Goal: Task Accomplishment & Management: Complete application form

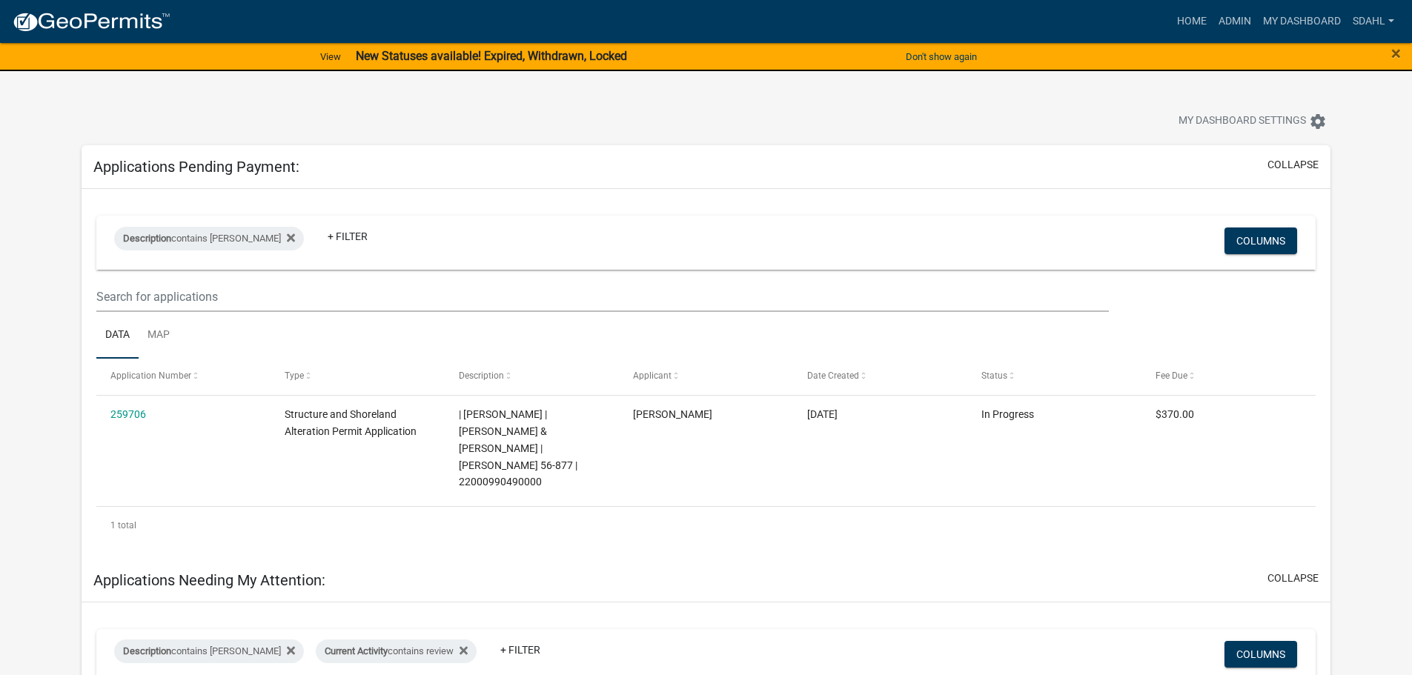
select select "3: 100"
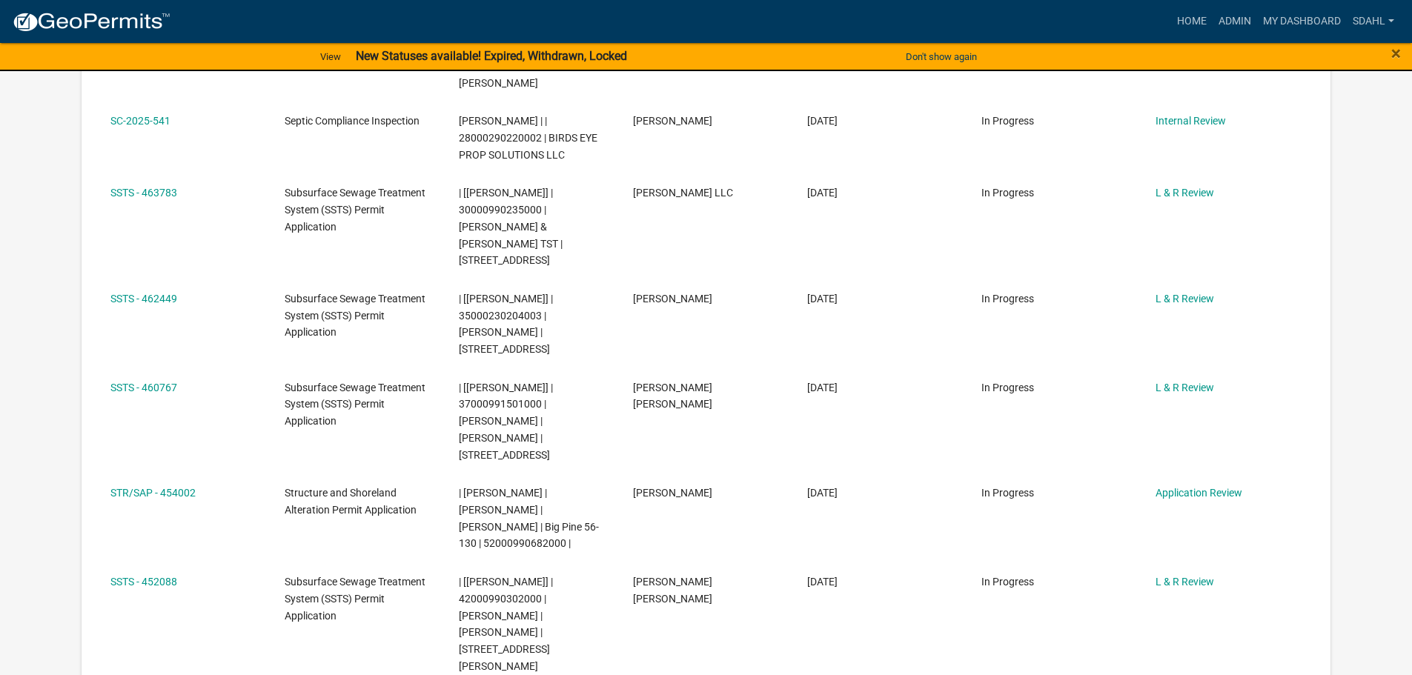
scroll to position [1260, 0]
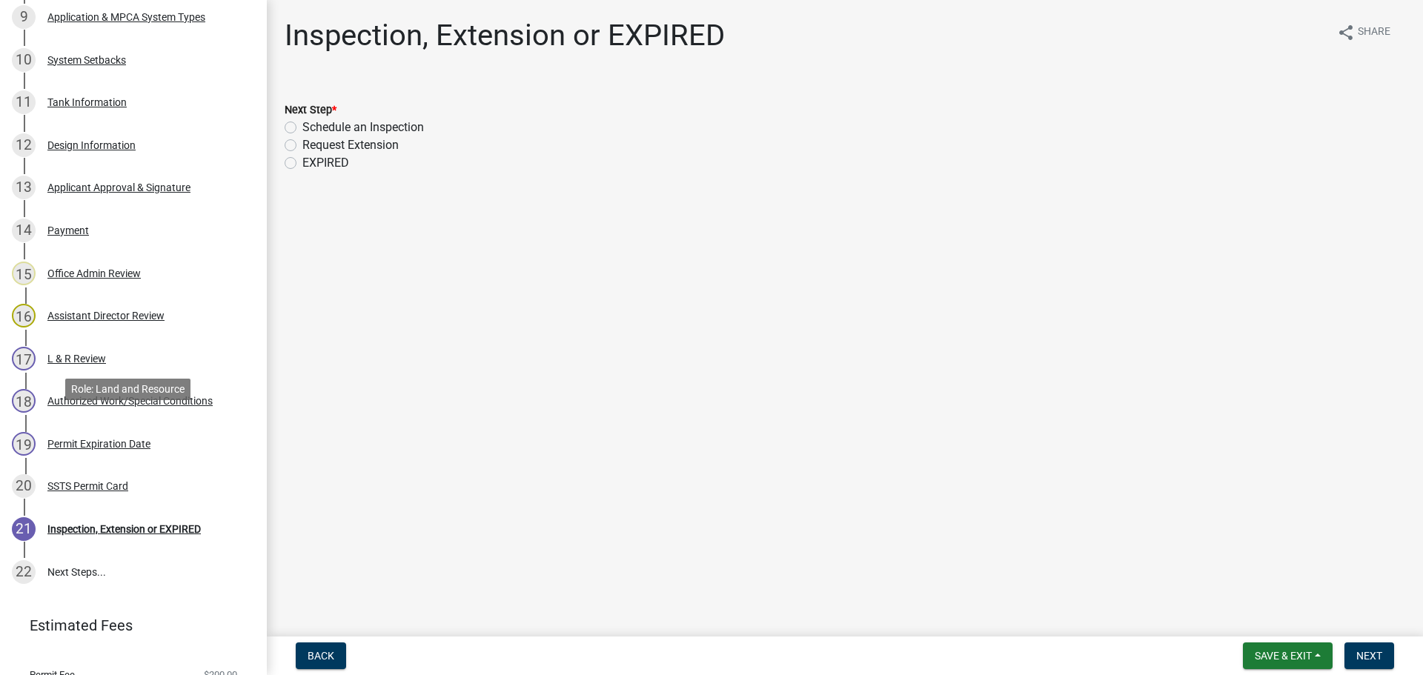
scroll to position [667, 0]
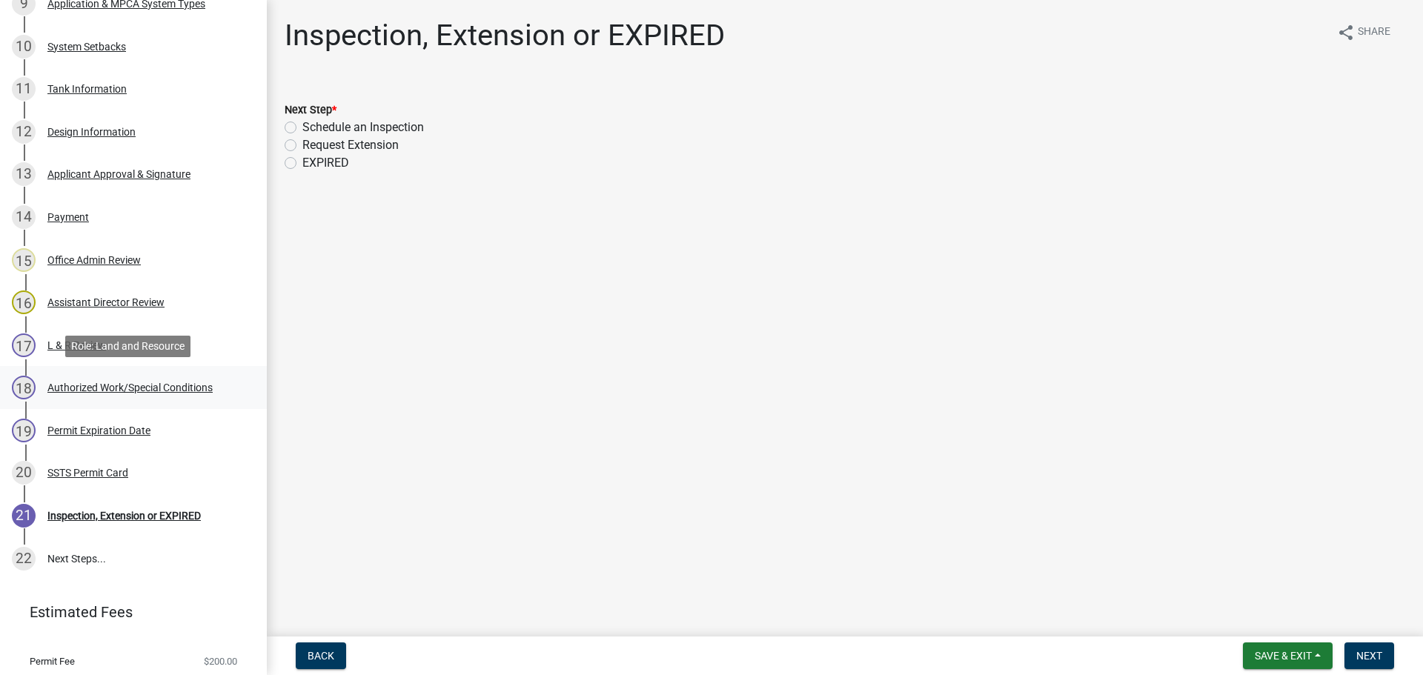
click at [146, 385] on div "Authorized Work/Special Conditions" at bounding box center [129, 387] width 165 height 10
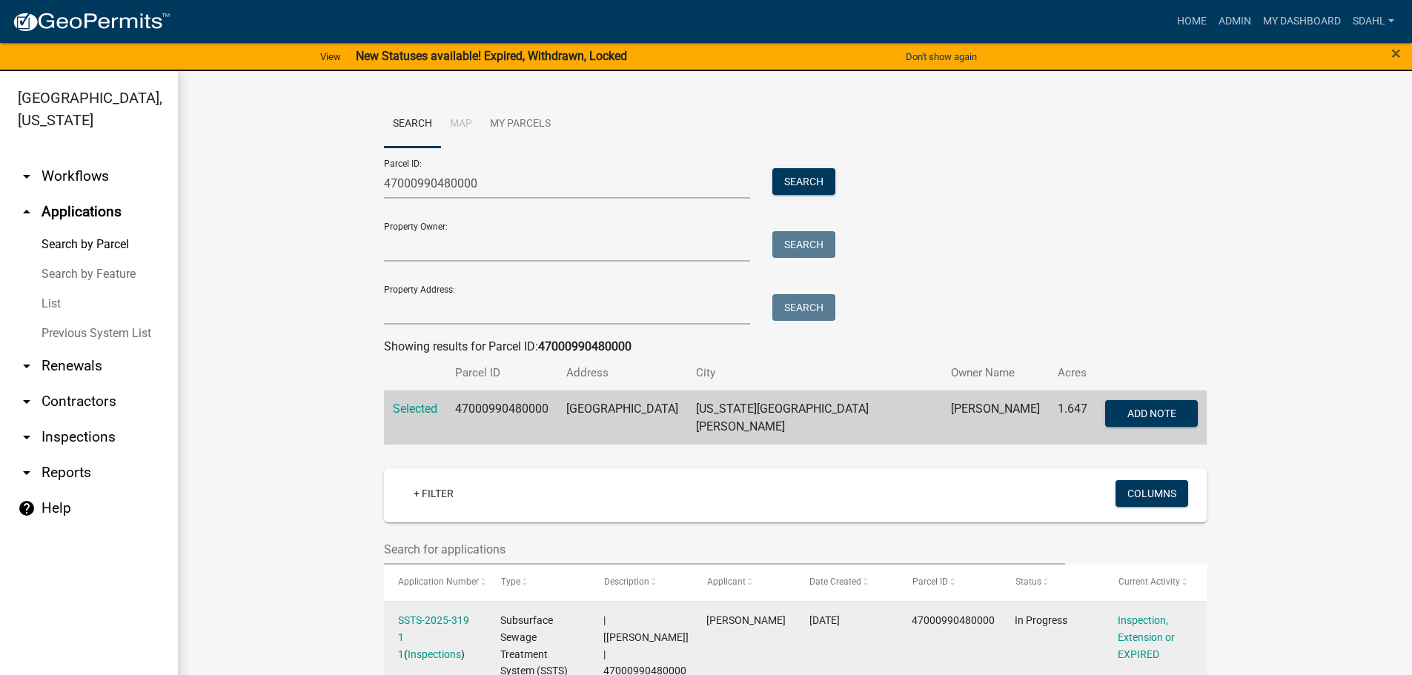
scroll to position [371, 0]
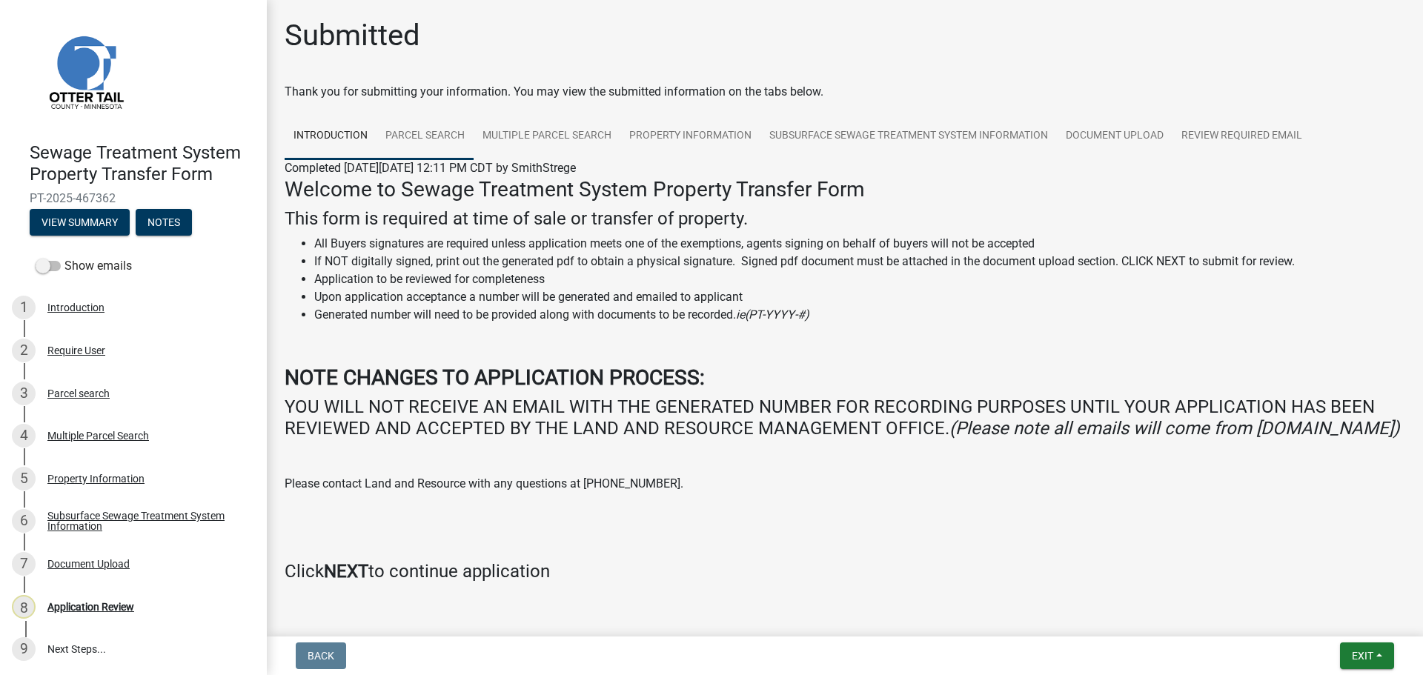
click at [430, 133] on link "Parcel search" at bounding box center [424, 136] width 97 height 47
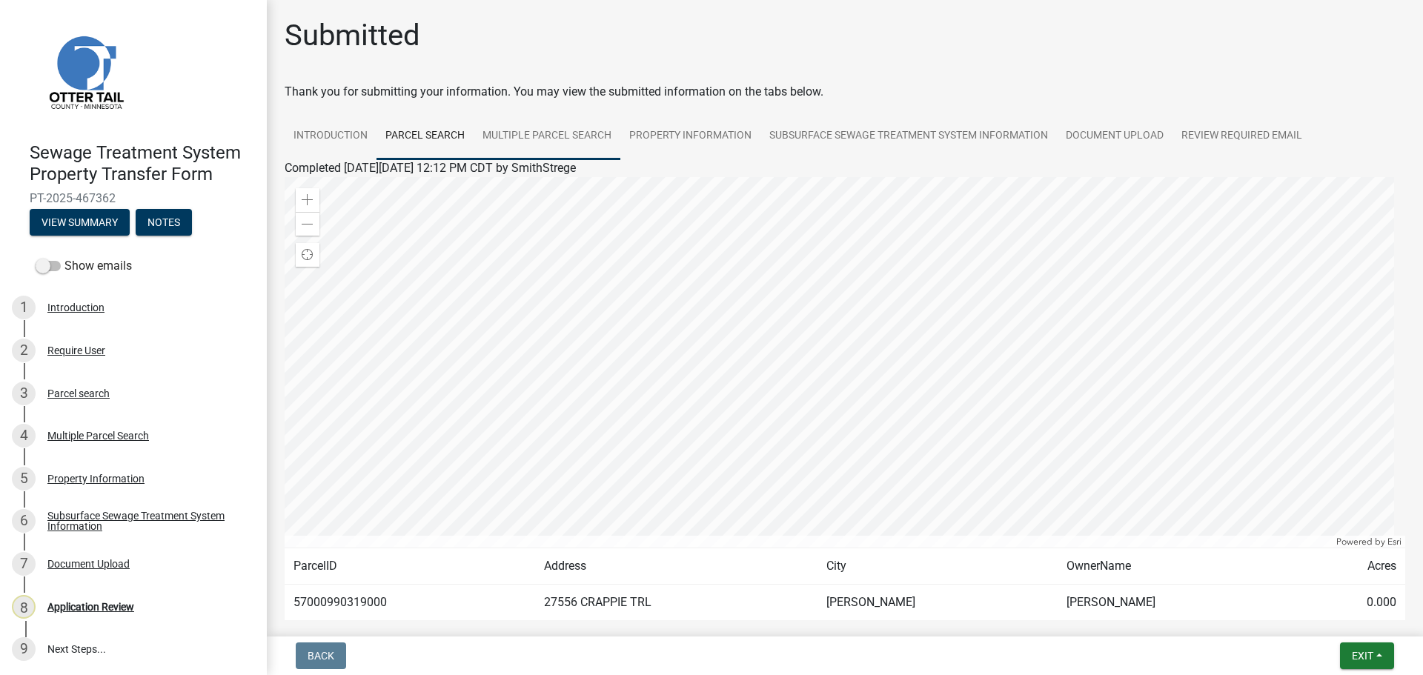
click at [571, 129] on link "Multiple Parcel Search" at bounding box center [547, 136] width 147 height 47
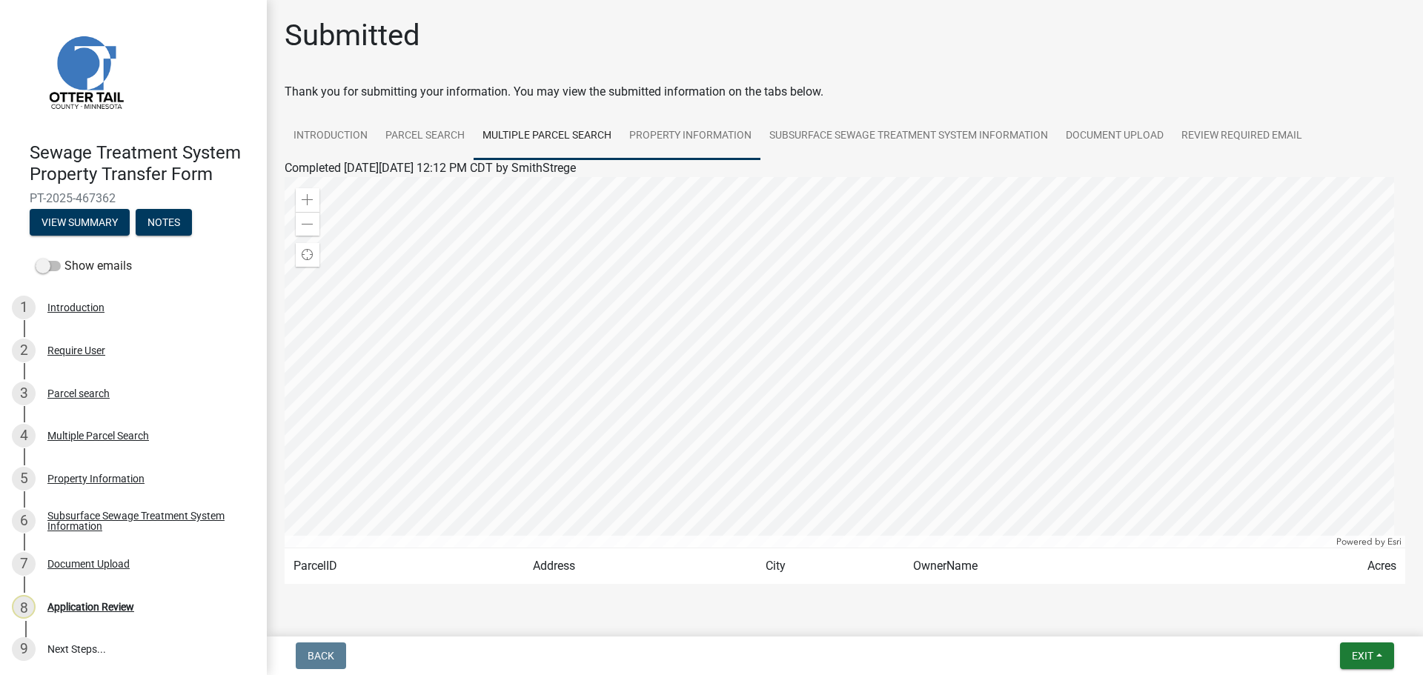
click at [709, 133] on link "Property Information" at bounding box center [690, 136] width 140 height 47
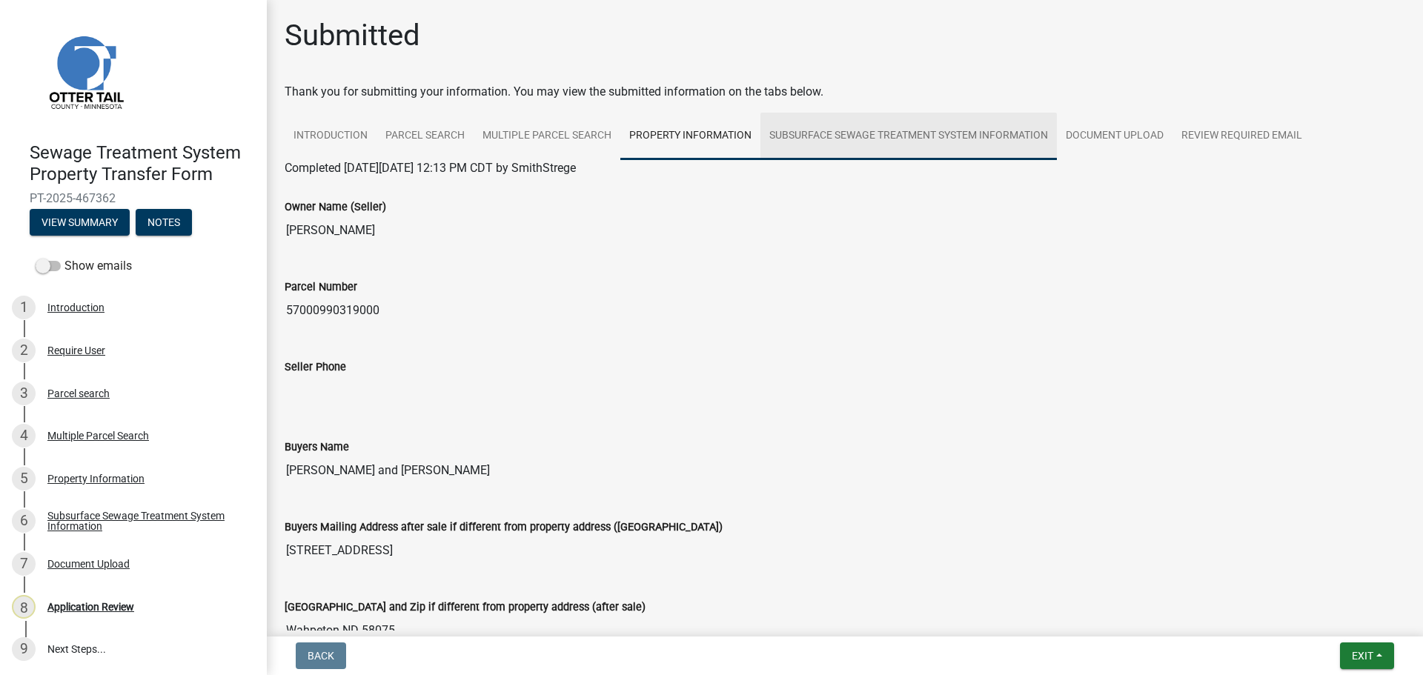
click at [892, 133] on link "Subsurface Sewage Treatment System Information" at bounding box center [908, 136] width 296 height 47
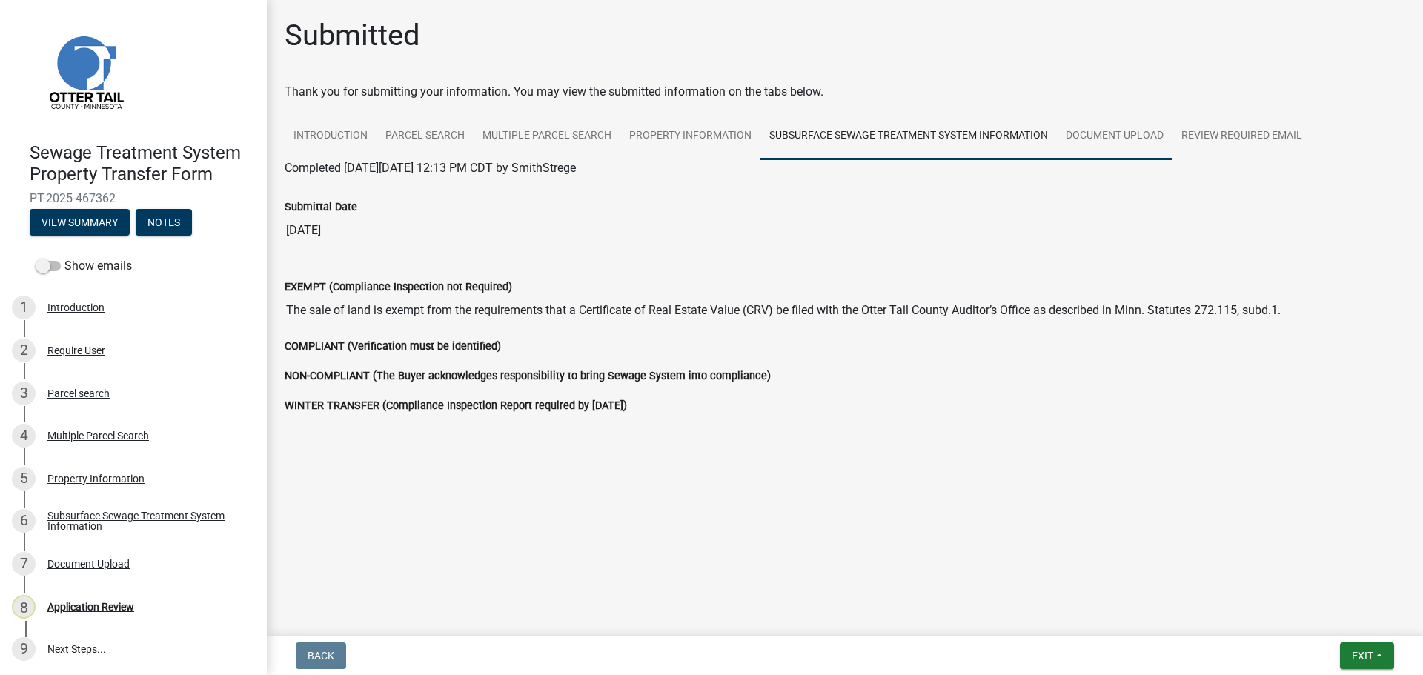
click at [1106, 133] on link "Document Upload" at bounding box center [1115, 136] width 116 height 47
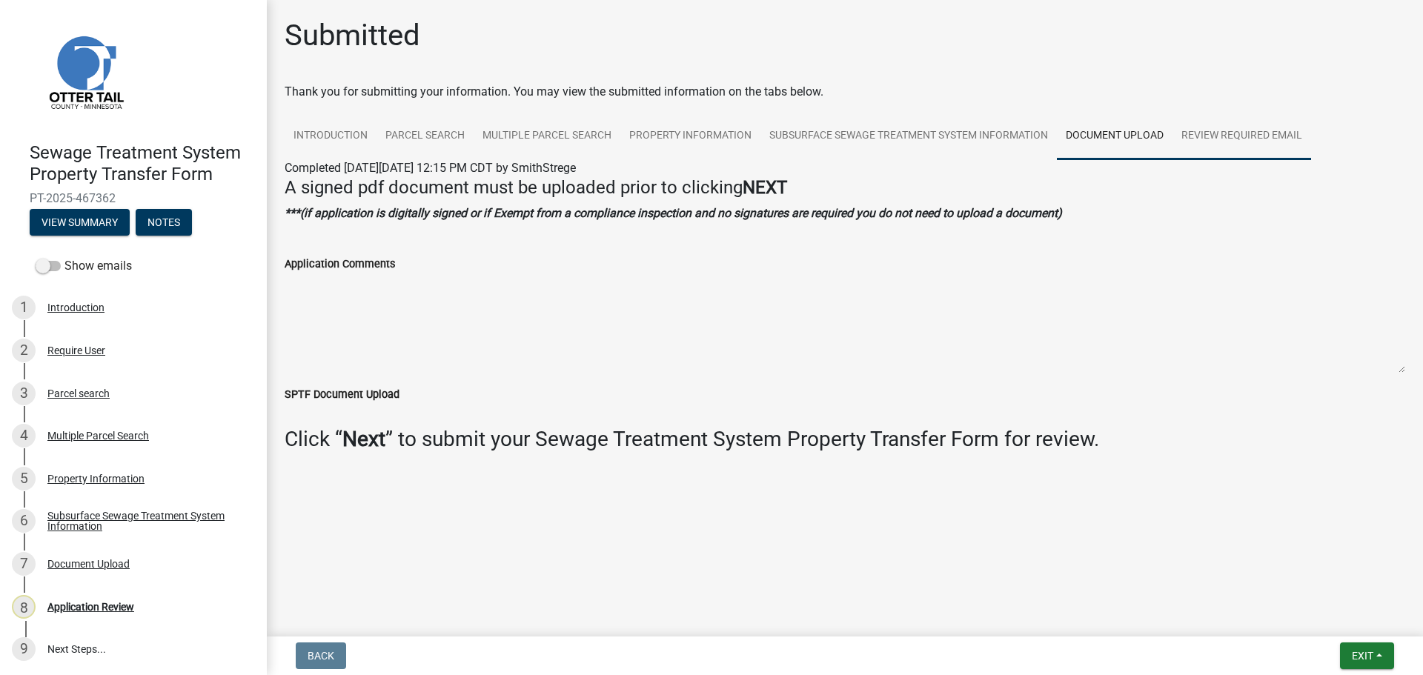
click at [1209, 138] on link "Review Required Email" at bounding box center [1241, 136] width 139 height 47
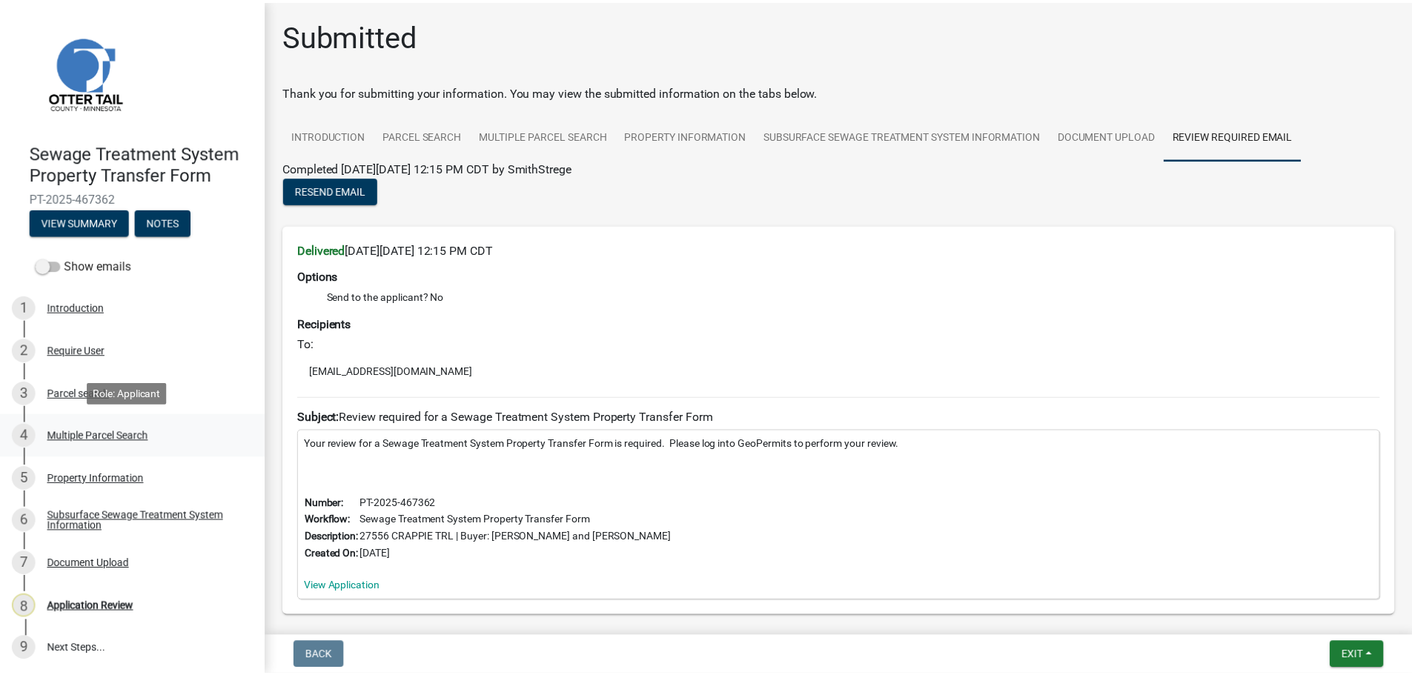
scroll to position [1, 0]
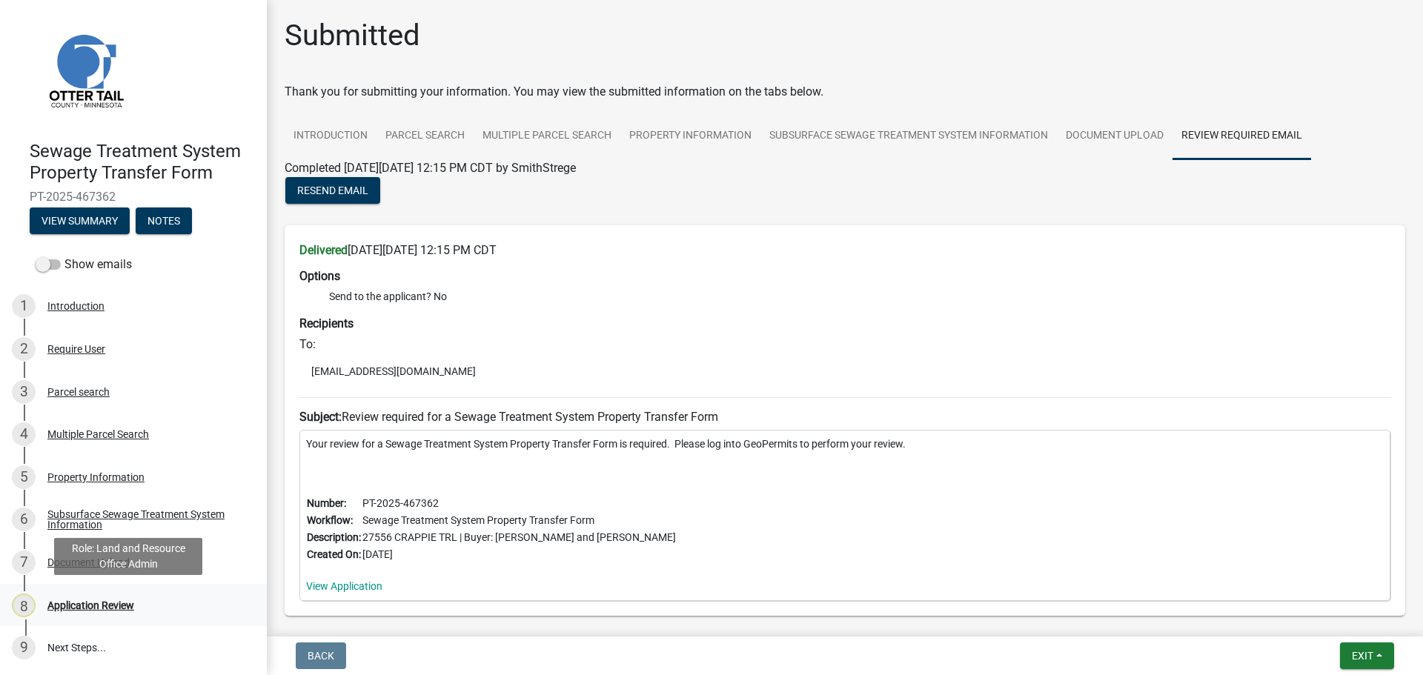
click at [112, 604] on div "Application Review" at bounding box center [90, 605] width 87 height 10
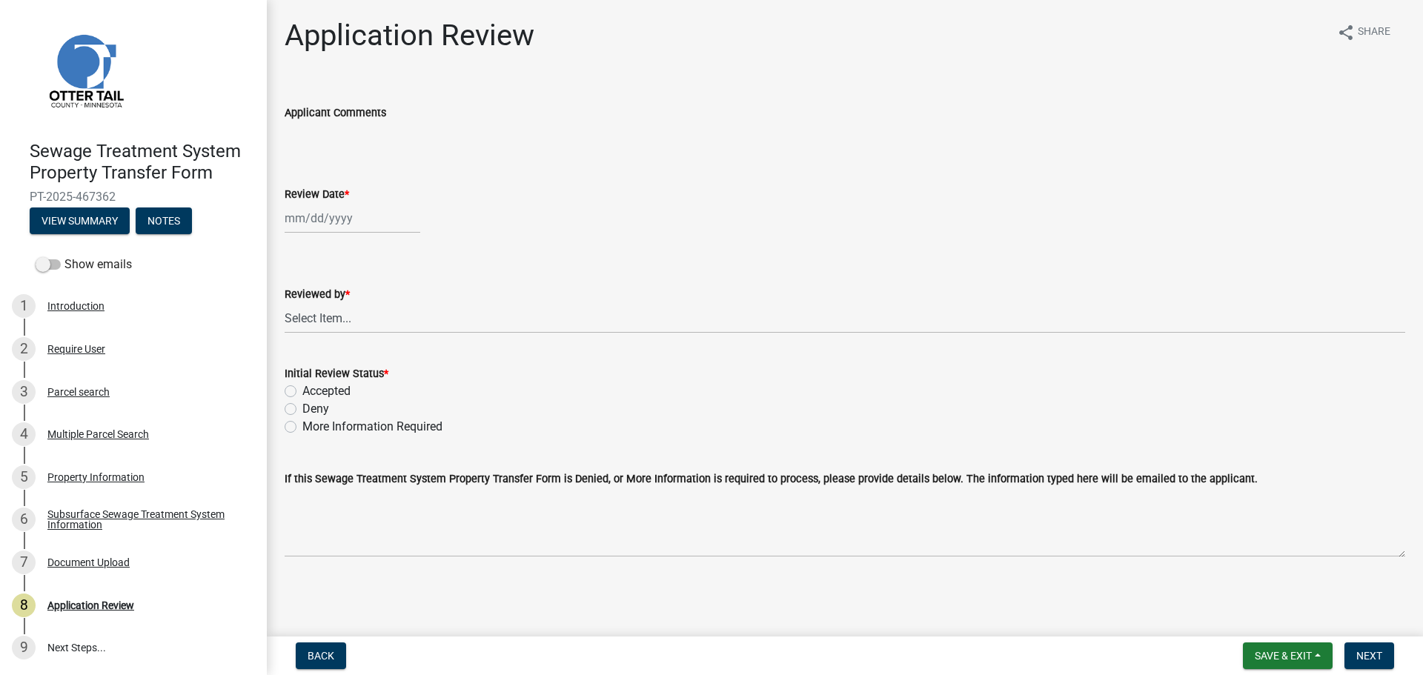
select select "8"
select select "2025"
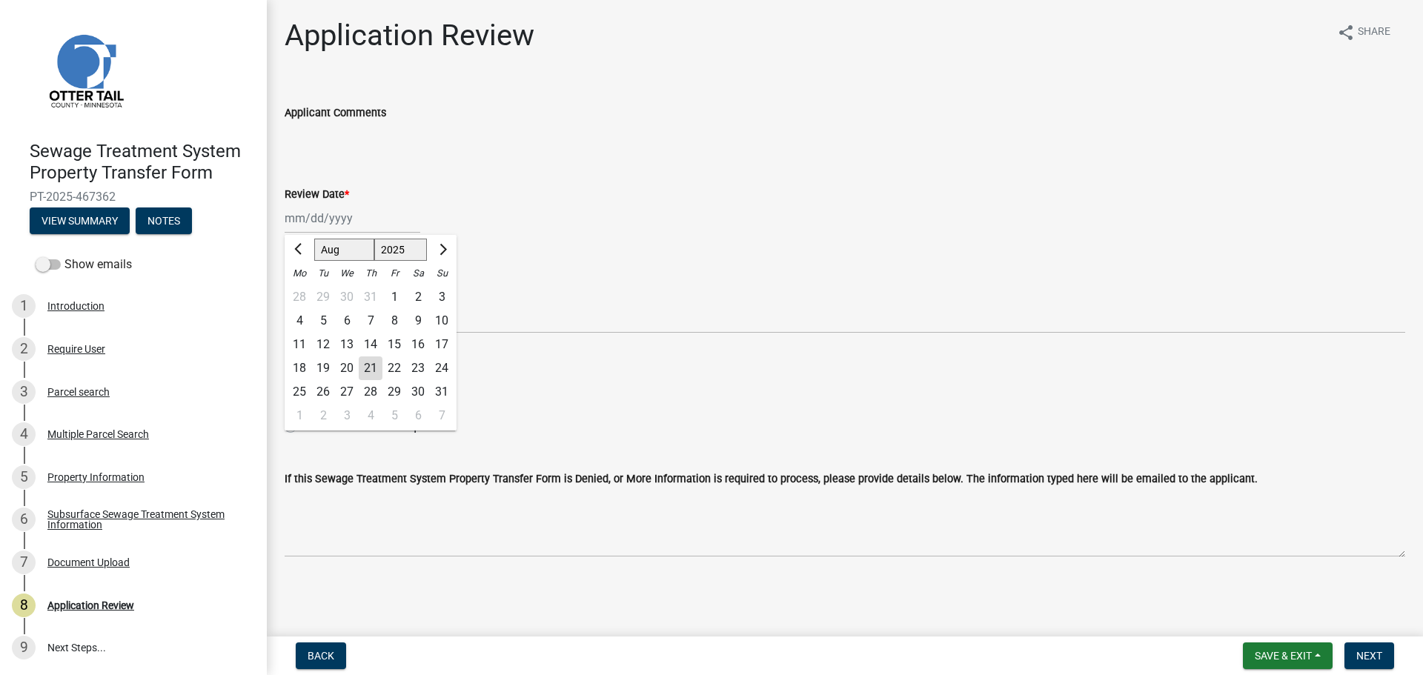
click at [319, 218] on div "Jan Feb Mar Apr May Jun Jul Aug Sep Oct Nov Dec 1525 1526 1527 1528 1529 1530 1…" at bounding box center [353, 218] width 136 height 30
click at [368, 372] on div "21" at bounding box center [371, 368] width 24 height 24
type input "08/21/2025"
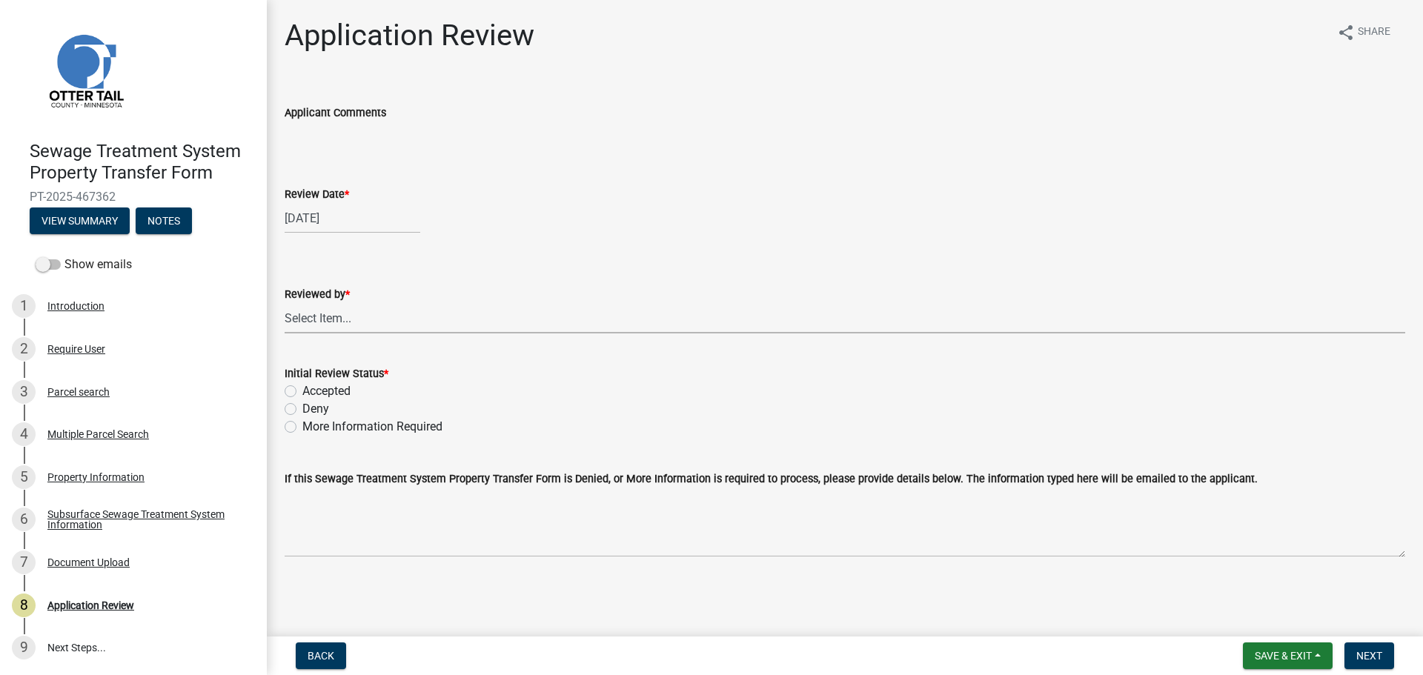
click at [356, 318] on select "Select Item... Alexis Newark Amy Busko Andrea Perales Brittany Tollefson Christ…" at bounding box center [845, 318] width 1120 height 30
click at [285, 303] on select "Select Item... Alexis Newark Amy Busko Andrea Perales Brittany Tollefson Christ…" at bounding box center [845, 318] width 1120 height 30
select select "67745ee8-7159-4960-80f9-a638286b467c"
click at [336, 388] on label "Accepted" at bounding box center [326, 391] width 48 height 18
click at [312, 388] on input "Accepted" at bounding box center [307, 387] width 10 height 10
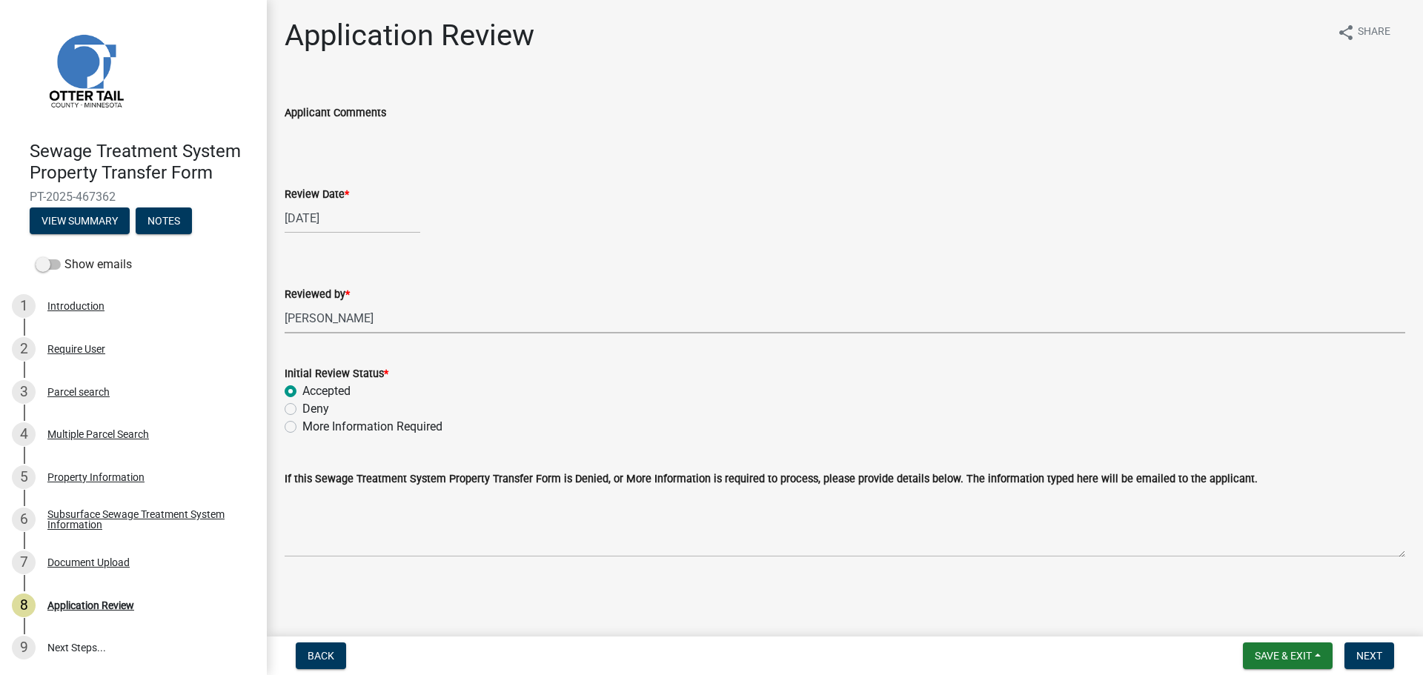
radio input "true"
click at [1367, 655] on span "Next" at bounding box center [1369, 656] width 26 height 12
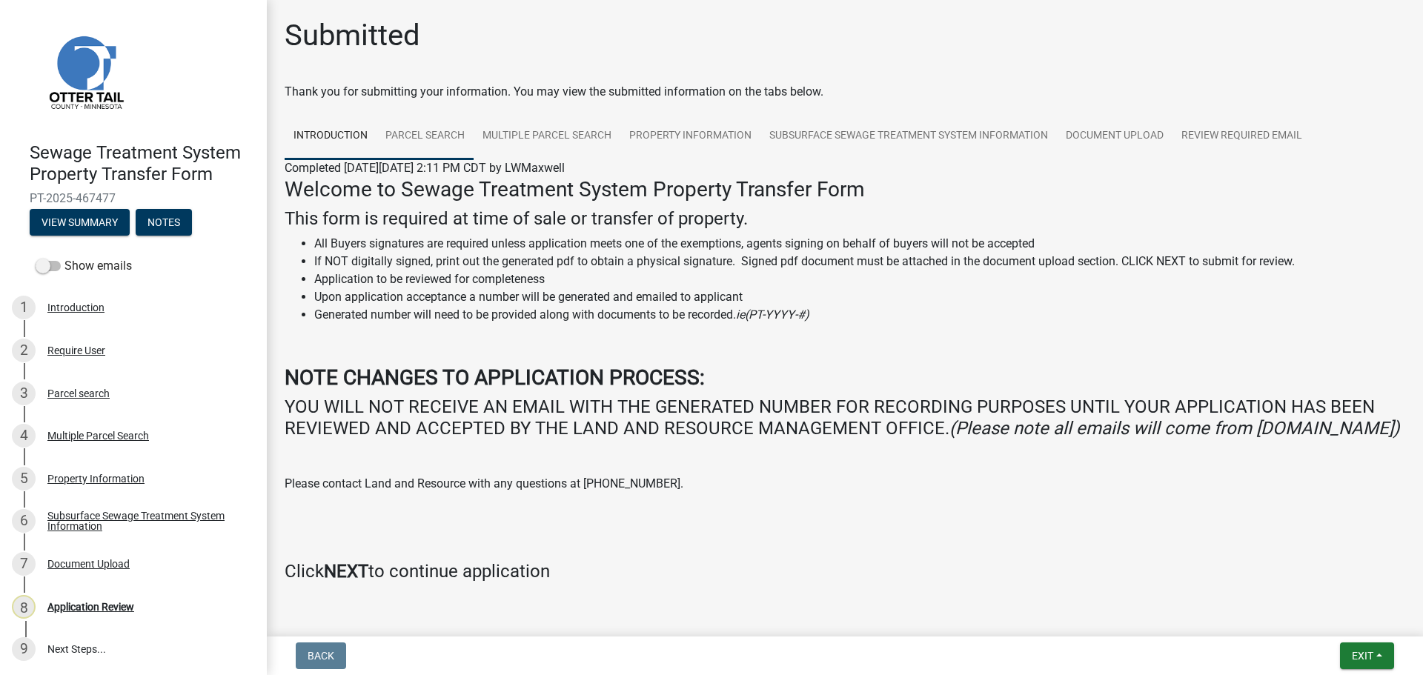
click at [416, 136] on link "Parcel search" at bounding box center [424, 136] width 97 height 47
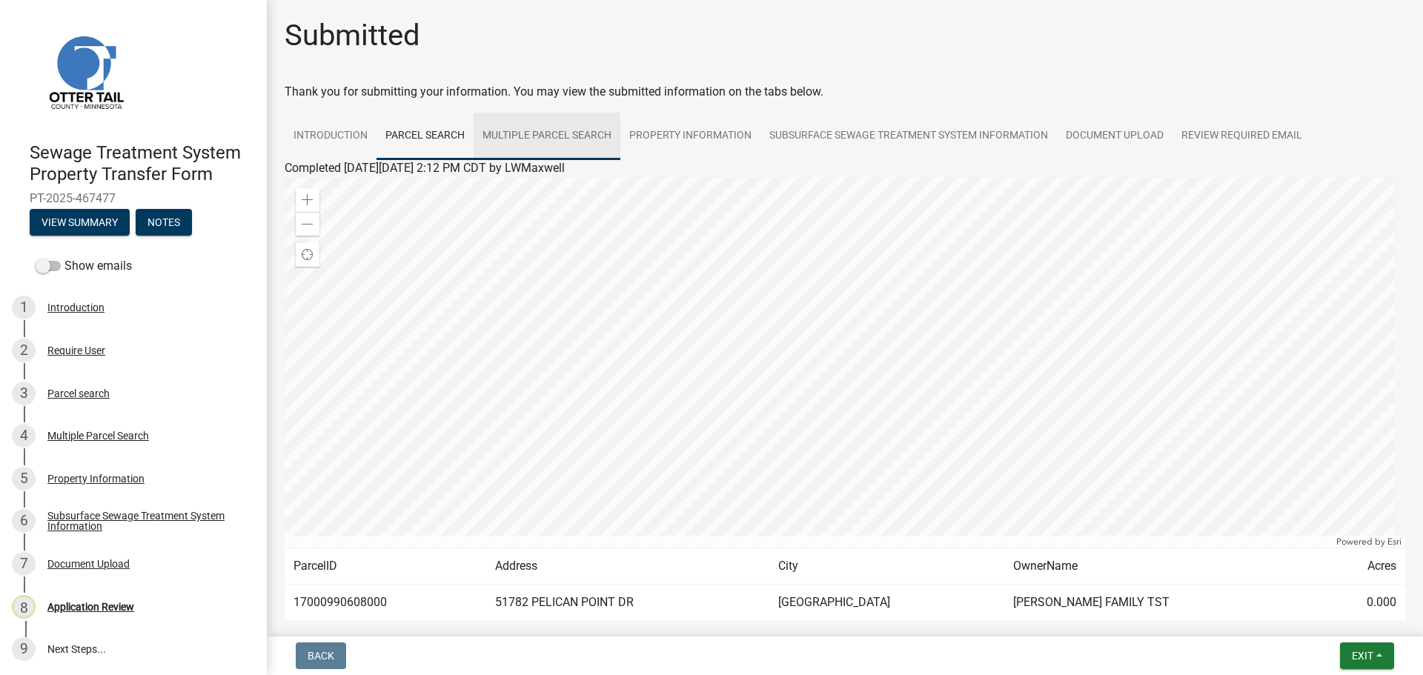
click at [566, 139] on link "Multiple Parcel Search" at bounding box center [547, 136] width 147 height 47
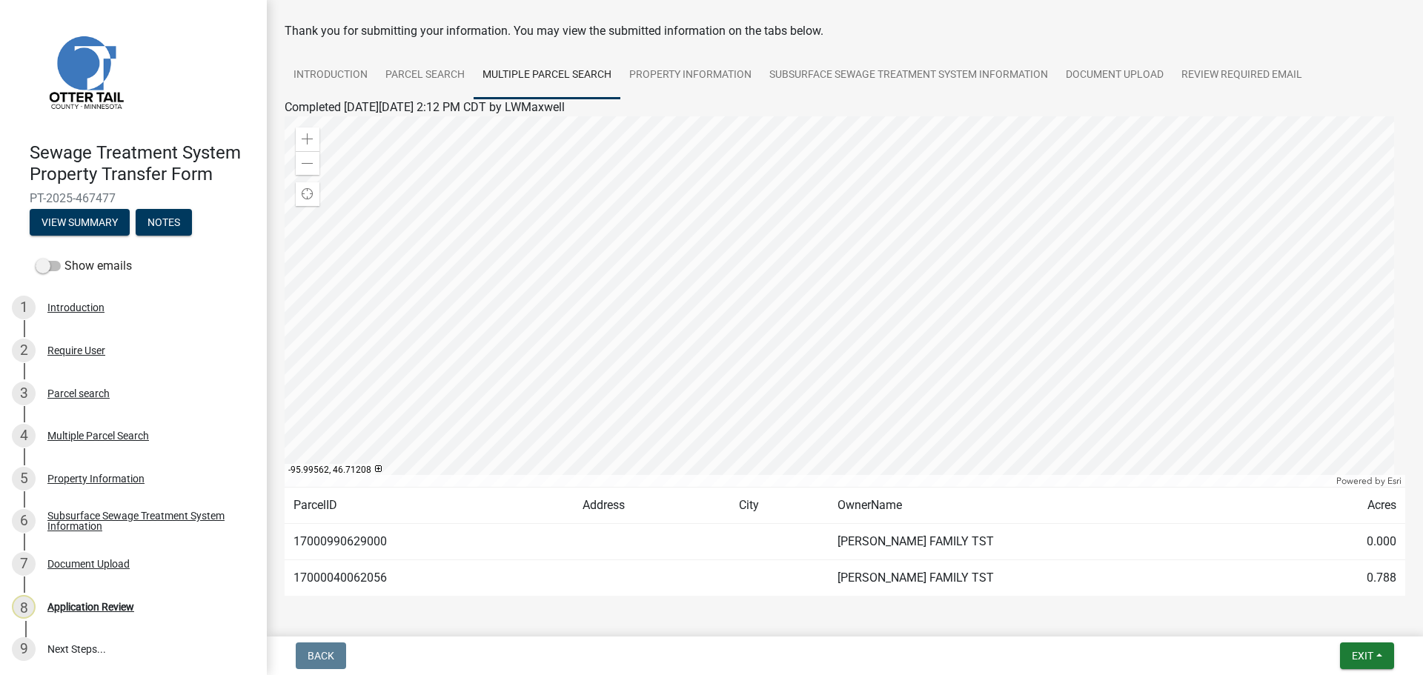
scroll to position [39, 0]
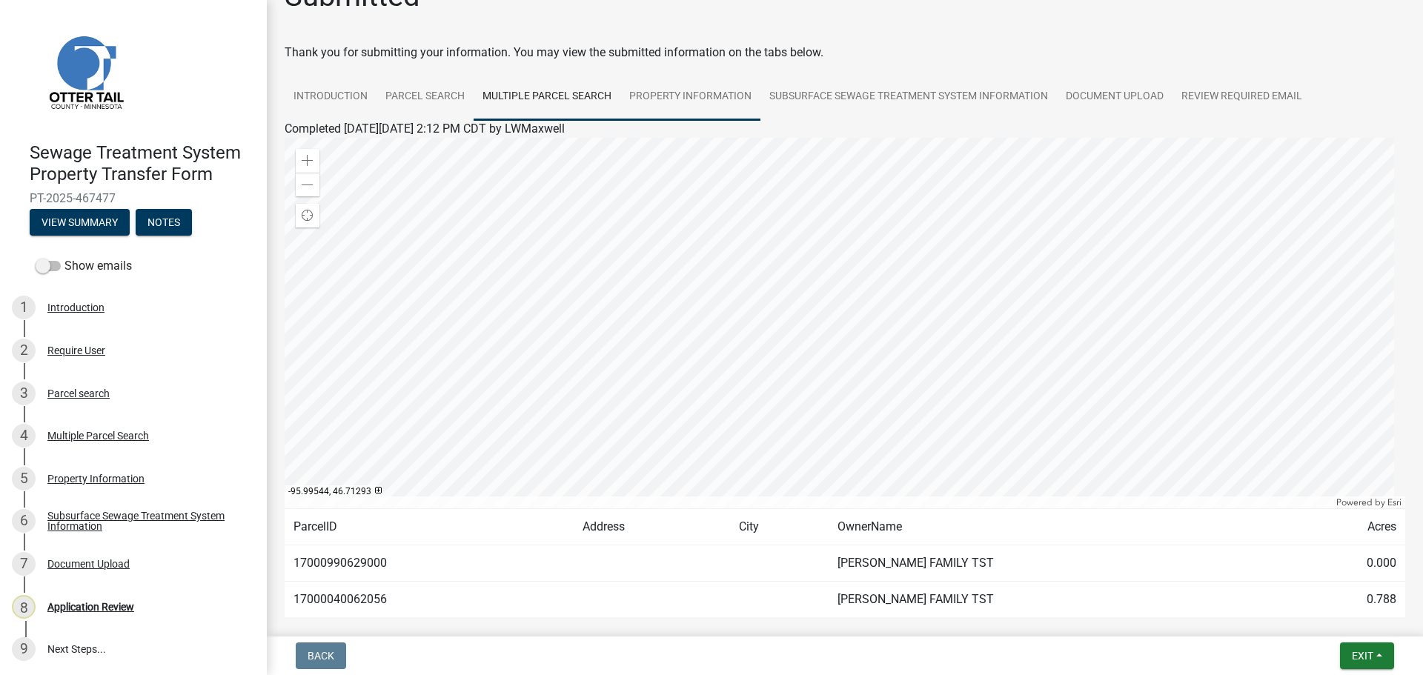
click at [689, 90] on link "Property Information" at bounding box center [690, 96] width 140 height 47
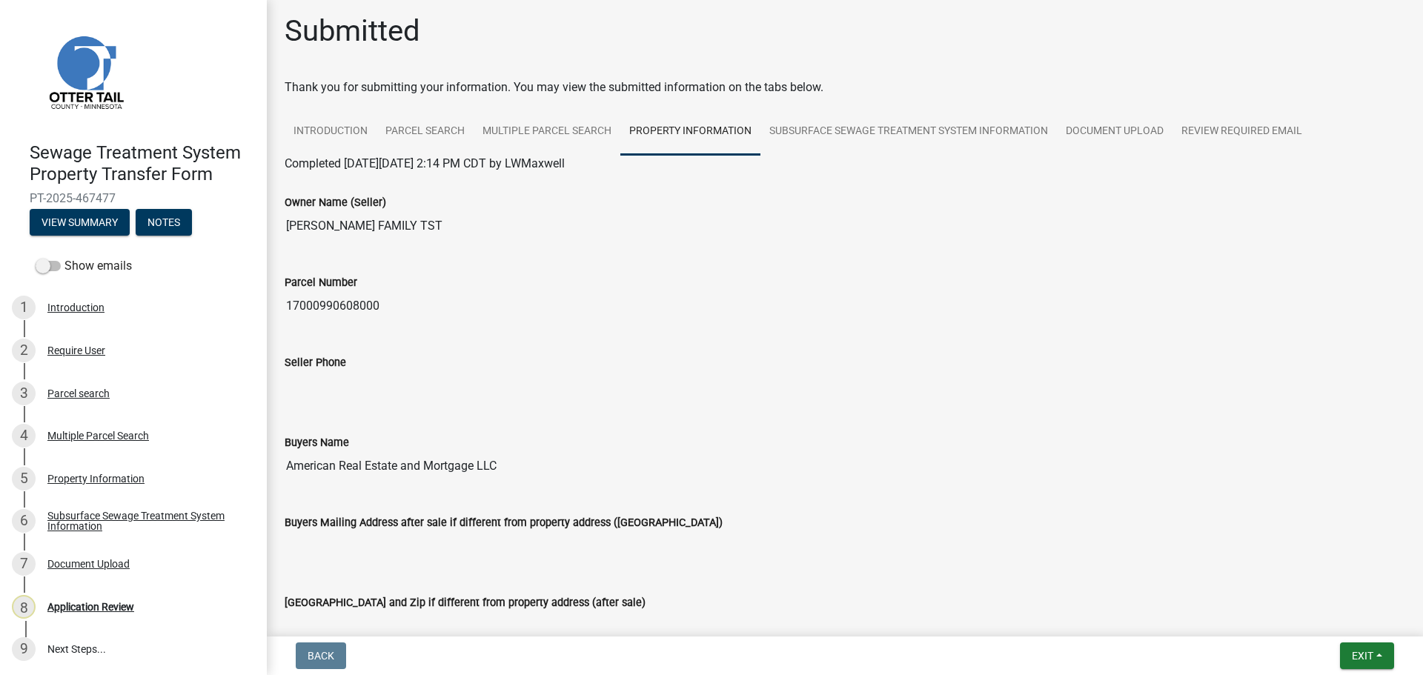
scroll to position [0, 0]
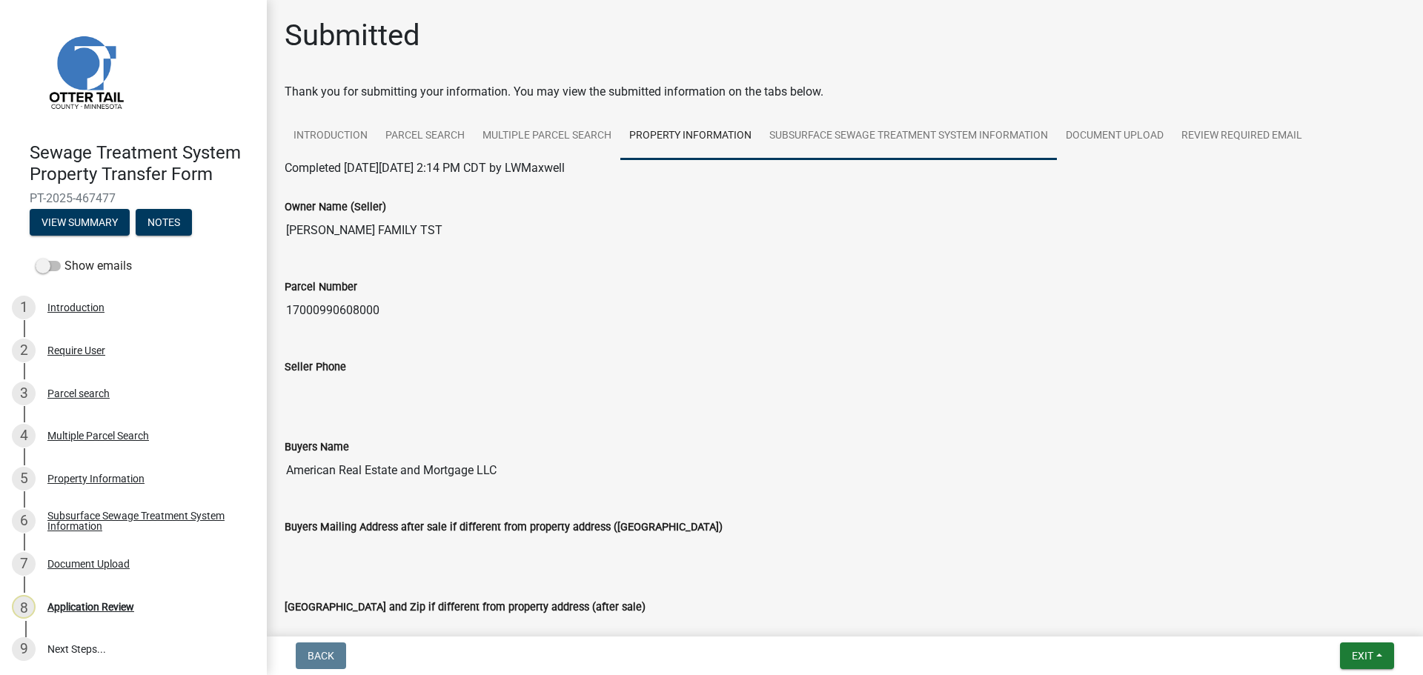
click at [856, 143] on link "Subsurface Sewage Treatment System Information" at bounding box center [908, 136] width 296 height 47
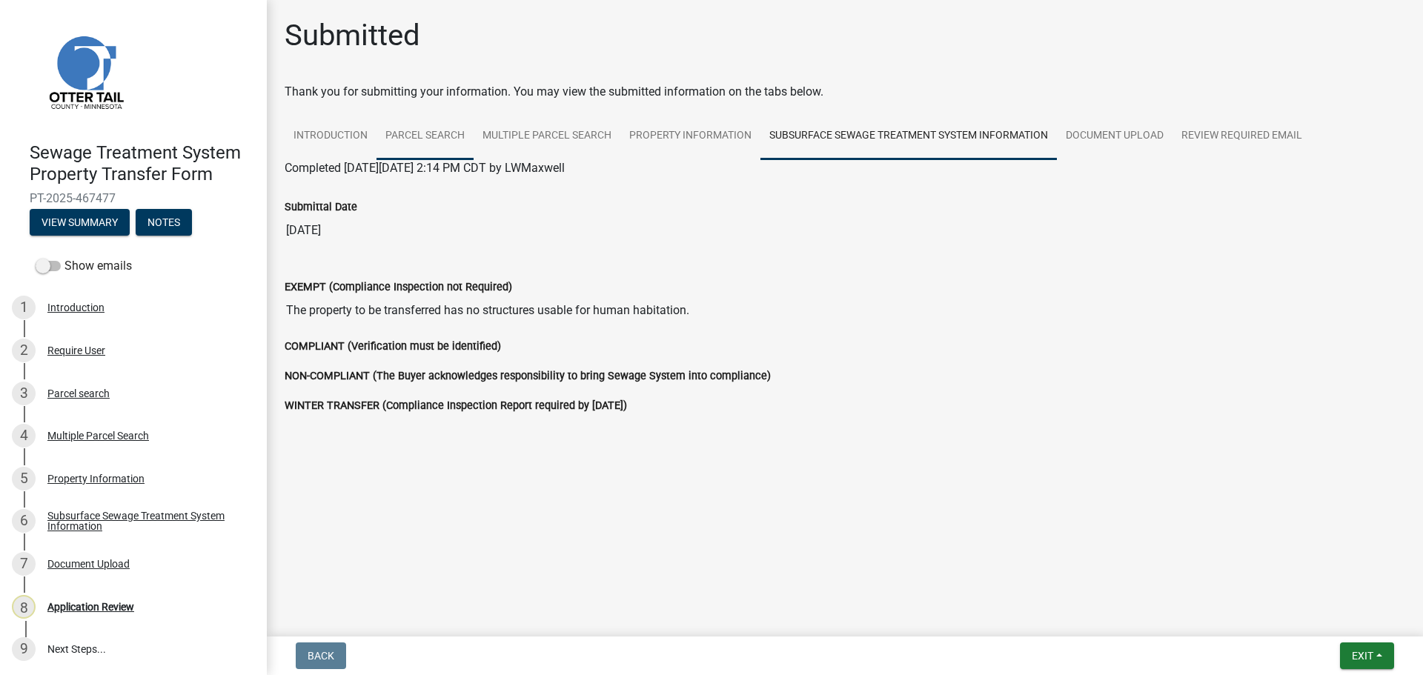
click at [456, 132] on link "Parcel search" at bounding box center [424, 136] width 97 height 47
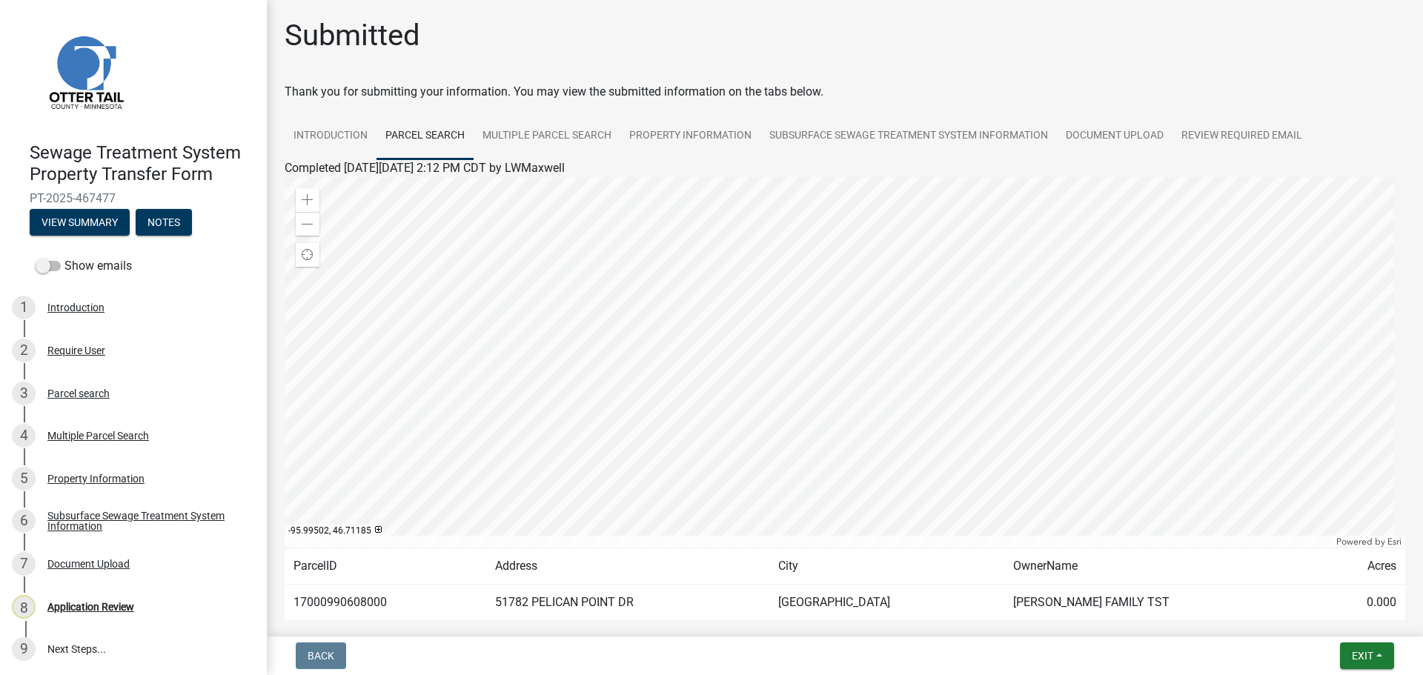
click at [359, 608] on td "17000990608000" at bounding box center [386, 603] width 202 height 36
click at [359, 607] on td "17000990608000" at bounding box center [386, 603] width 202 height 36
copy td "17000990608000"
click at [684, 144] on link "Property Information" at bounding box center [690, 136] width 140 height 47
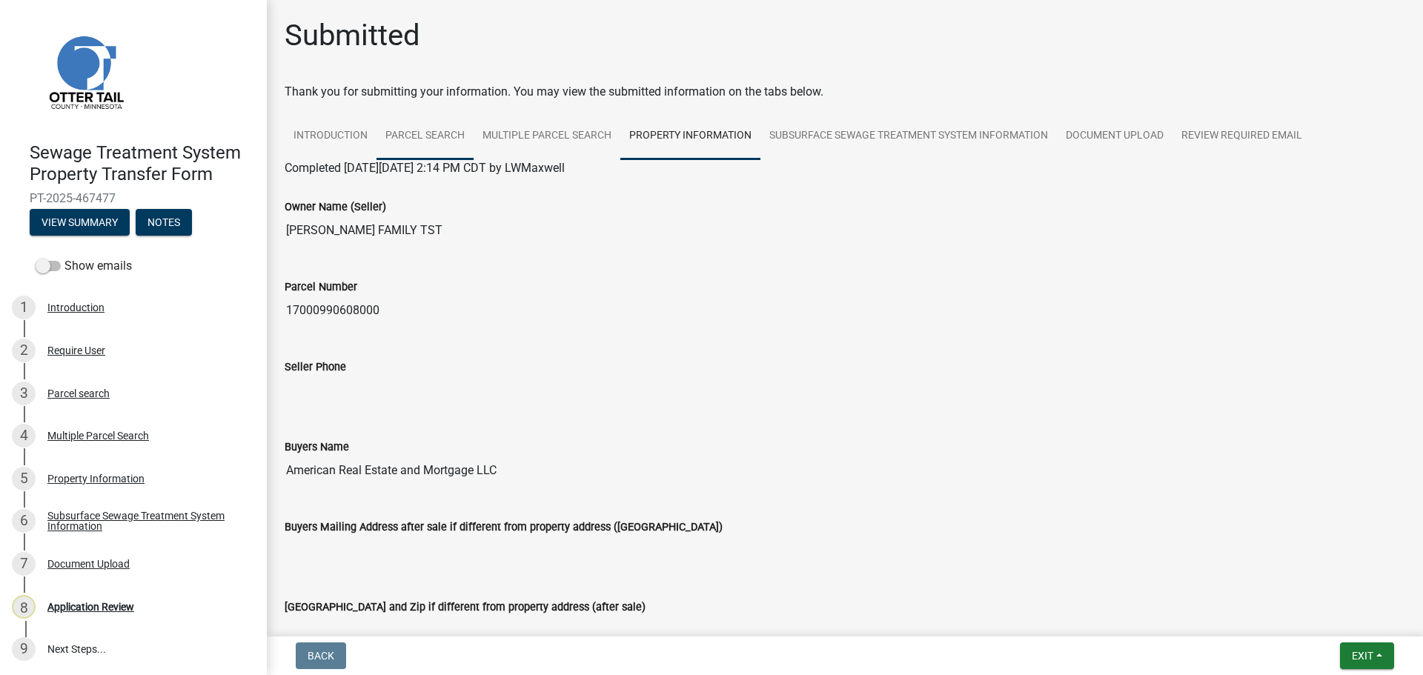
click at [431, 131] on link "Parcel search" at bounding box center [424, 136] width 97 height 47
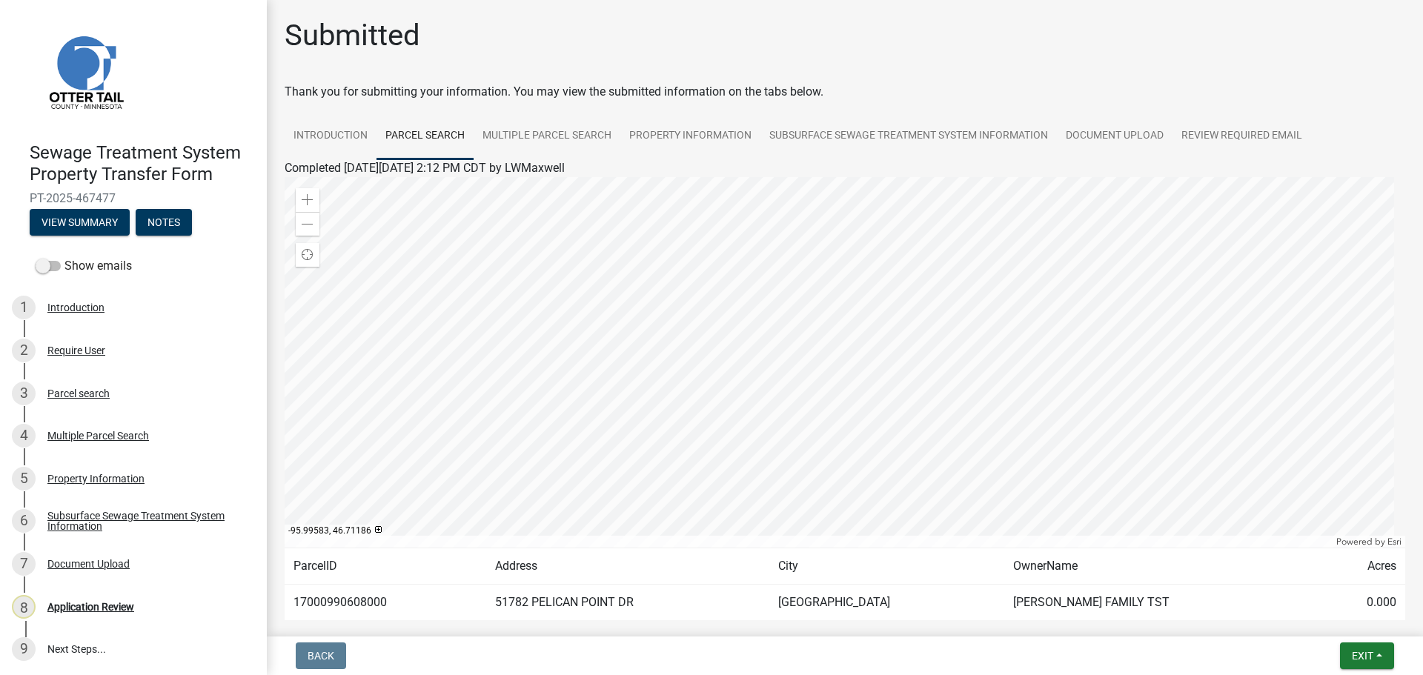
click at [616, 602] on td "51782 PELICAN POINT DR" at bounding box center [627, 603] width 283 height 36
click at [691, 605] on td "51782 PELICAN POINT DR" at bounding box center [627, 603] width 283 height 36
drag, startPoint x: 683, startPoint y: 605, endPoint x: 503, endPoint y: 608, distance: 179.4
click at [503, 608] on tr "17000990608000 51782 PELICAN POINT DR DETROIT LAKES KOST FAMILY TST 0.000" at bounding box center [845, 603] width 1120 height 36
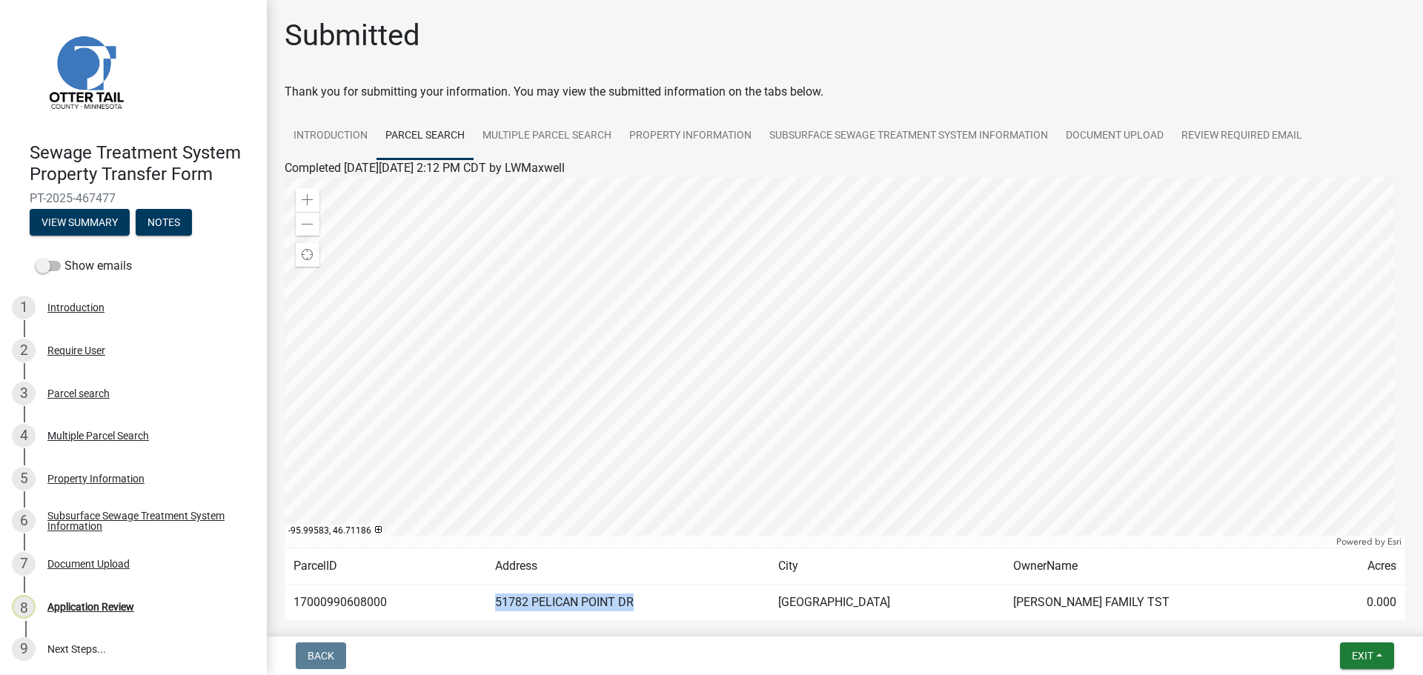
copy tr "51782 PELICAN POINT DR"
click at [85, 336] on link "2 Require User" at bounding box center [133, 350] width 267 height 43
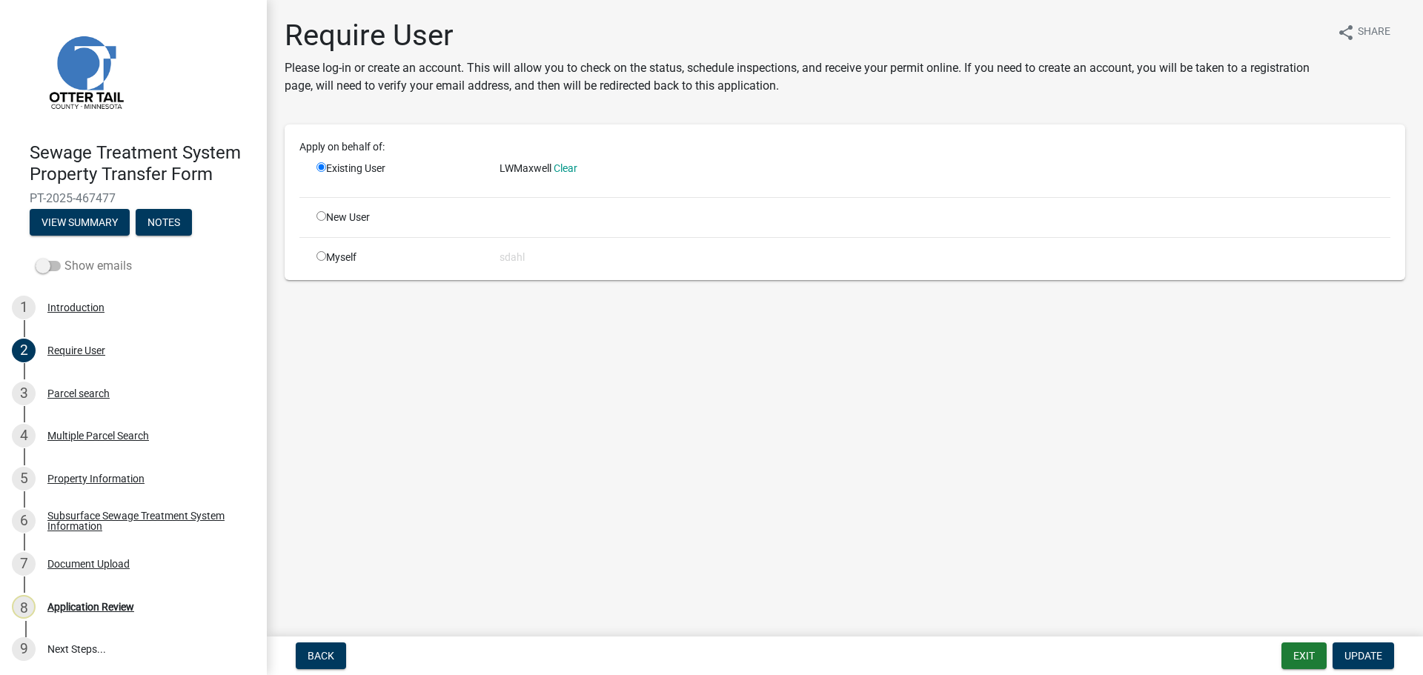
click at [66, 261] on label "Show emails" at bounding box center [84, 266] width 96 height 18
click at [64, 257] on input "Show emails" at bounding box center [64, 257] width 0 height 0
click at [84, 220] on button "View Summary" at bounding box center [80, 222] width 100 height 27
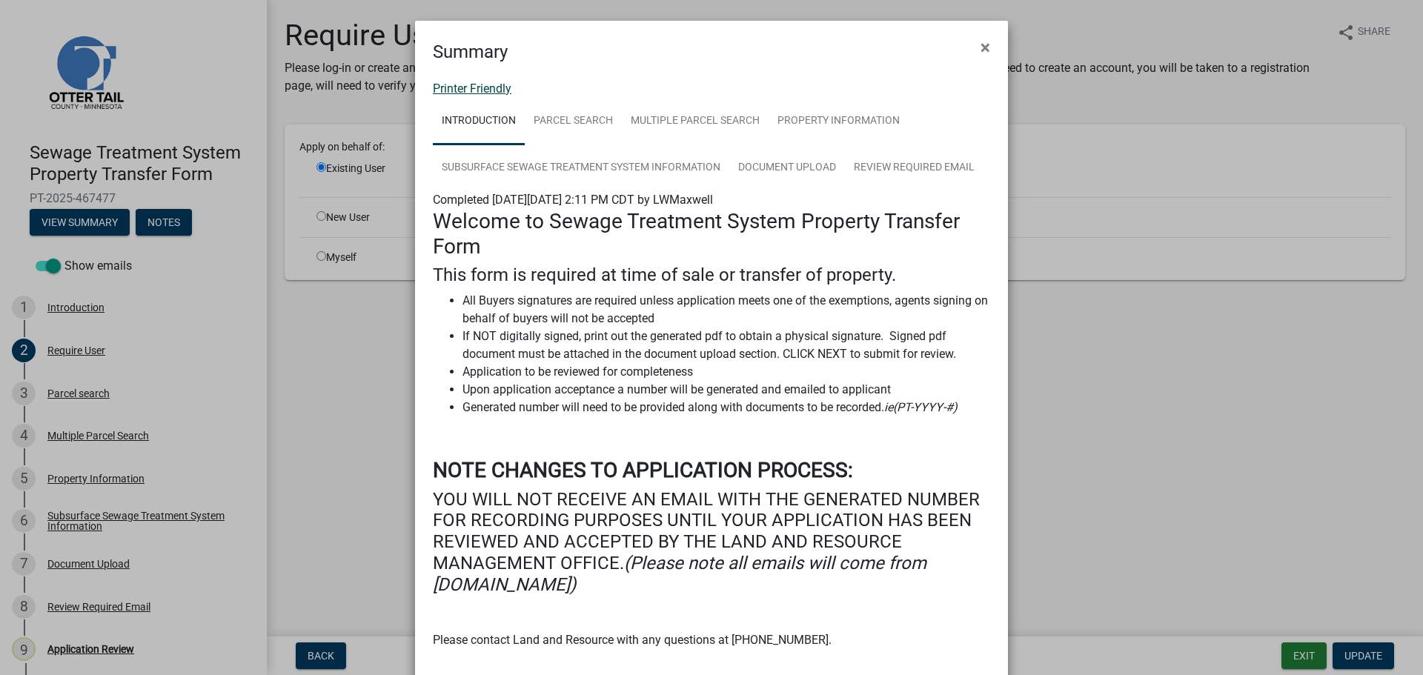
click at [460, 82] on link "Printer Friendly" at bounding box center [472, 89] width 79 height 14
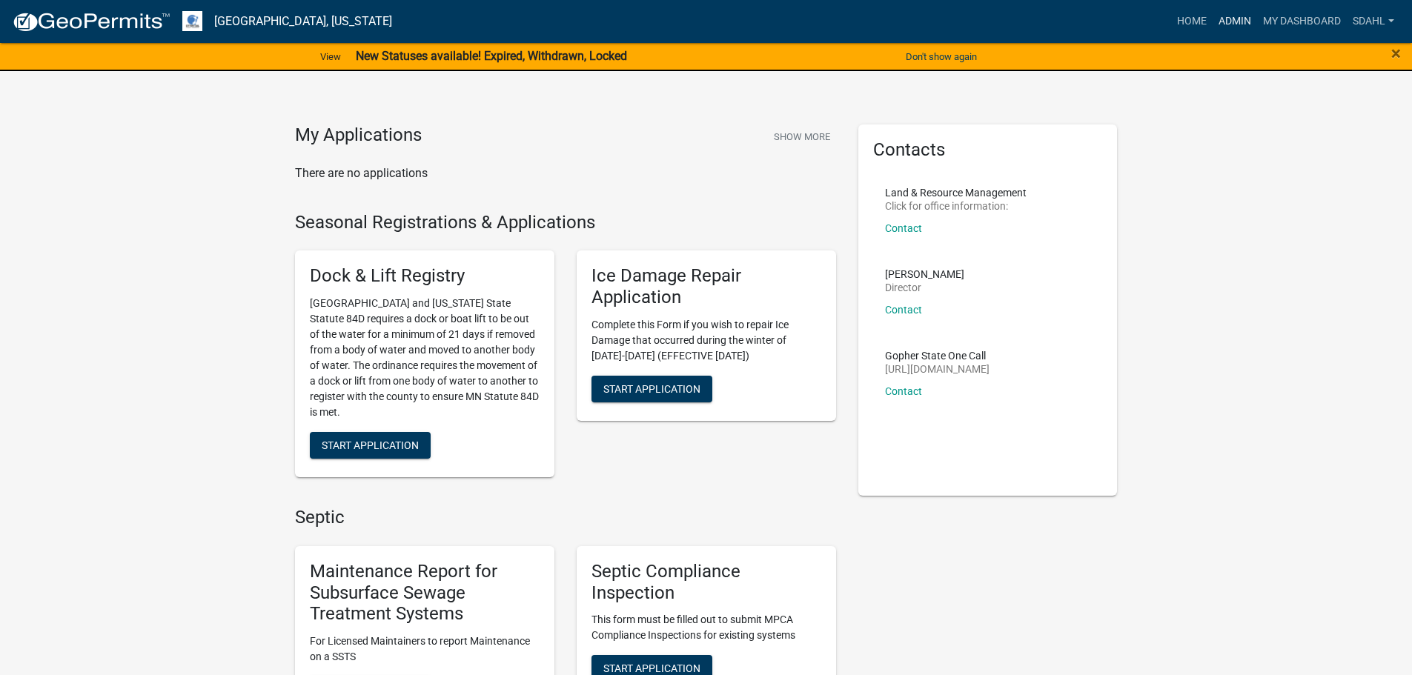
click at [1224, 22] on link "Admin" at bounding box center [1234, 21] width 44 height 28
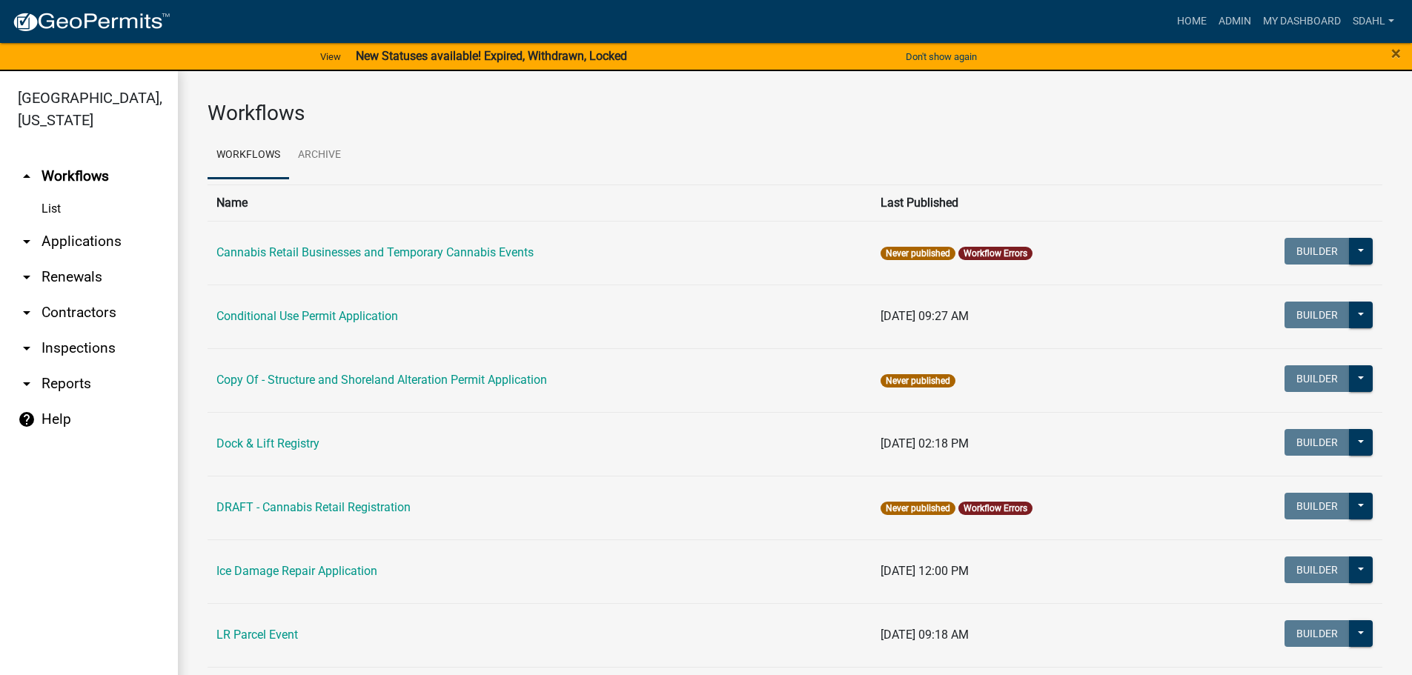
click at [79, 248] on link "arrow_drop_down Applications" at bounding box center [89, 242] width 178 height 36
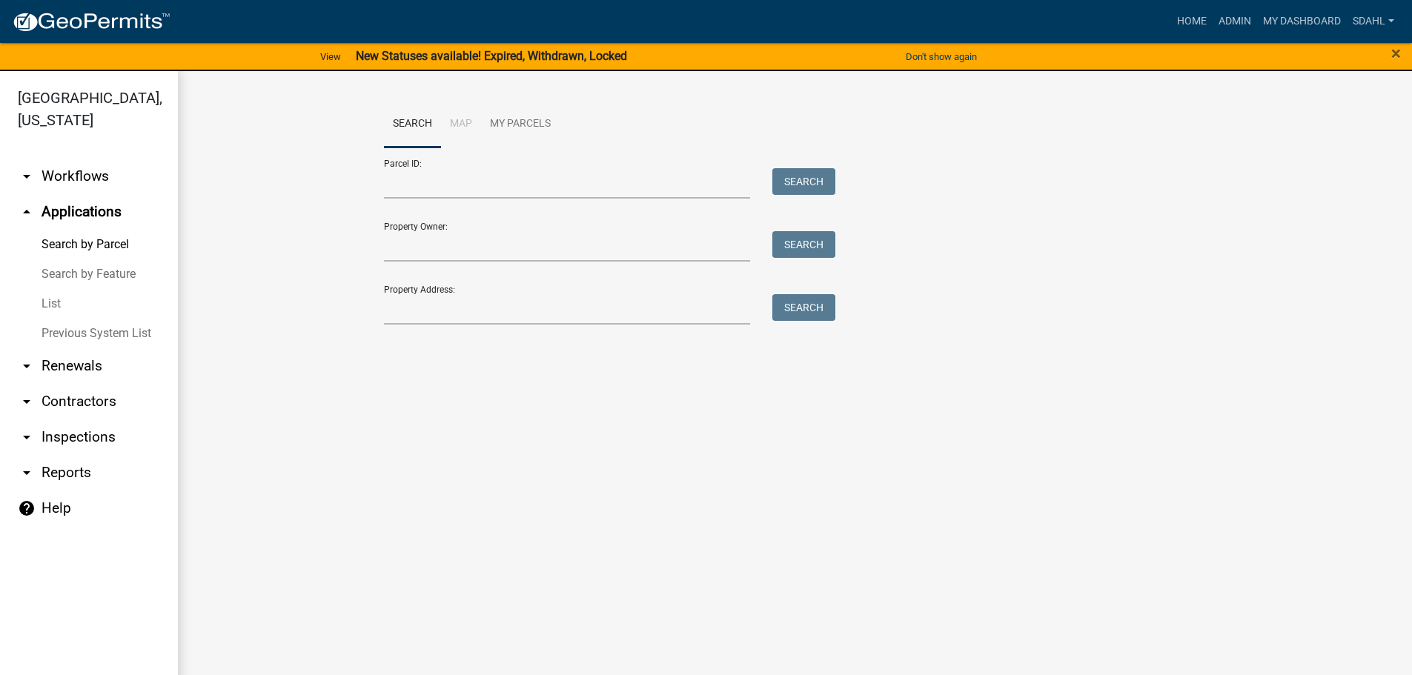
click at [637, 157] on div "Parcel ID: Search" at bounding box center [606, 172] width 445 height 51
click at [569, 176] on input "Parcel ID:" at bounding box center [567, 183] width 367 height 30
paste input "51782 PELICAN POINT DR"
type input "51782 PELICAN POINT DR"
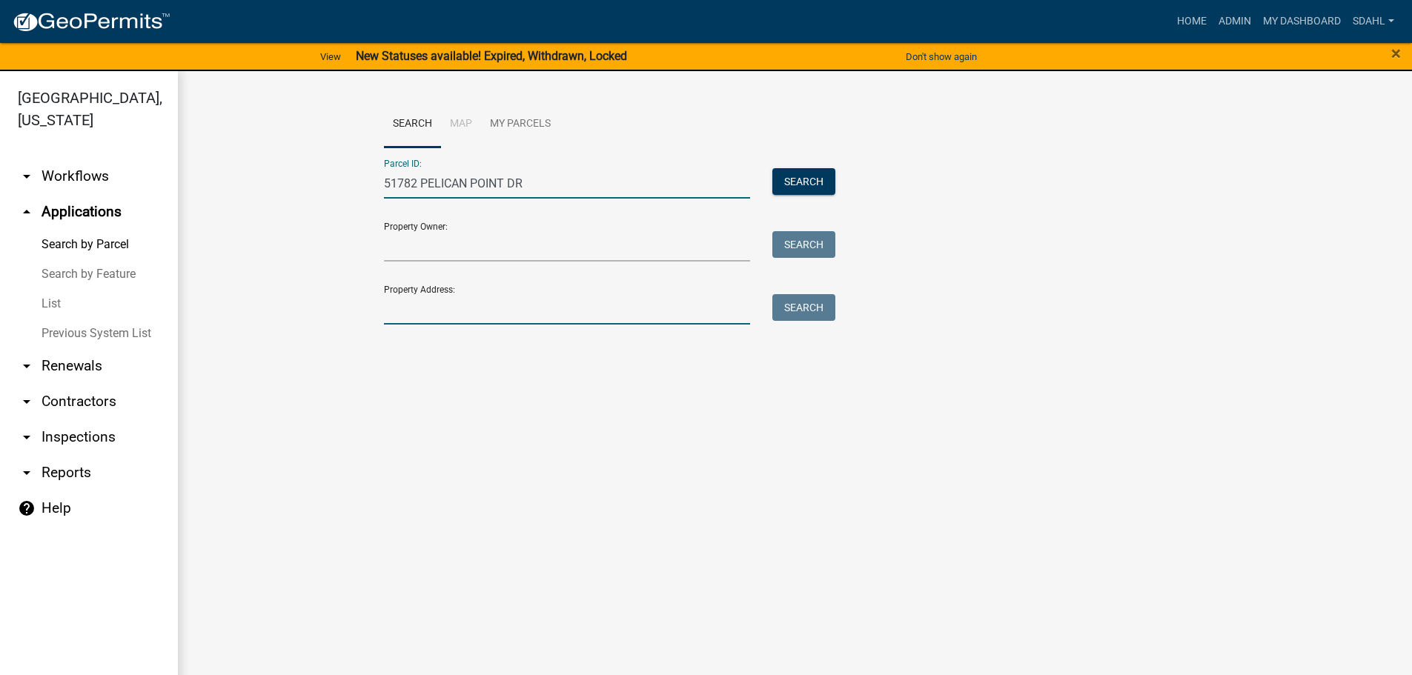
click at [459, 310] on input "Property Address:" at bounding box center [567, 309] width 367 height 30
paste input "51782 PELICAN POINT DR"
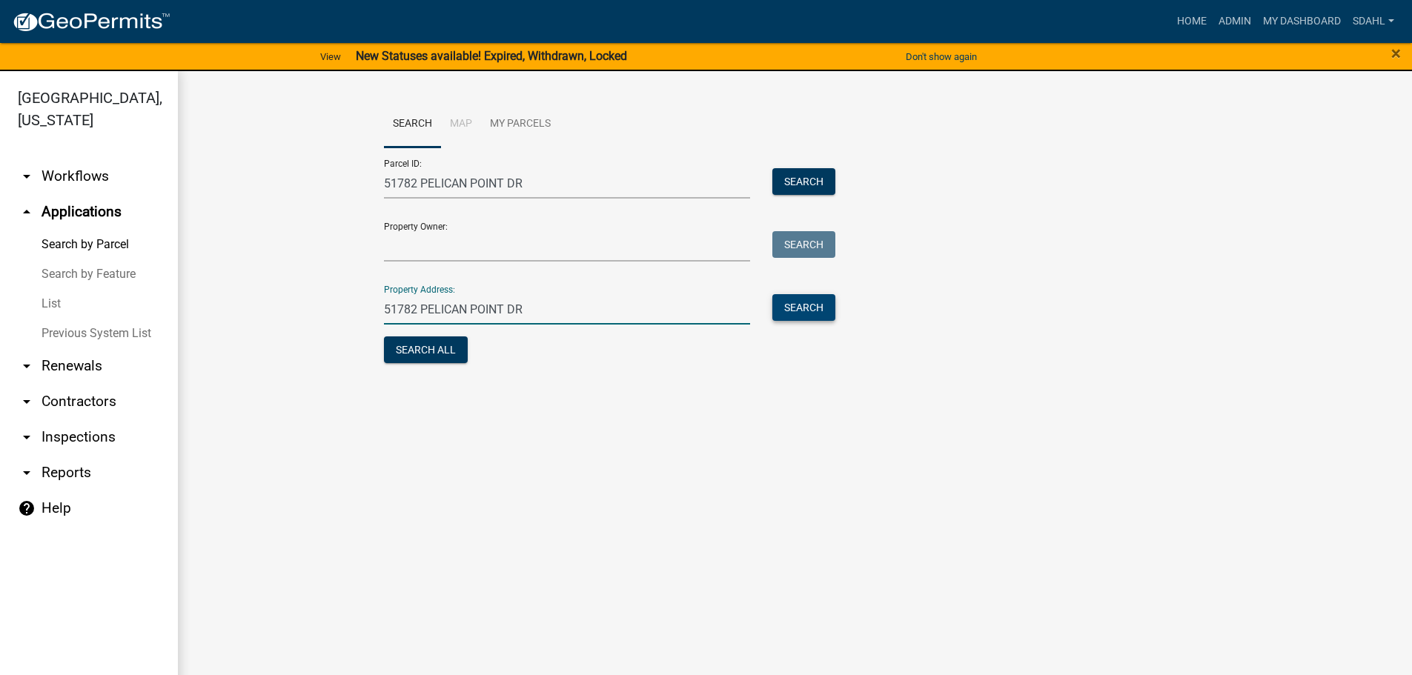
type input "51782 PELICAN POINT DR"
click at [806, 302] on button "Search" at bounding box center [803, 307] width 63 height 27
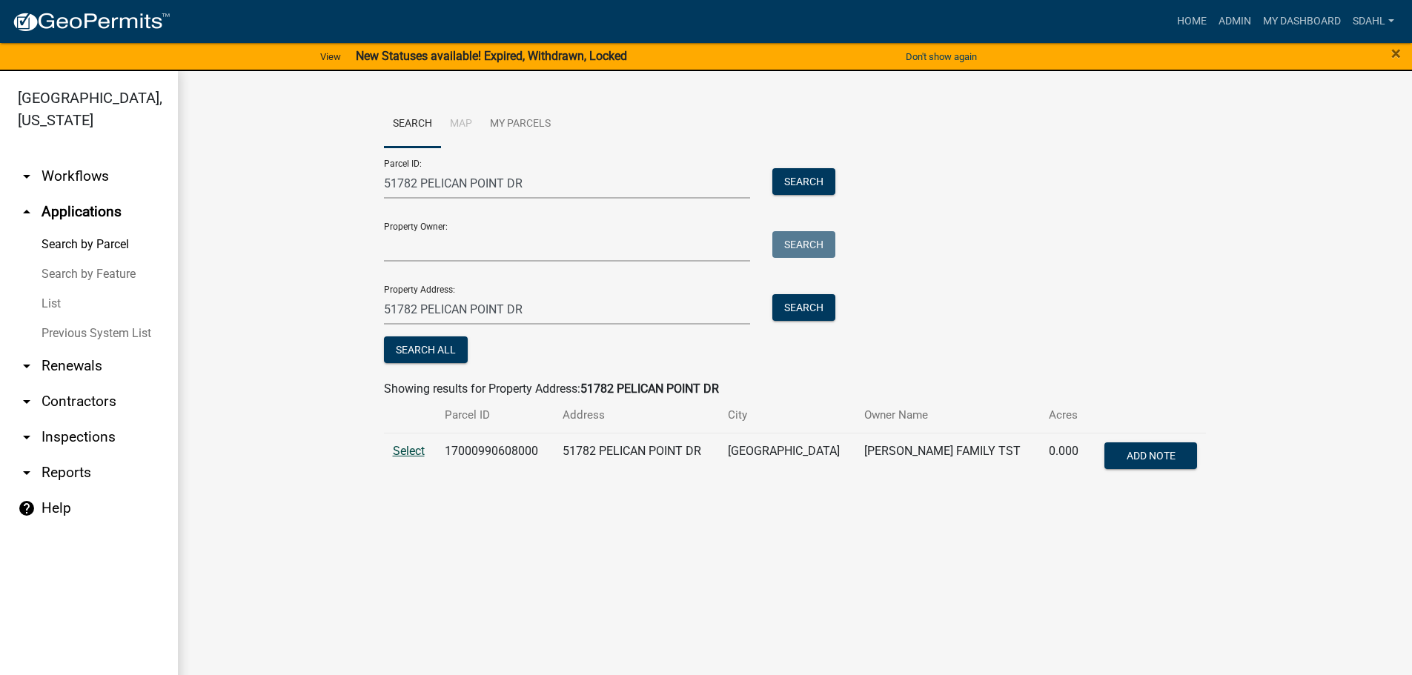
click at [413, 453] on span "Select" at bounding box center [409, 451] width 32 height 14
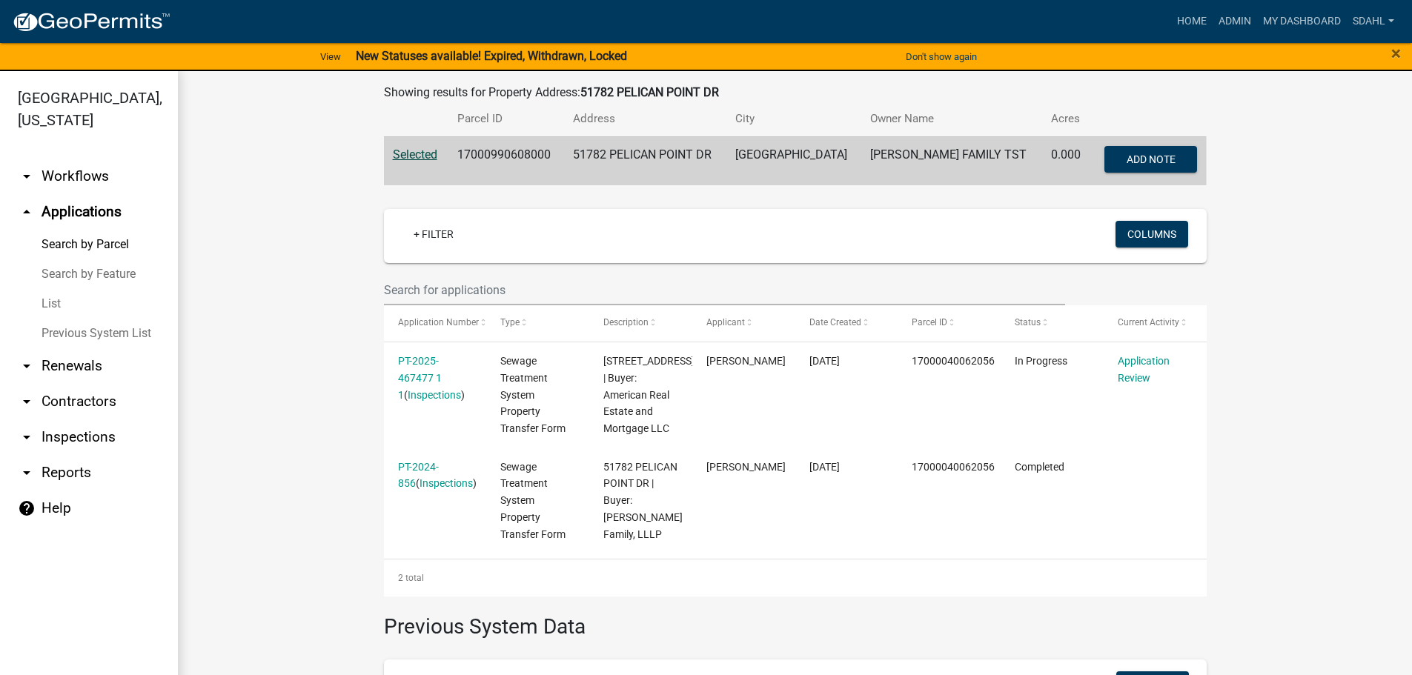
scroll to position [371, 0]
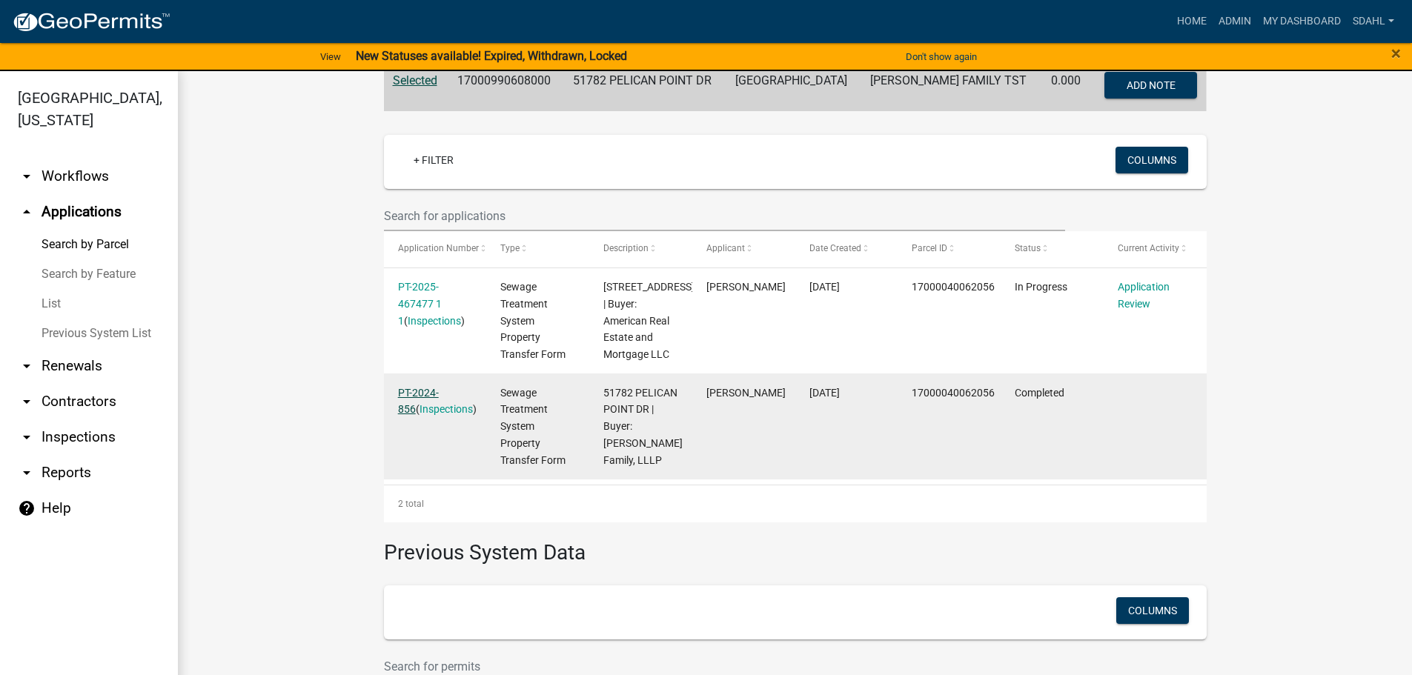
click at [425, 411] on link "PT-2024-856" at bounding box center [418, 401] width 41 height 29
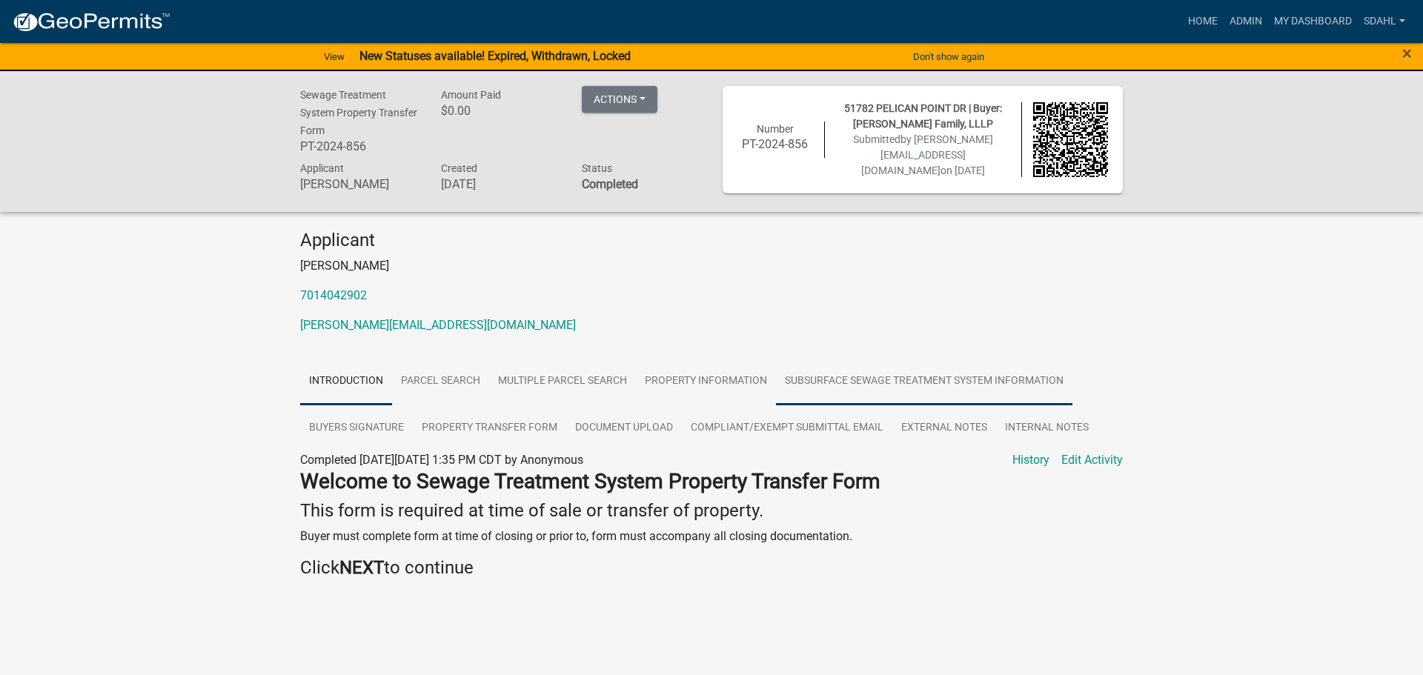
click at [857, 379] on link "Subsurface Sewage Treatment System Information" at bounding box center [924, 381] width 296 height 47
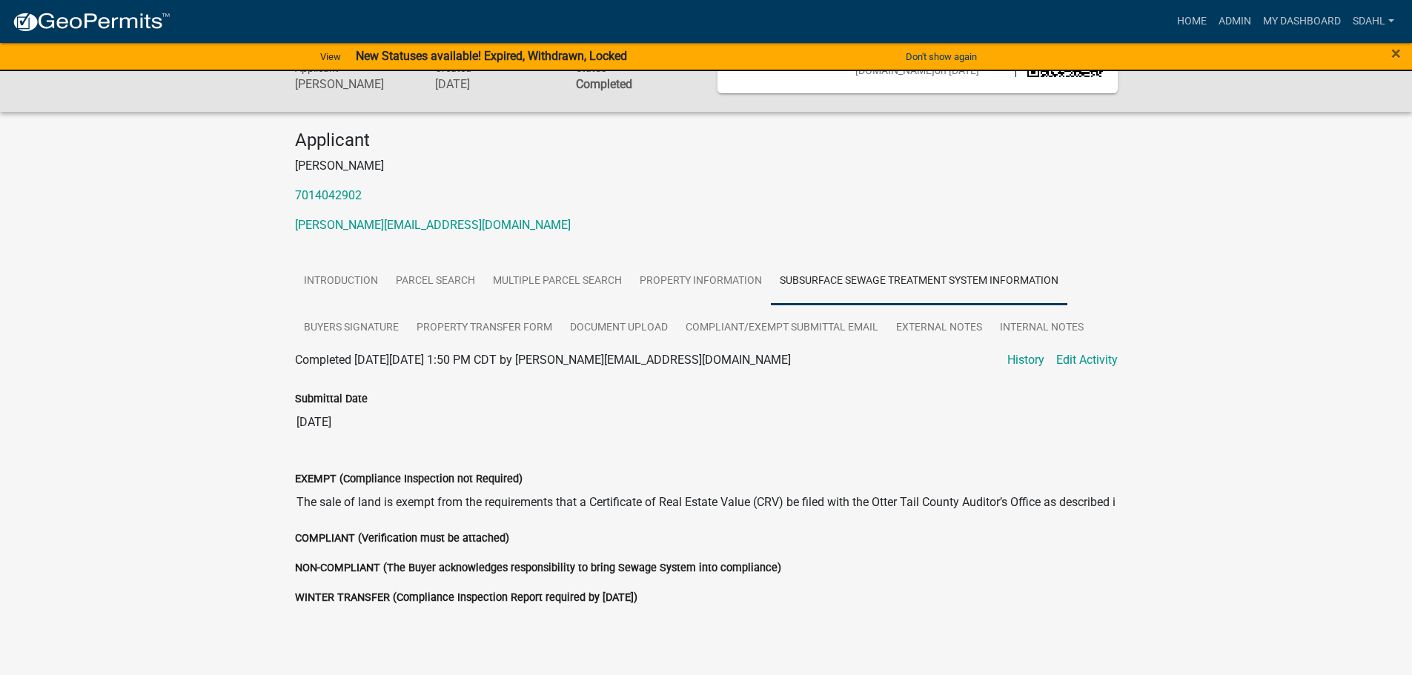
scroll to position [148, 0]
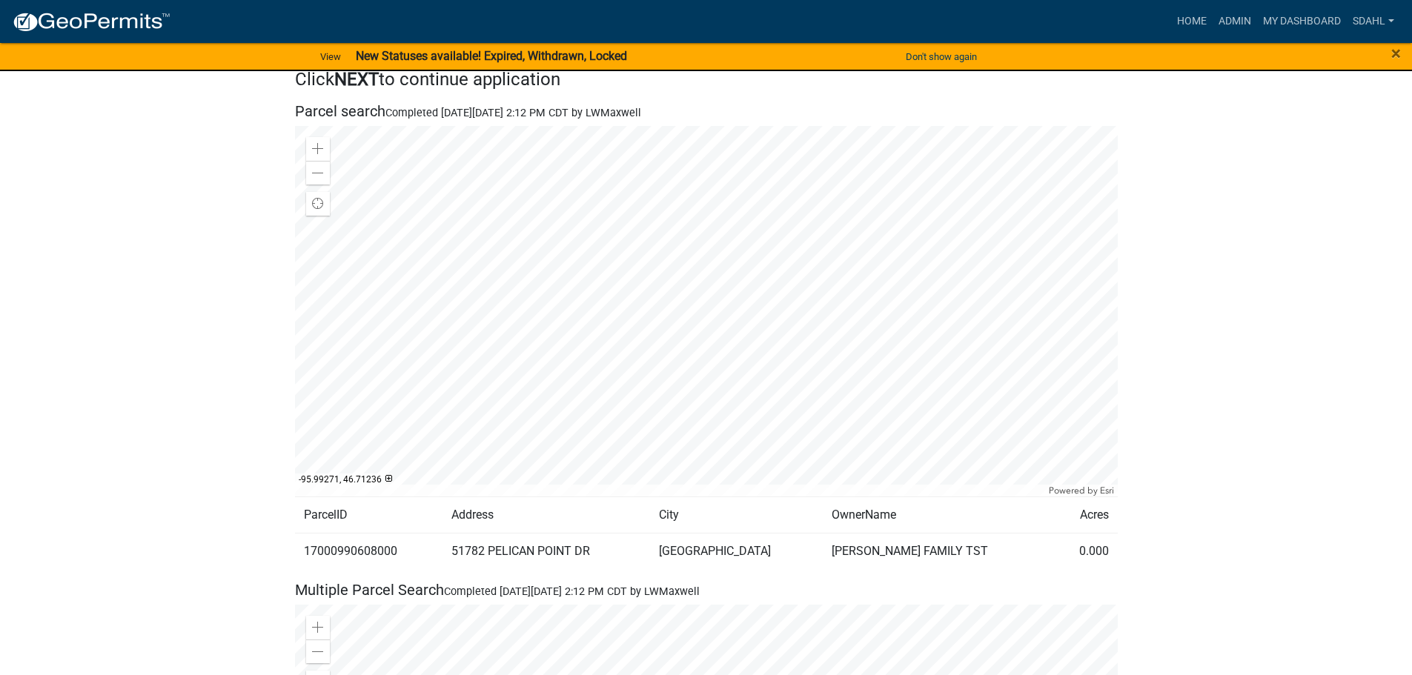
scroll to position [741, 0]
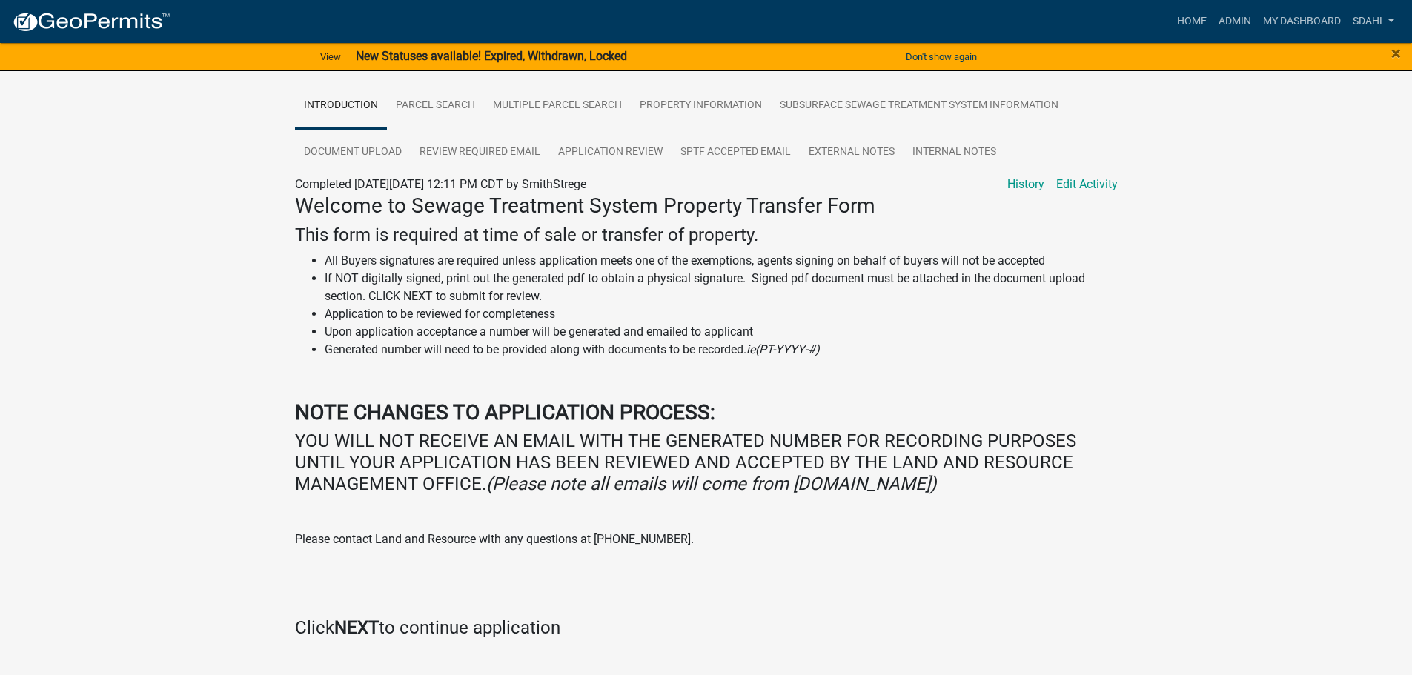
scroll to position [296, 0]
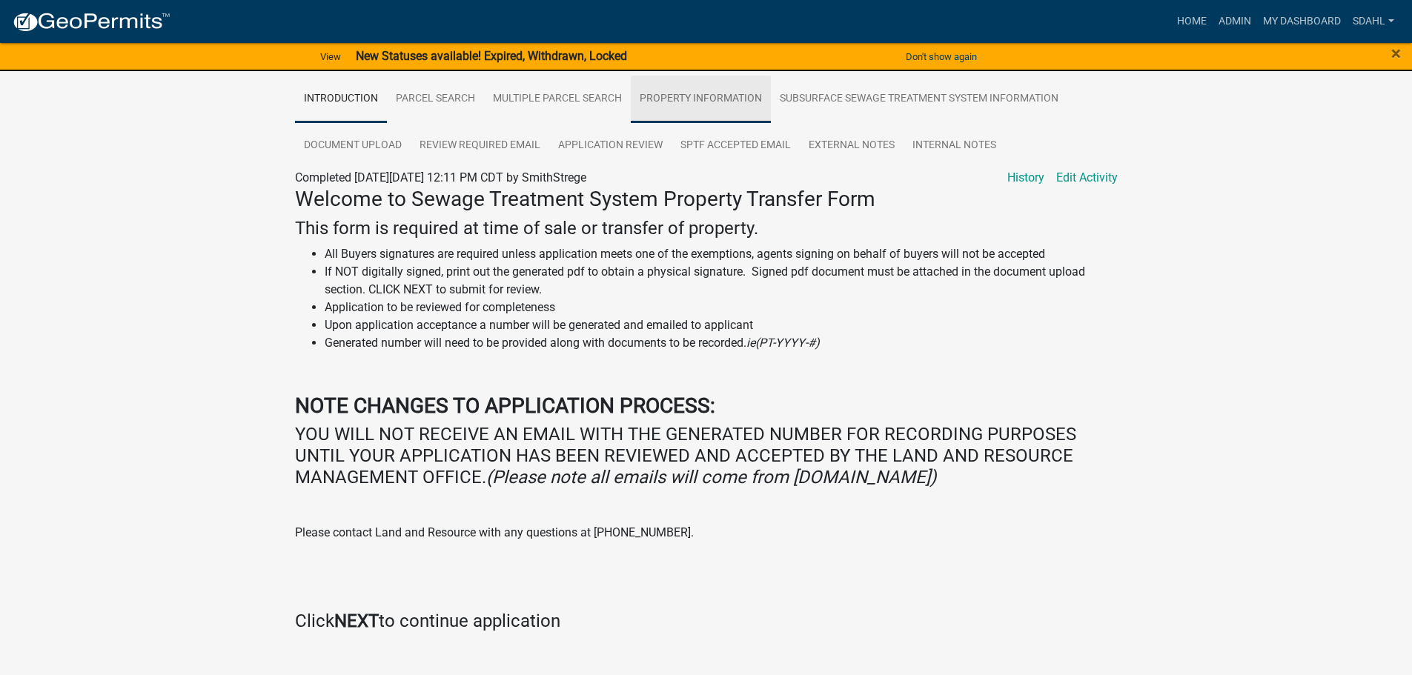
click at [717, 84] on link "Property Information" at bounding box center [701, 99] width 140 height 47
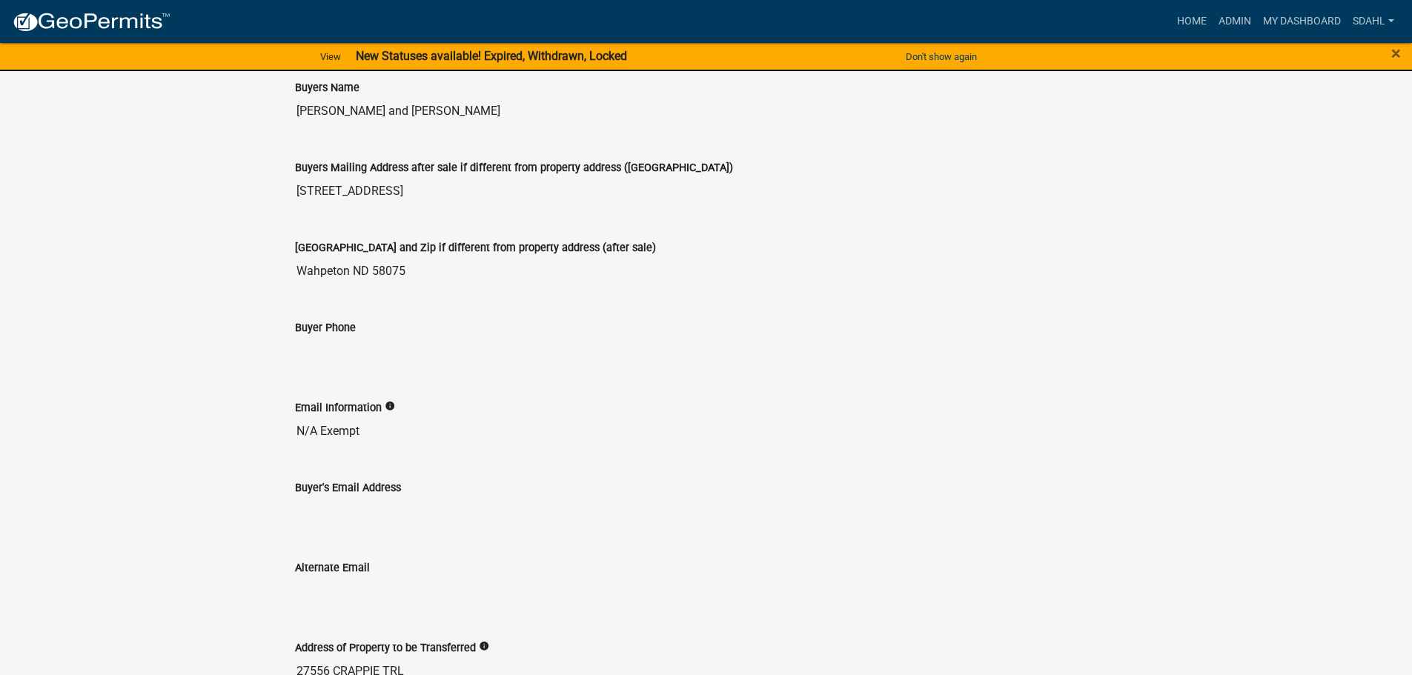
scroll to position [667, 0]
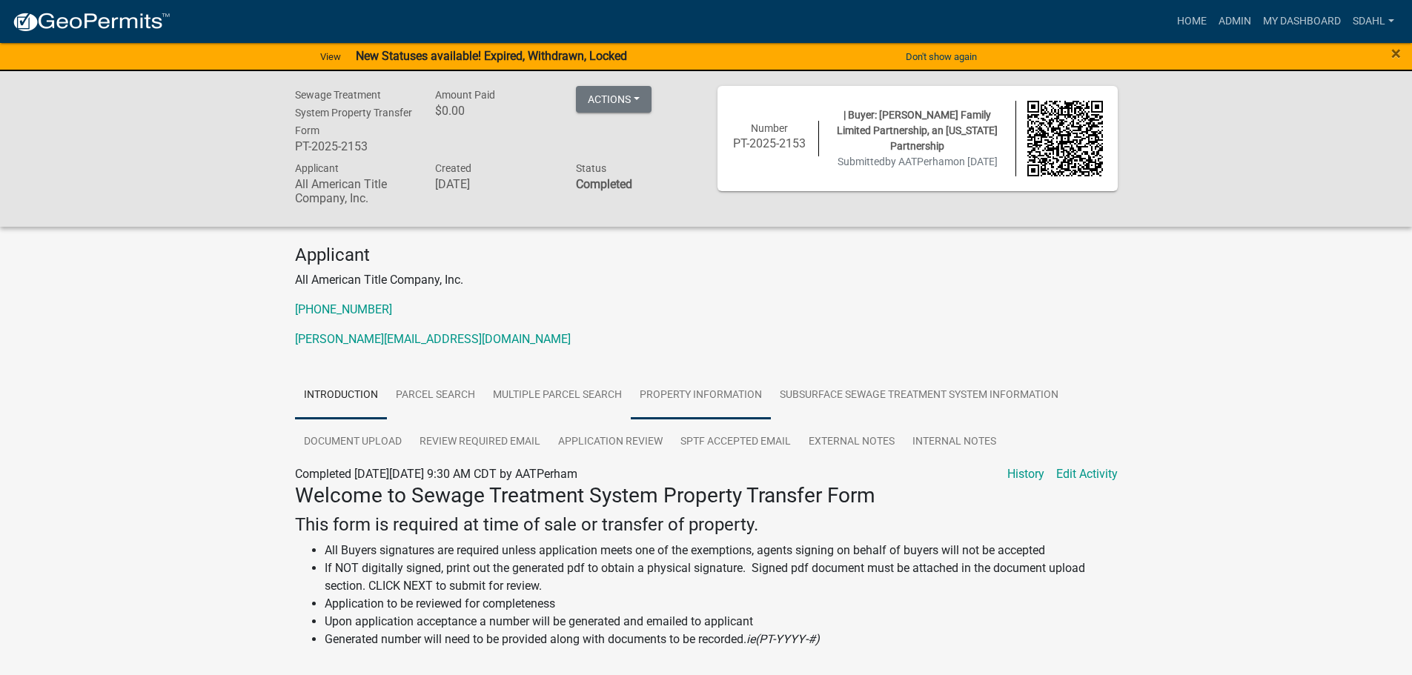
click at [690, 388] on link "Property Information" at bounding box center [701, 395] width 140 height 47
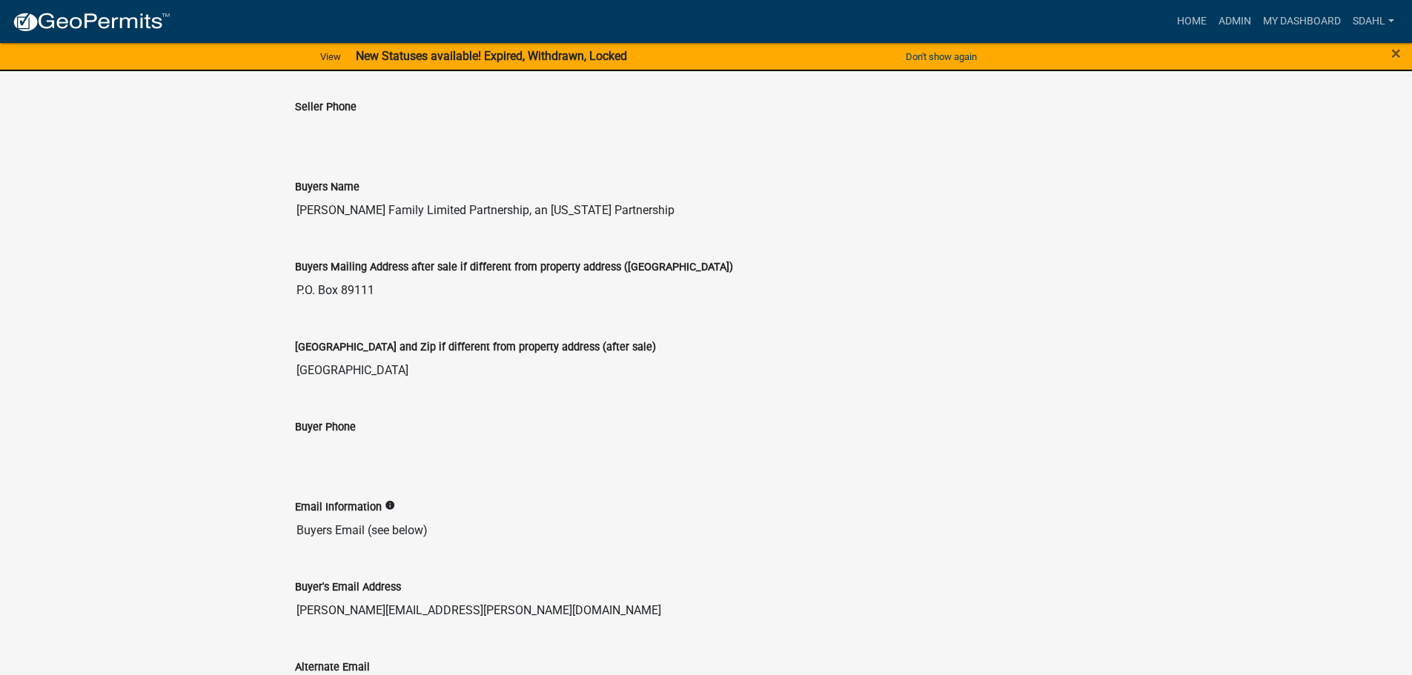
scroll to position [593, 0]
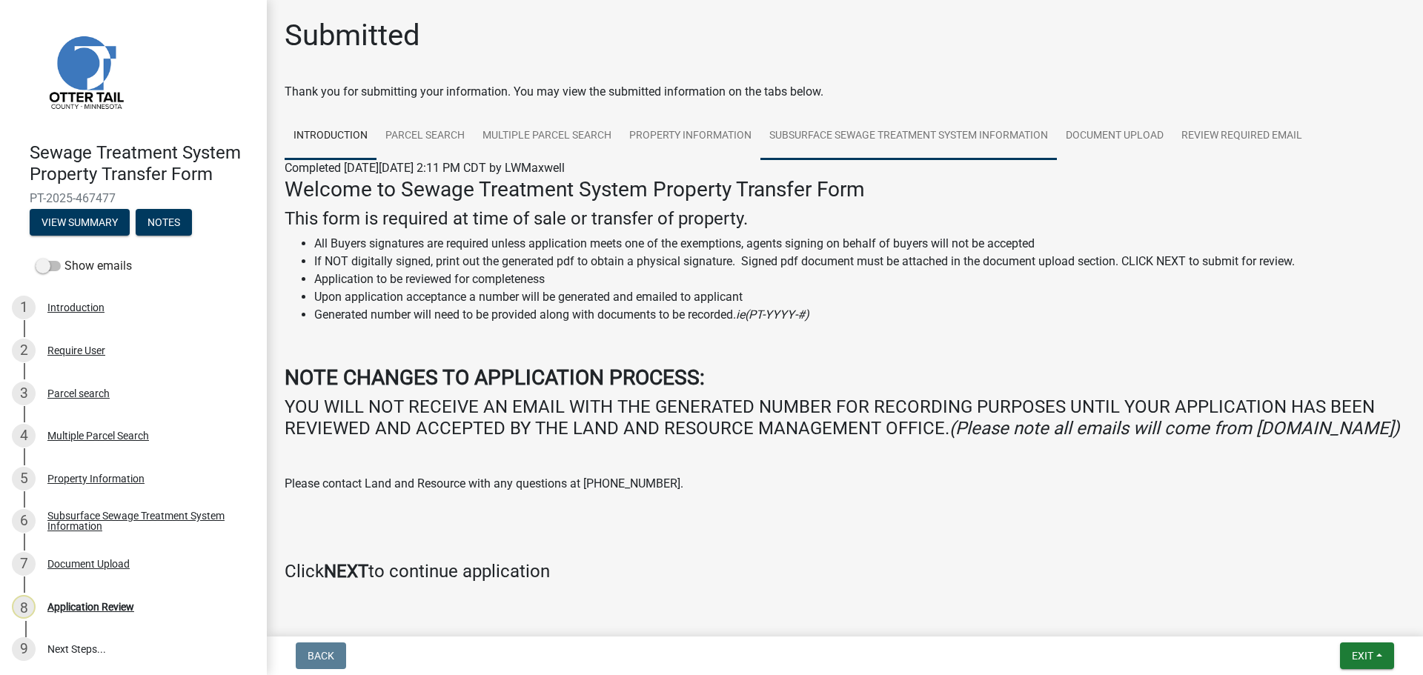
click at [879, 142] on link "Subsurface Sewage Treatment System Information" at bounding box center [908, 136] width 296 height 47
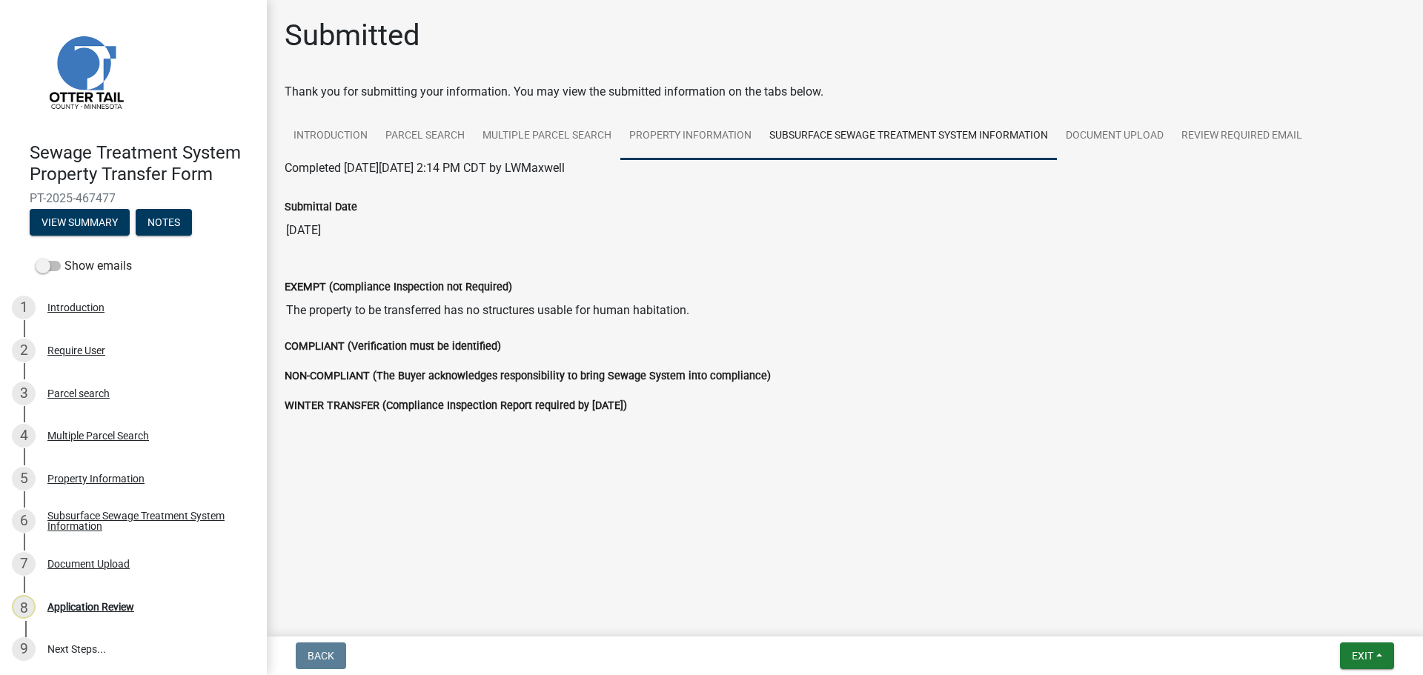
click at [657, 133] on link "Property Information" at bounding box center [690, 136] width 140 height 47
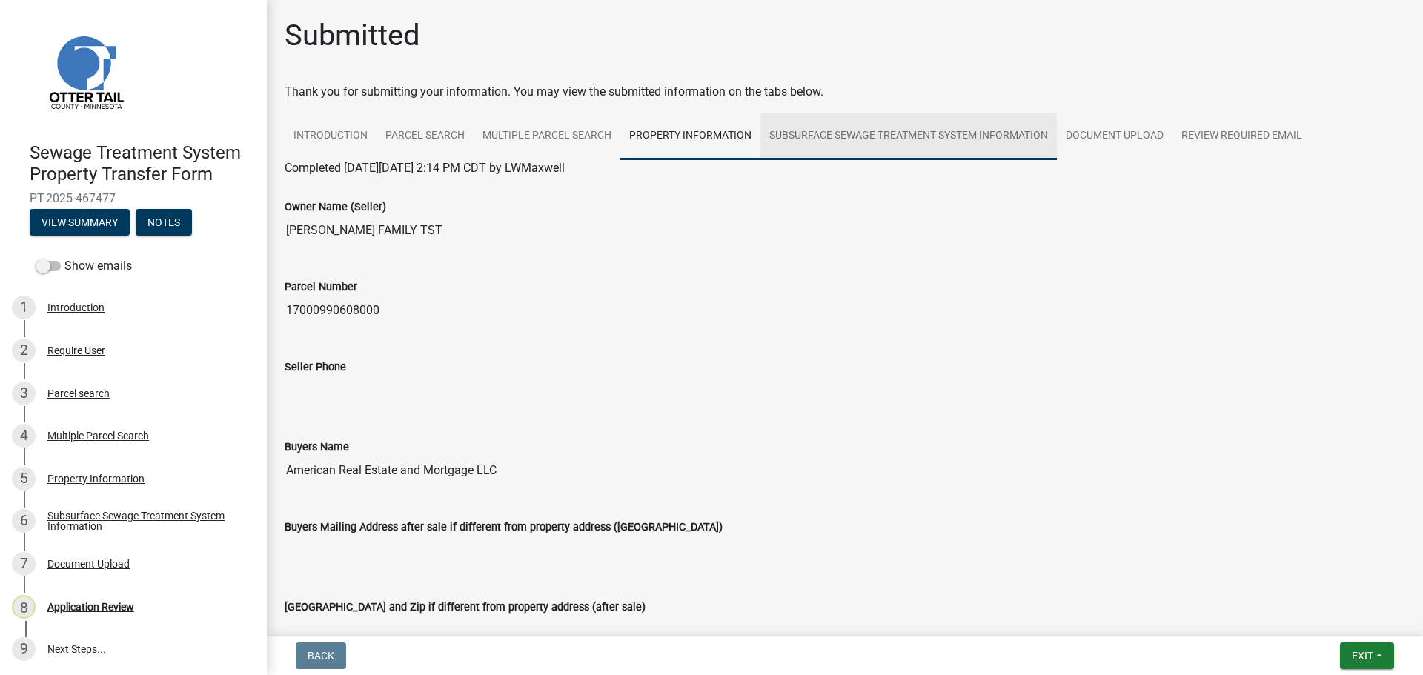
click at [924, 134] on link "Subsurface Sewage Treatment System Information" at bounding box center [908, 136] width 296 height 47
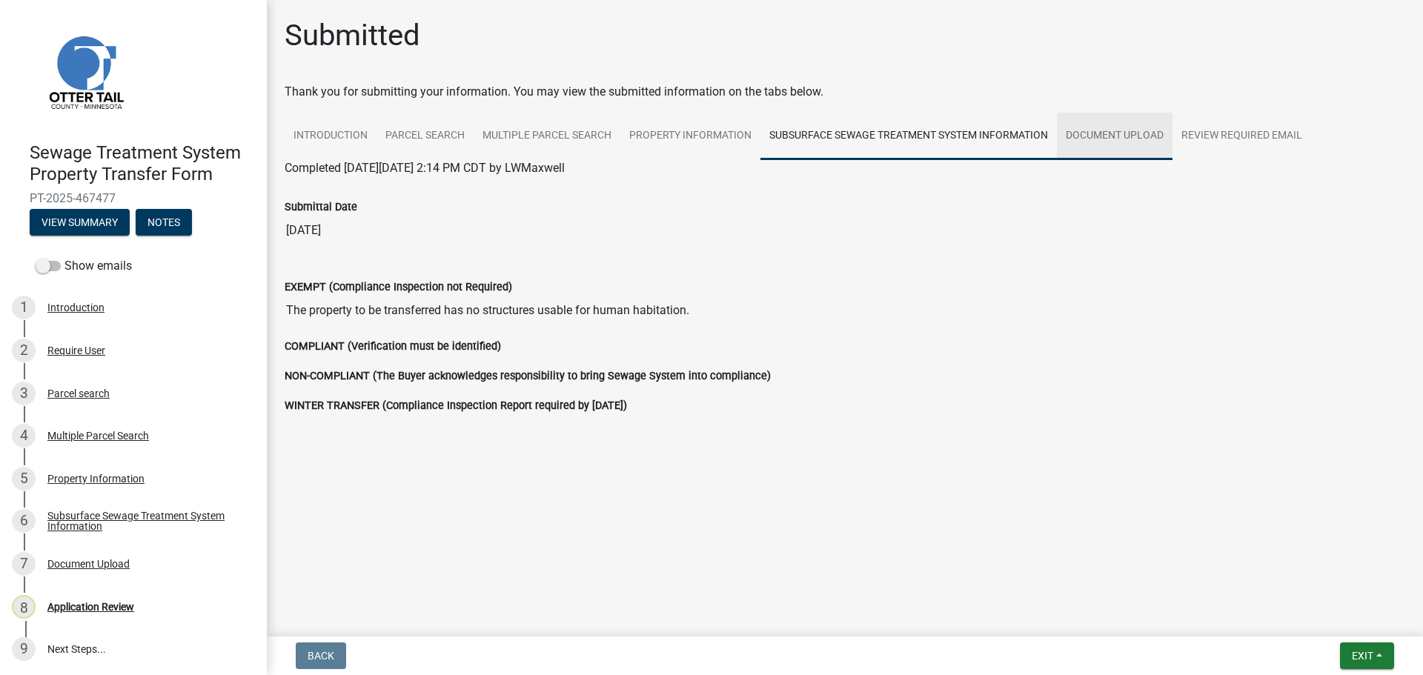
click at [1112, 142] on link "Document Upload" at bounding box center [1115, 136] width 116 height 47
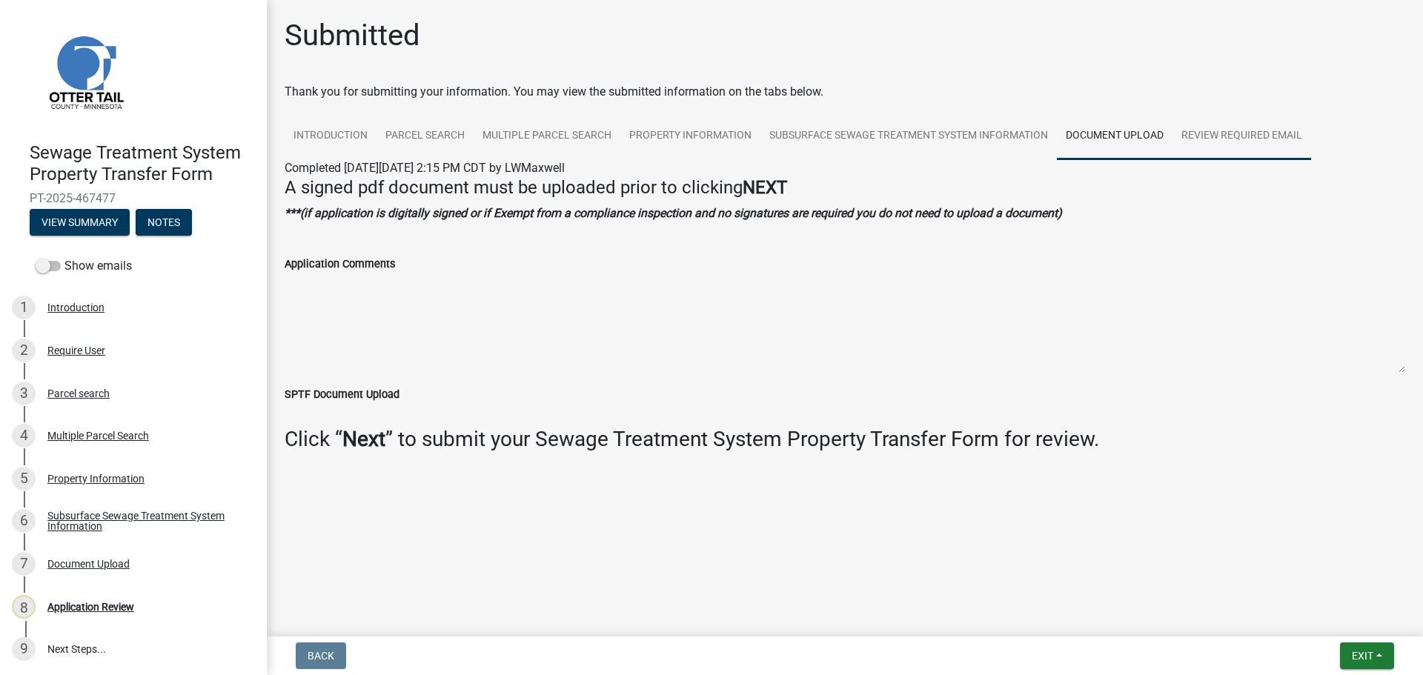
click at [1237, 133] on link "Review Required Email" at bounding box center [1241, 136] width 139 height 47
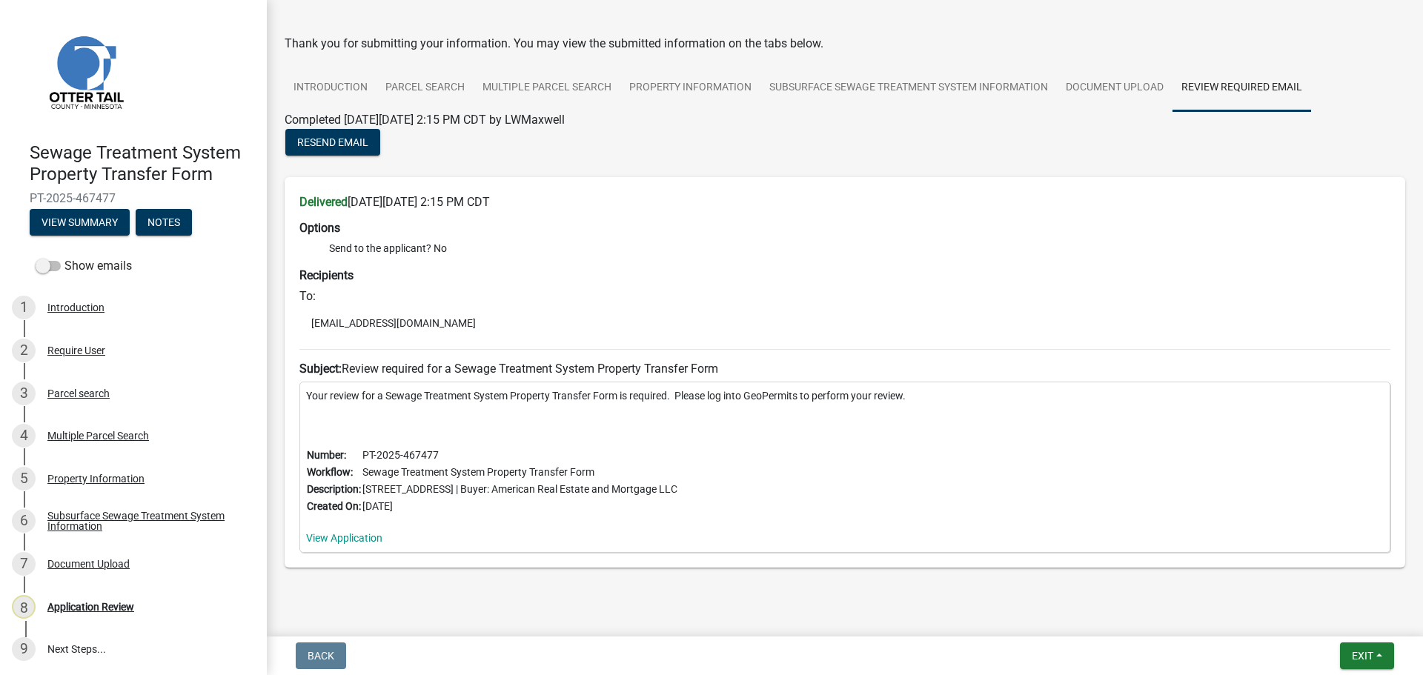
scroll to position [74, 0]
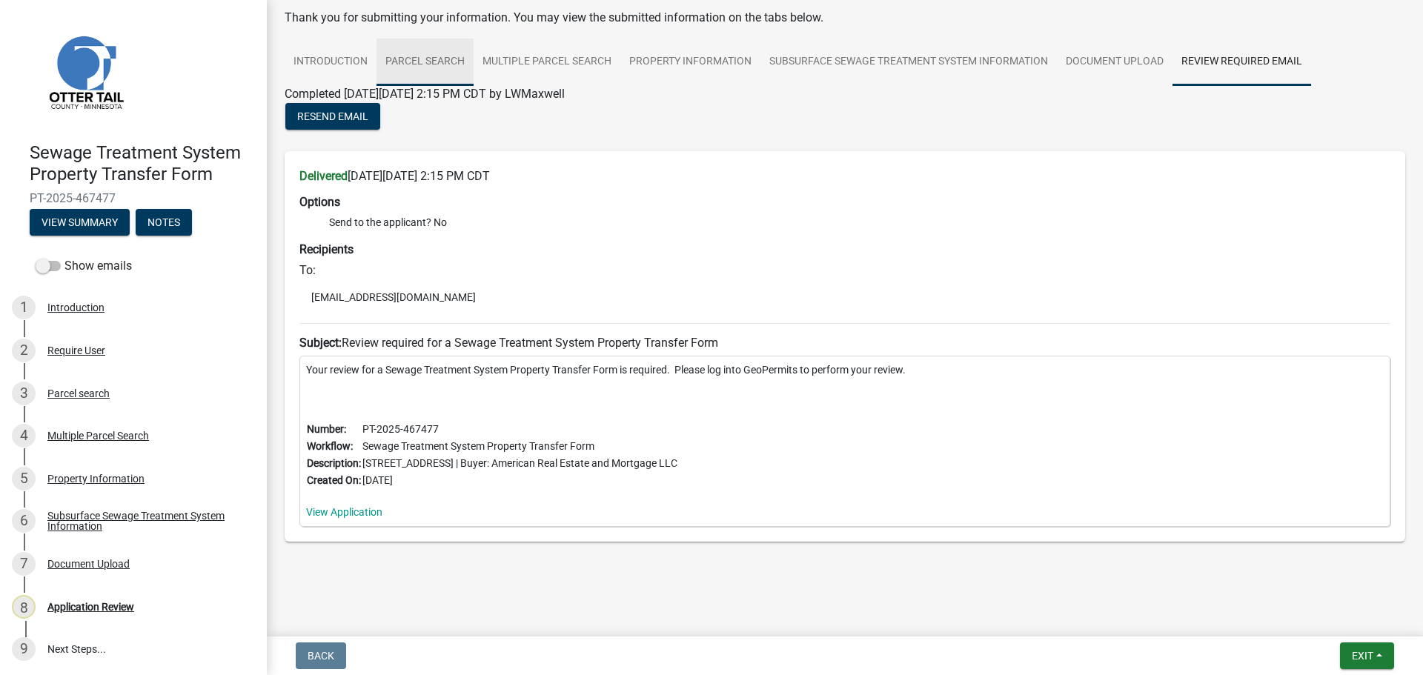
click at [427, 61] on link "Parcel search" at bounding box center [424, 62] width 97 height 47
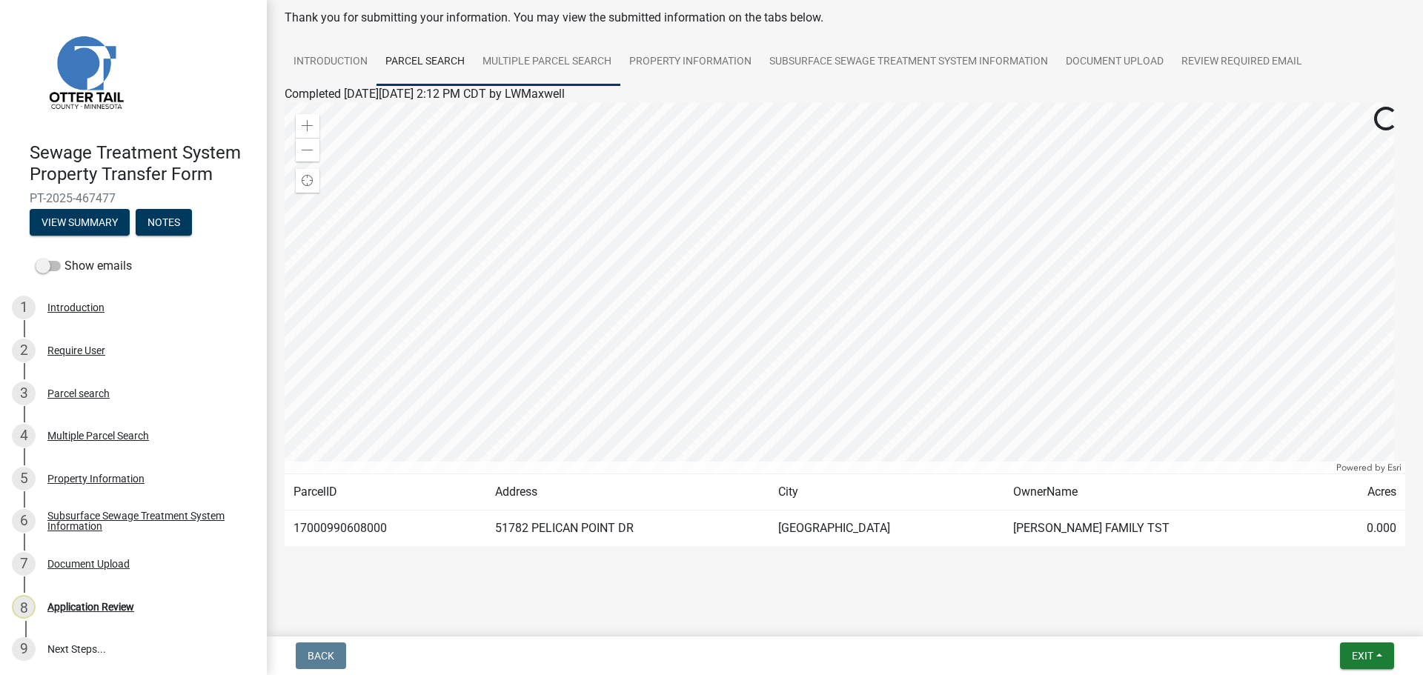
click at [554, 68] on link "Multiple Parcel Search" at bounding box center [547, 62] width 147 height 47
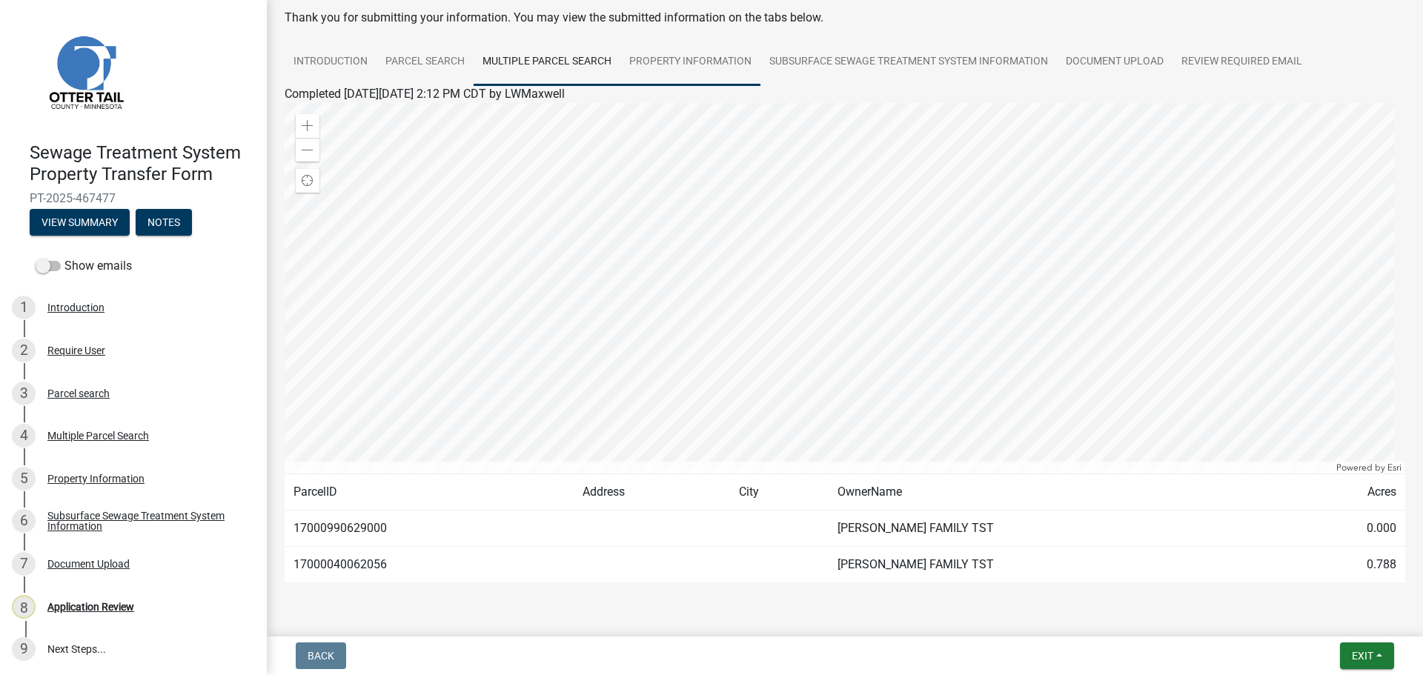
click at [711, 65] on link "Property Information" at bounding box center [690, 62] width 140 height 47
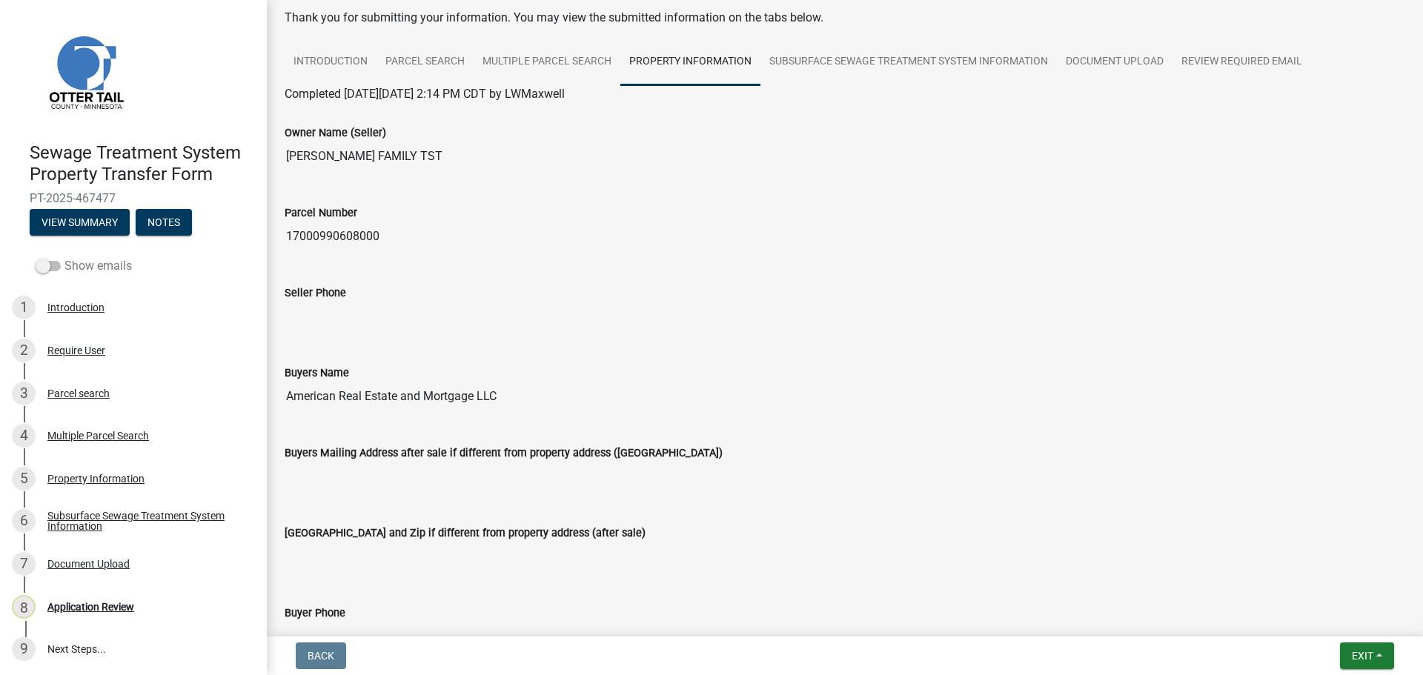
click at [83, 268] on label "Show emails" at bounding box center [84, 266] width 96 height 18
click at [64, 257] on input "Show emails" at bounding box center [64, 257] width 0 height 0
click at [91, 222] on button "View Summary" at bounding box center [80, 222] width 100 height 27
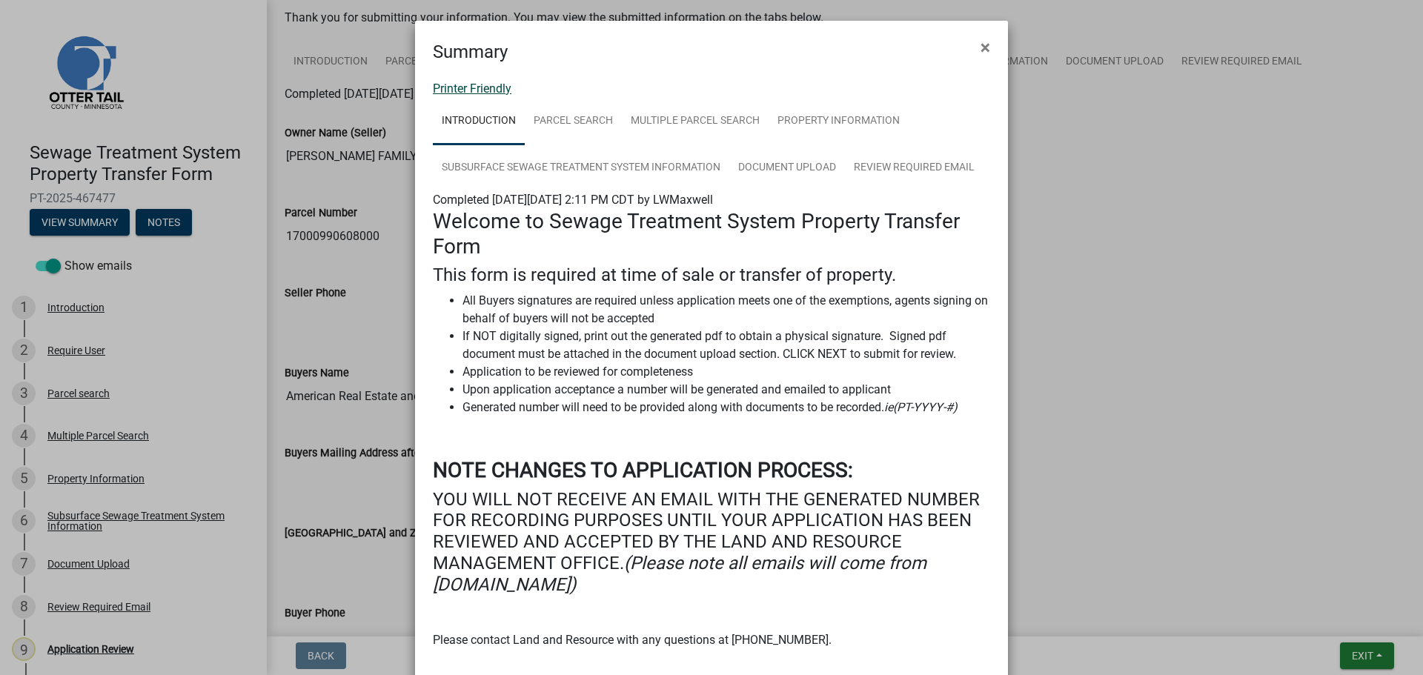
click at [484, 84] on link "Printer Friendly" at bounding box center [472, 89] width 79 height 14
click at [980, 44] on span "×" at bounding box center [985, 47] width 10 height 21
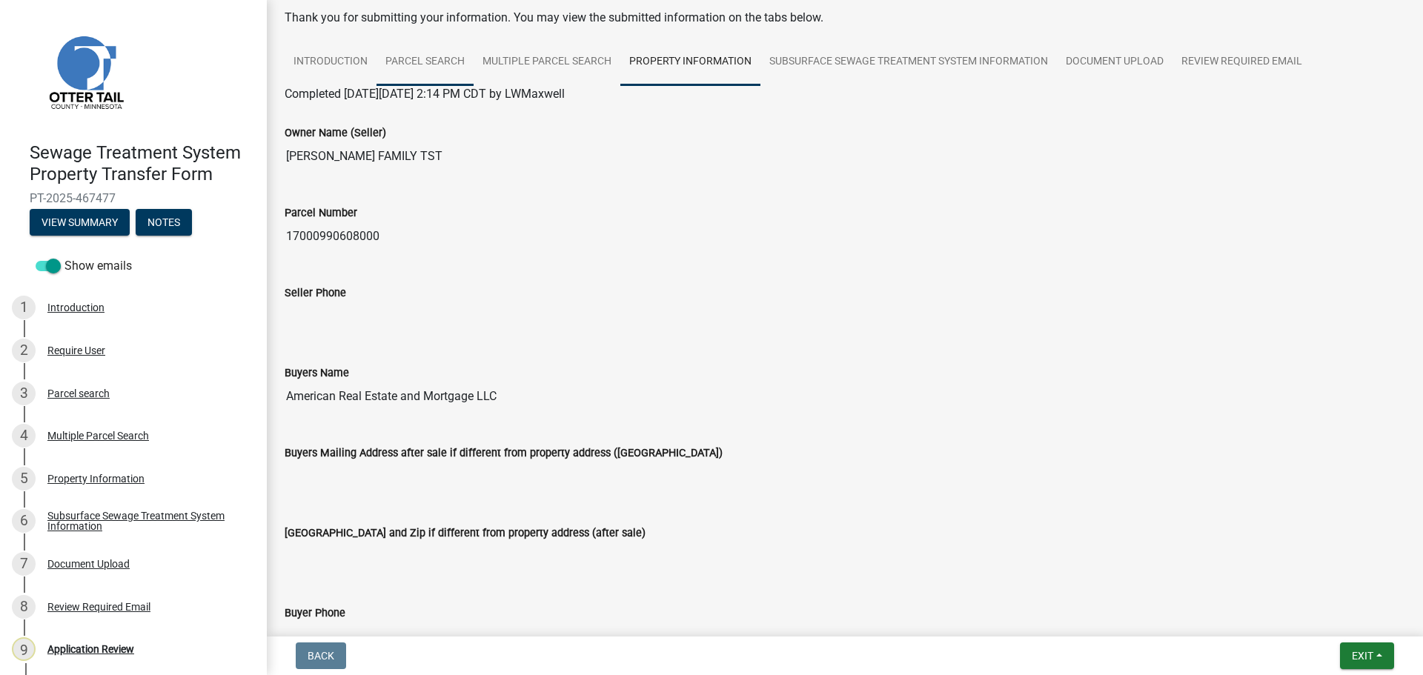
click at [406, 61] on link "Parcel search" at bounding box center [424, 62] width 97 height 47
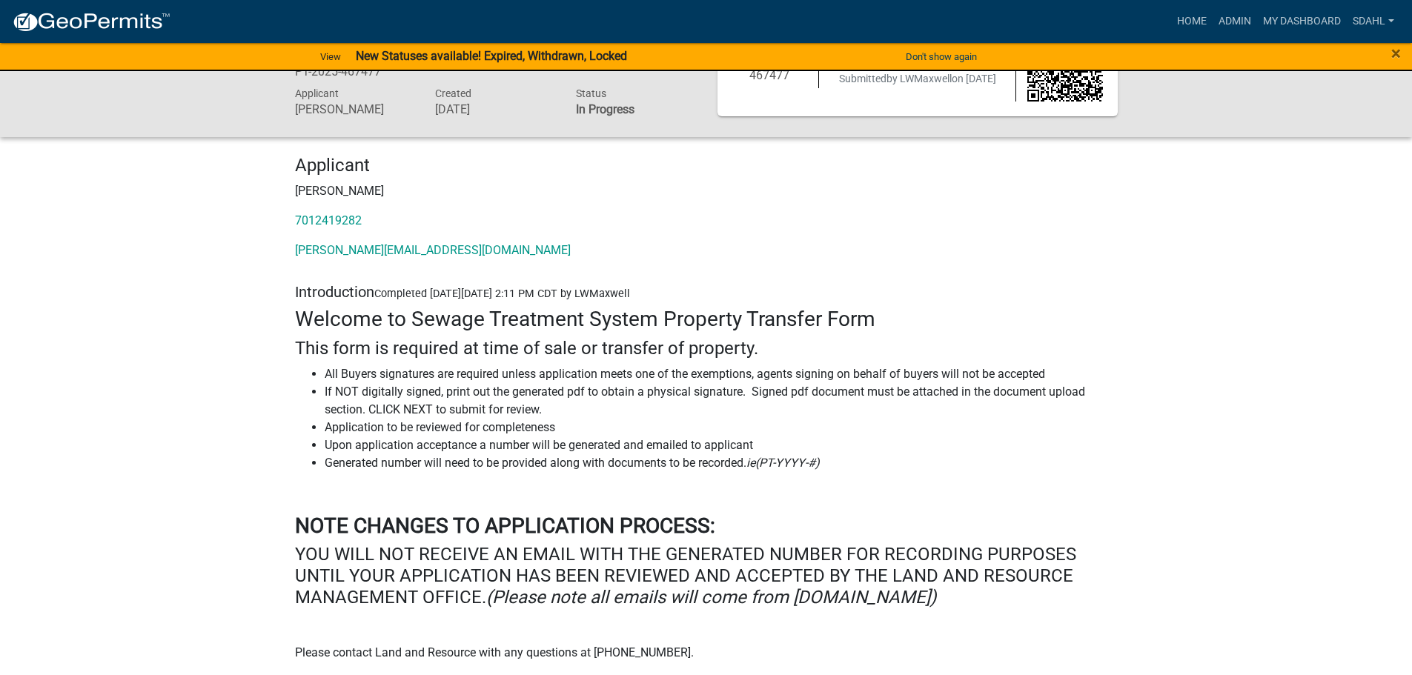
scroll to position [74, 0]
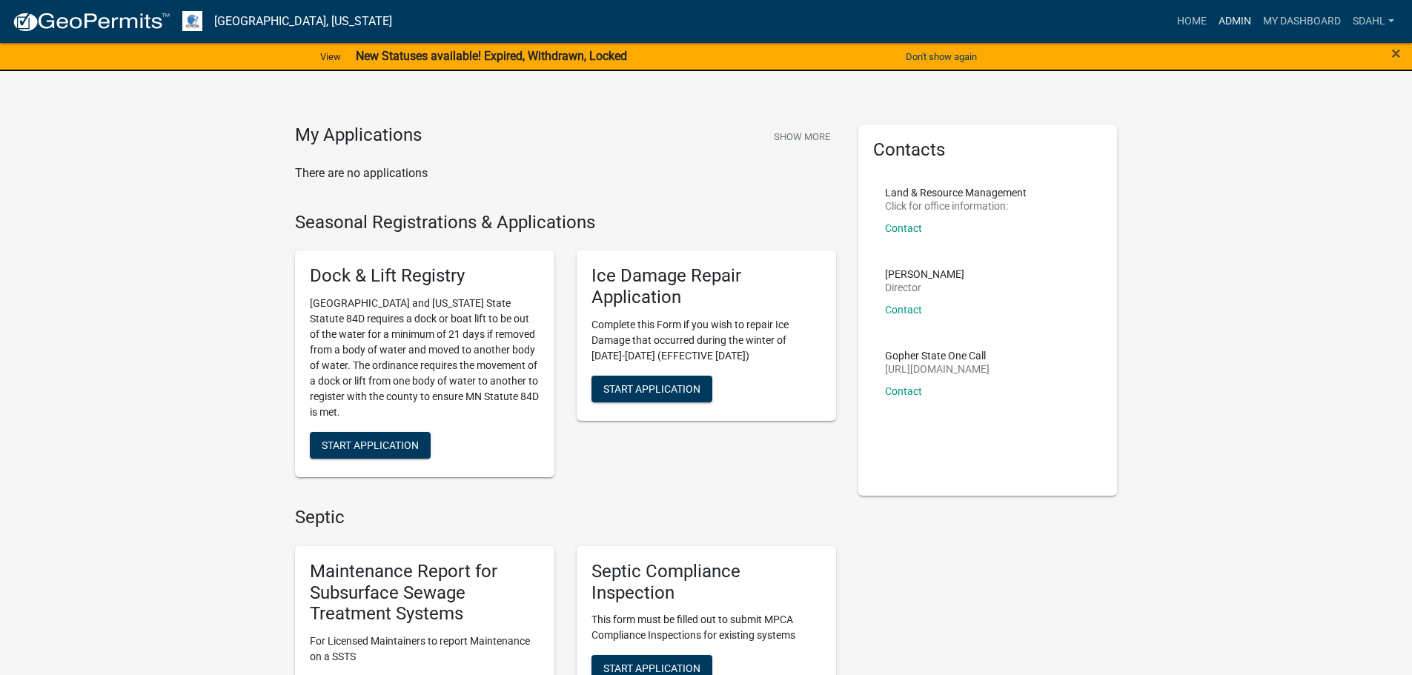
drag, startPoint x: 1220, startPoint y: 17, endPoint x: 1213, endPoint y: 24, distance: 9.4
click at [1220, 17] on link "Admin" at bounding box center [1234, 21] width 44 height 28
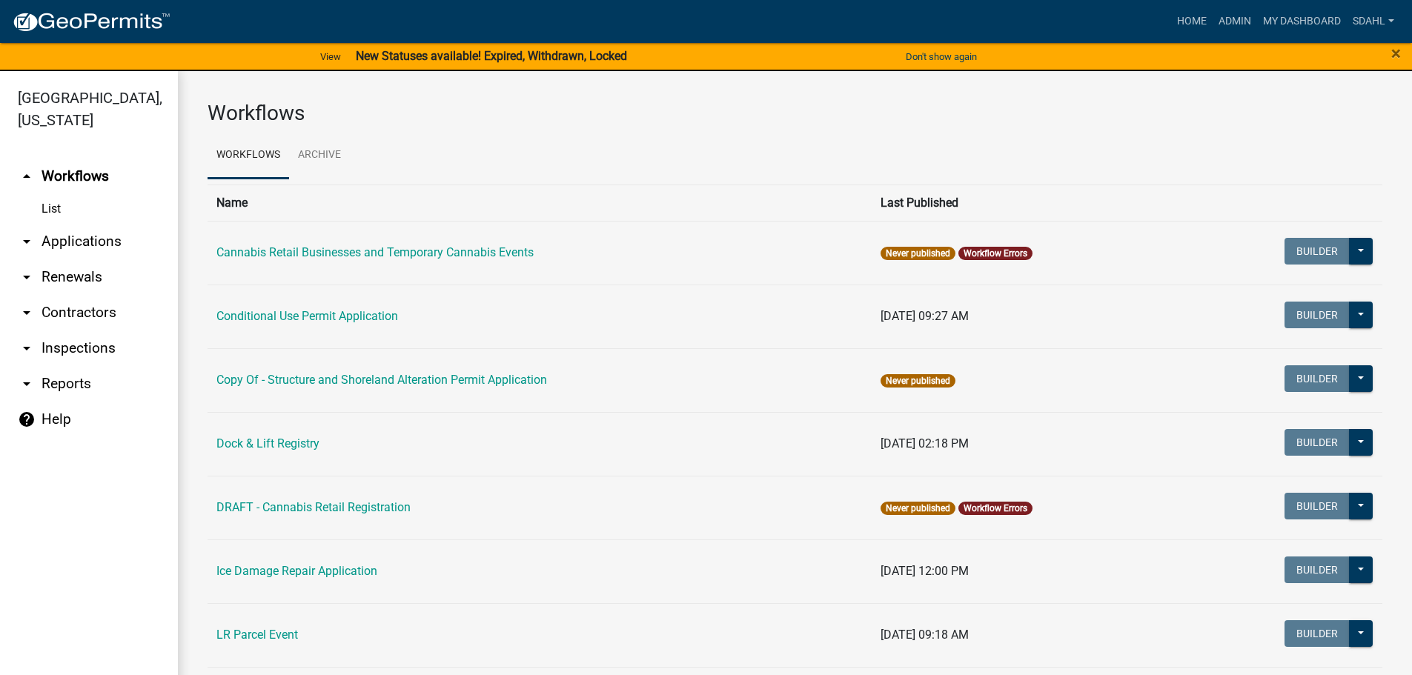
click at [101, 236] on link "arrow_drop_down Applications" at bounding box center [89, 242] width 178 height 36
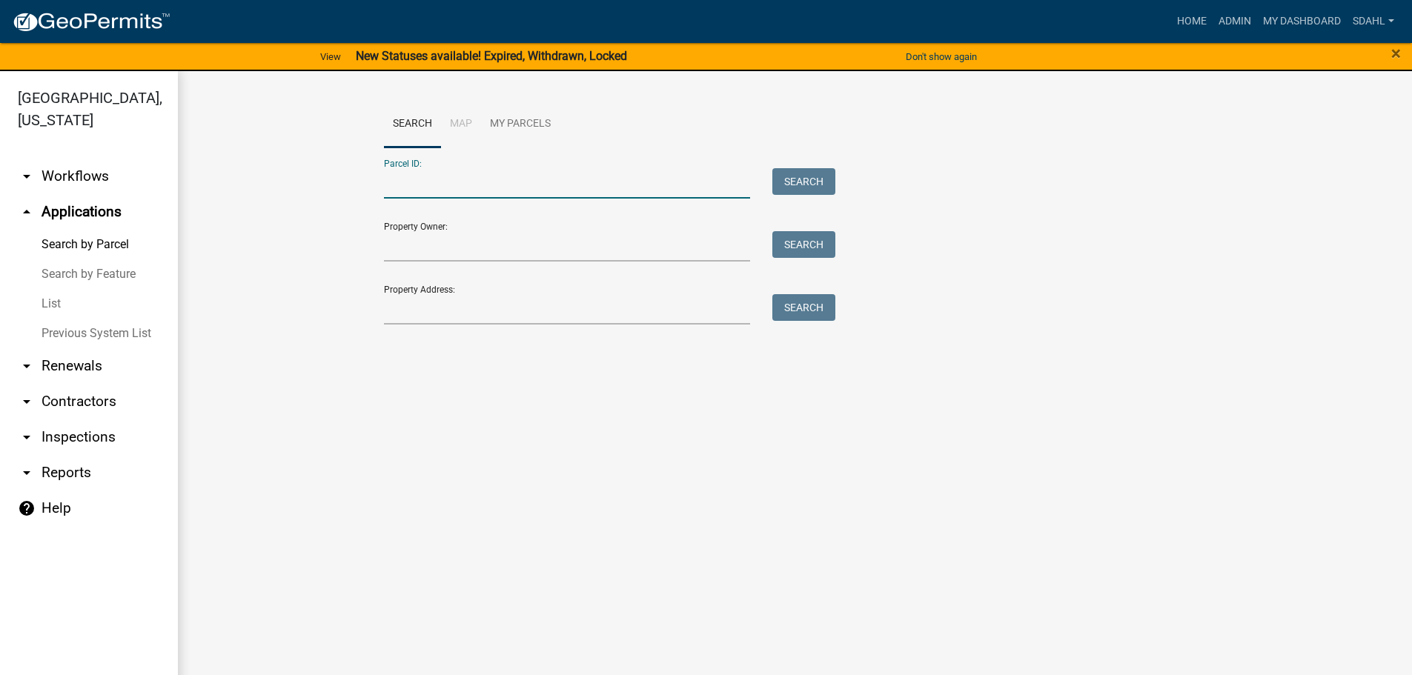
click at [586, 187] on input "Parcel ID:" at bounding box center [567, 183] width 367 height 30
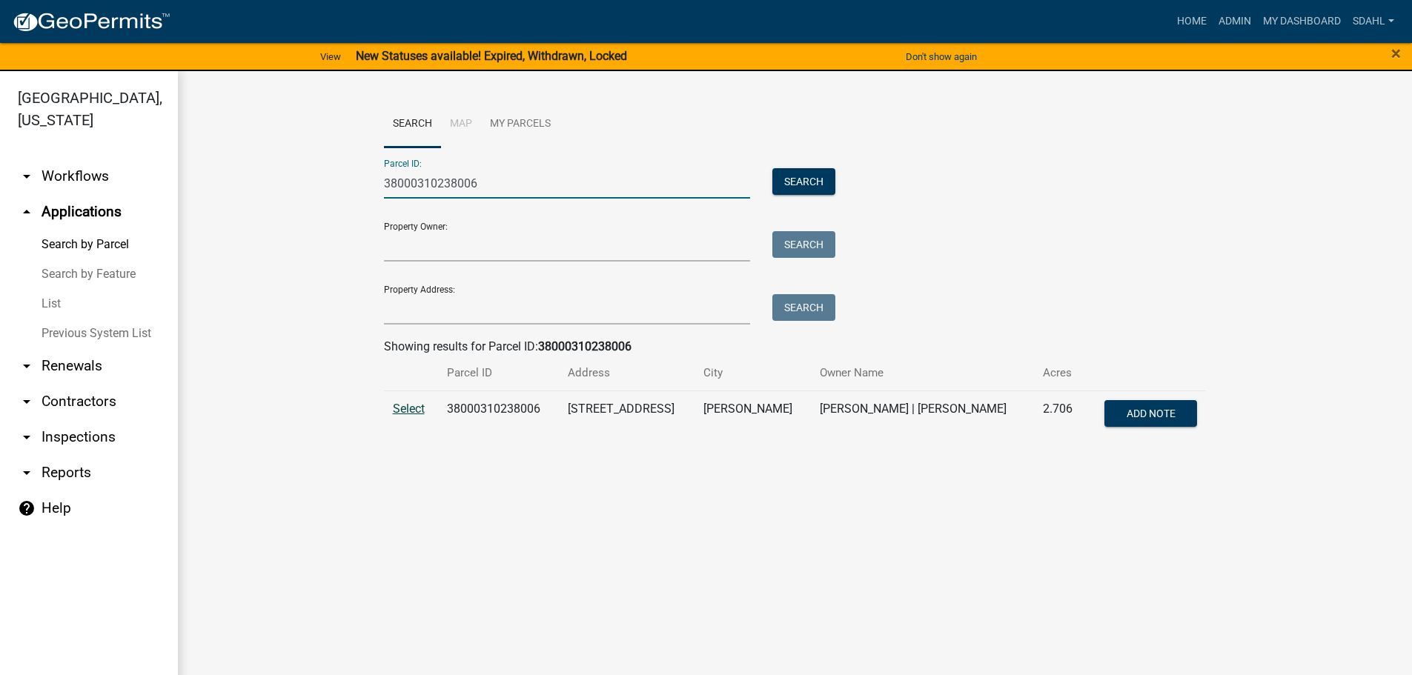
type input "38000310238006"
click at [415, 407] on span "Select" at bounding box center [409, 409] width 32 height 14
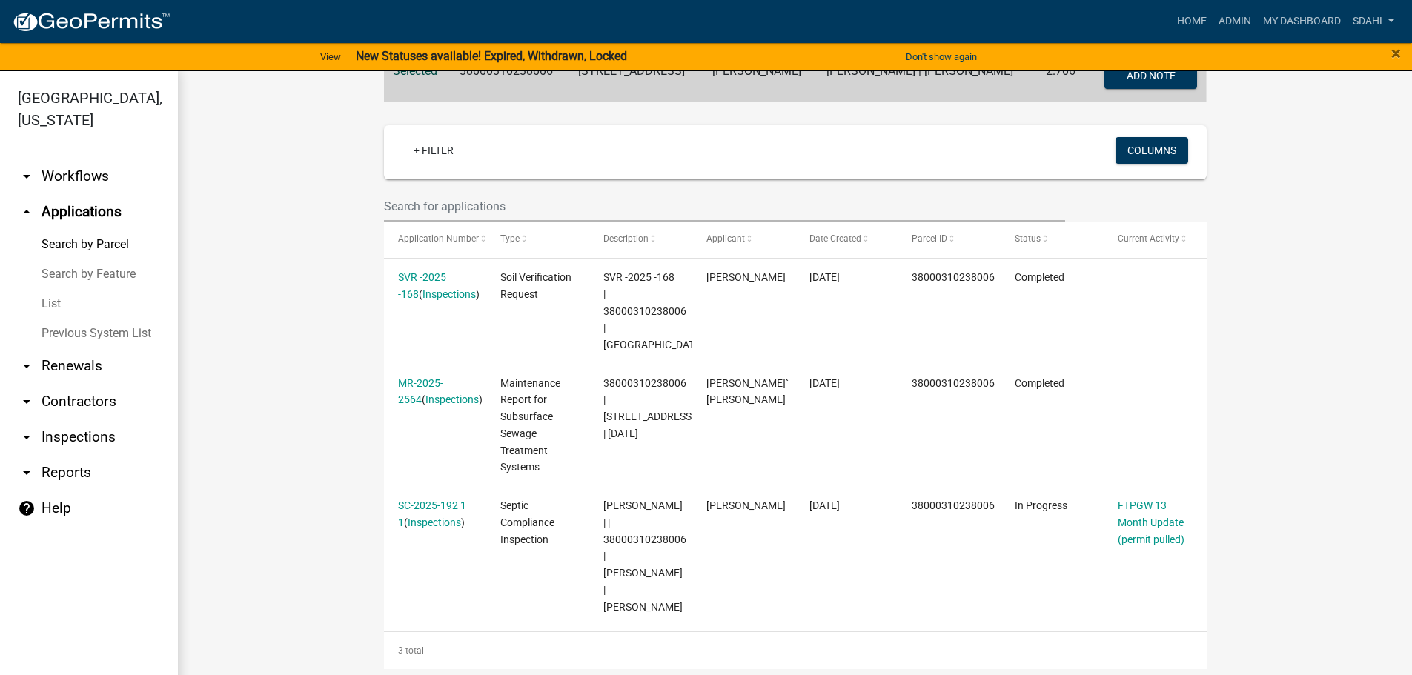
scroll to position [371, 0]
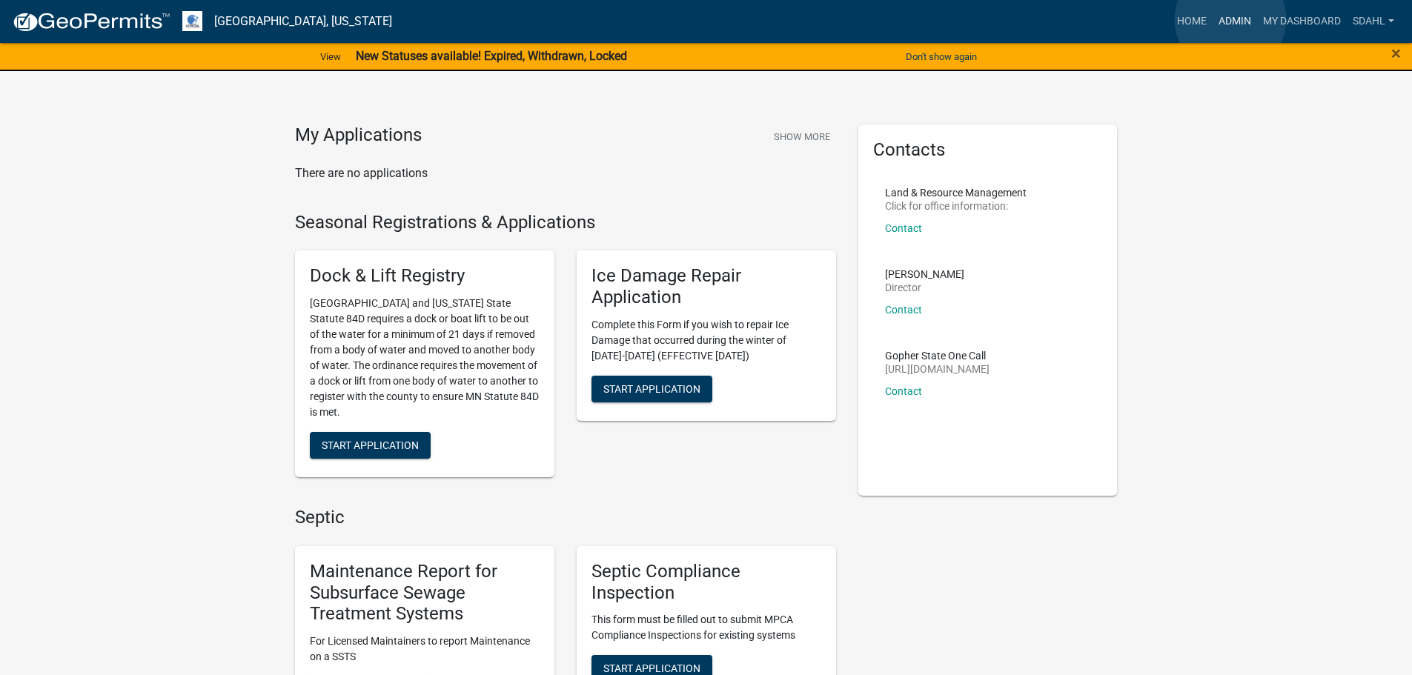
click at [1230, 19] on link "Admin" at bounding box center [1234, 21] width 44 height 28
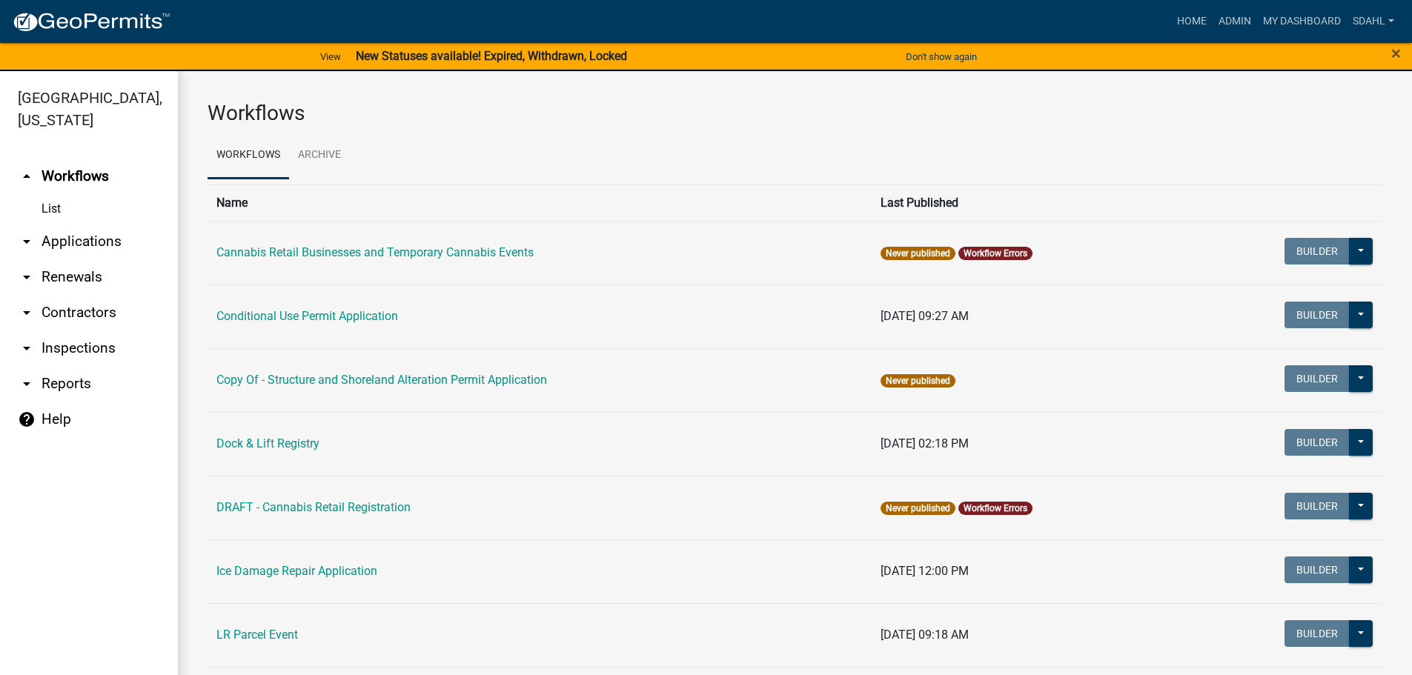
click at [105, 238] on link "arrow_drop_down Applications" at bounding box center [89, 242] width 178 height 36
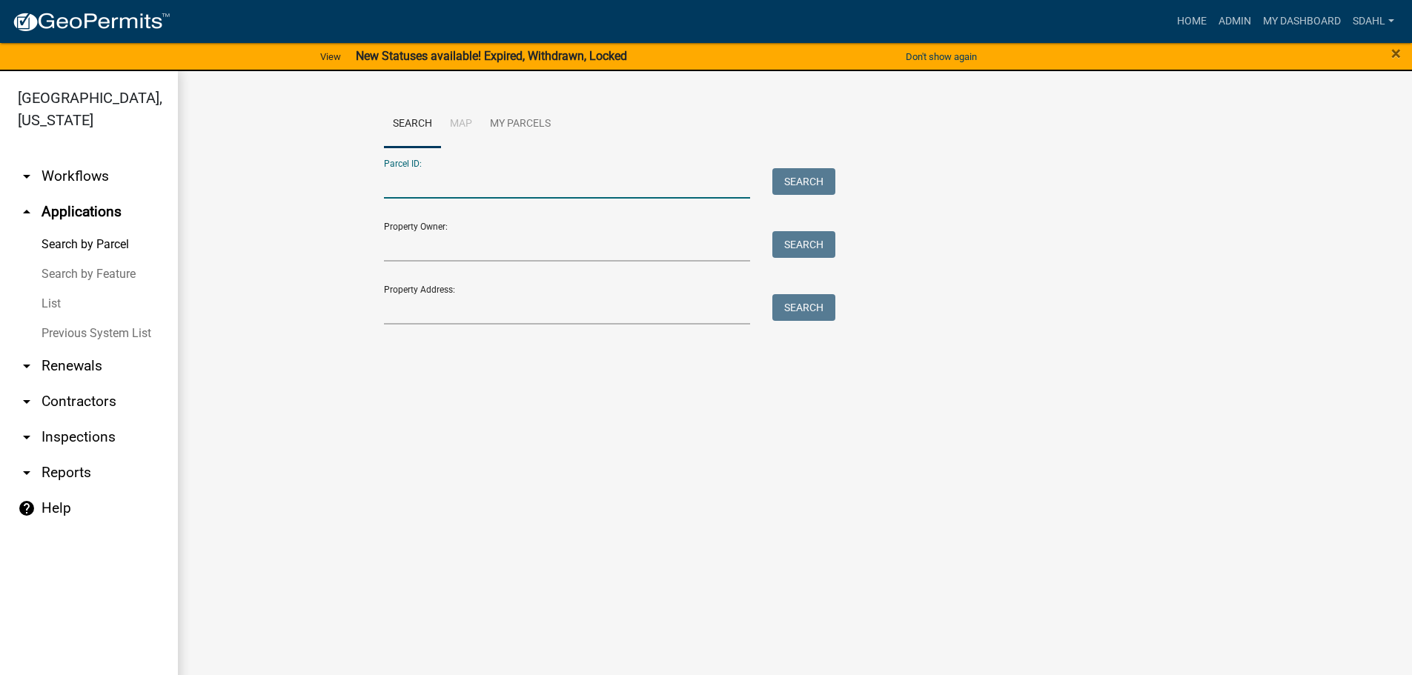
click at [487, 190] on input "Parcel ID:" at bounding box center [567, 183] width 367 height 30
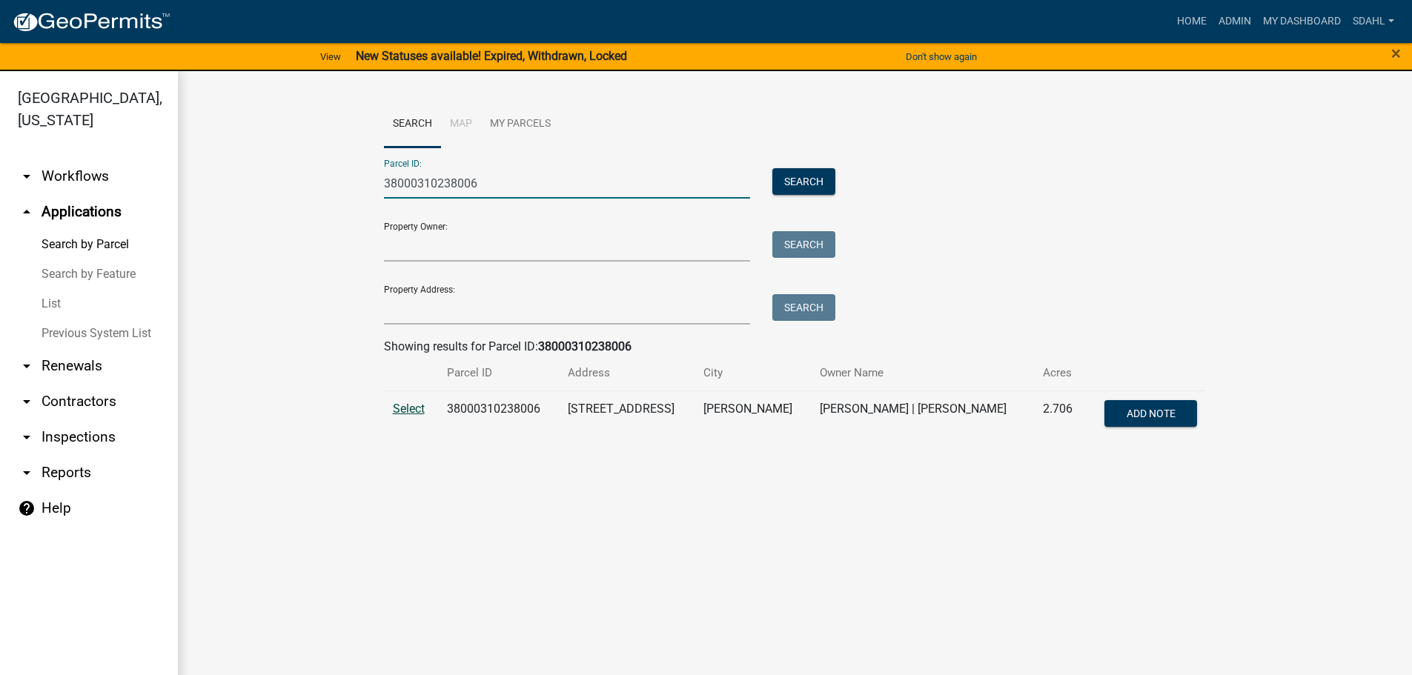
type input "38000310238006"
click at [414, 408] on span "Select" at bounding box center [409, 409] width 32 height 14
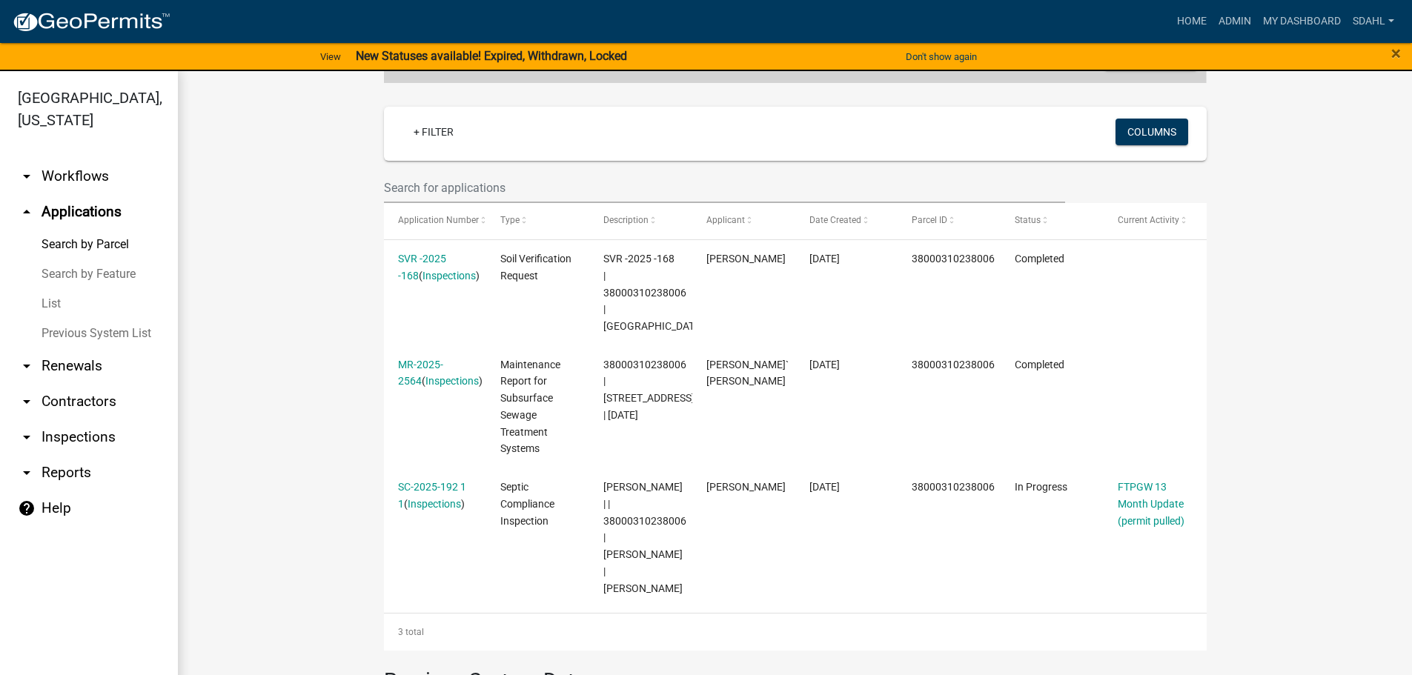
scroll to position [391, 0]
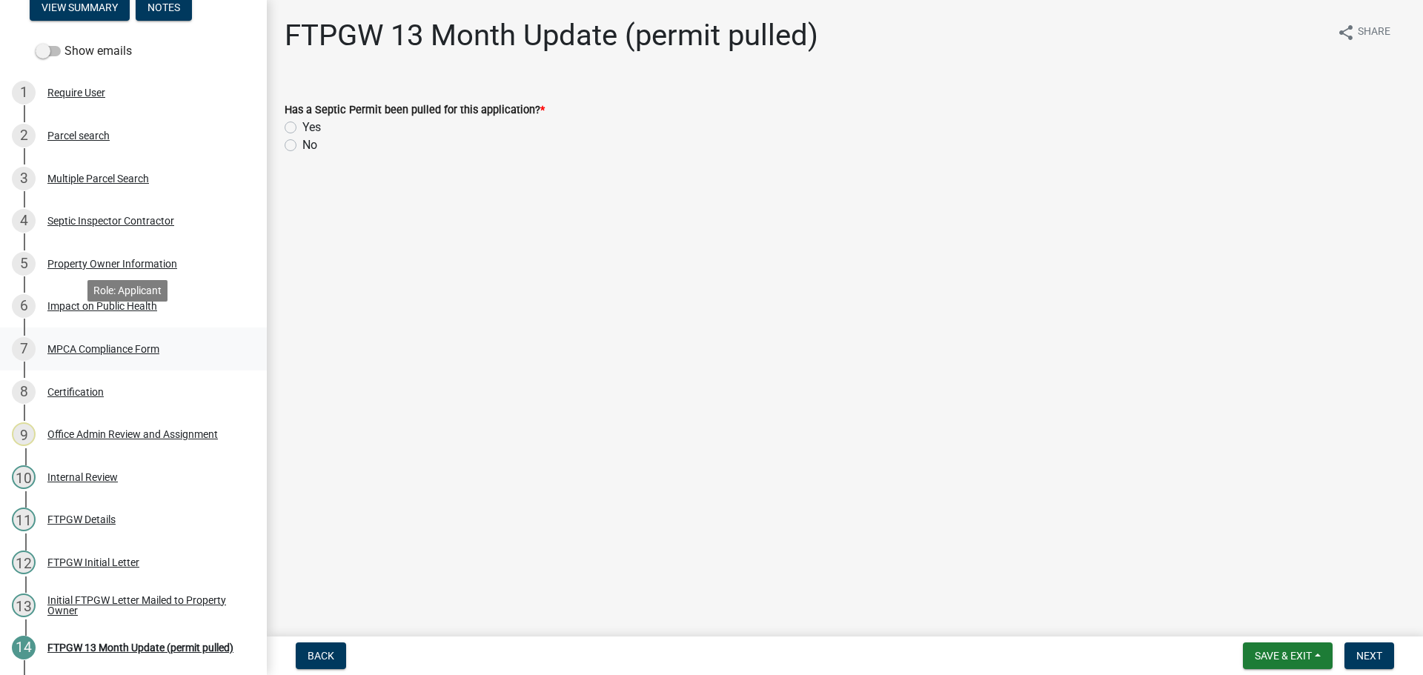
scroll to position [258, 0]
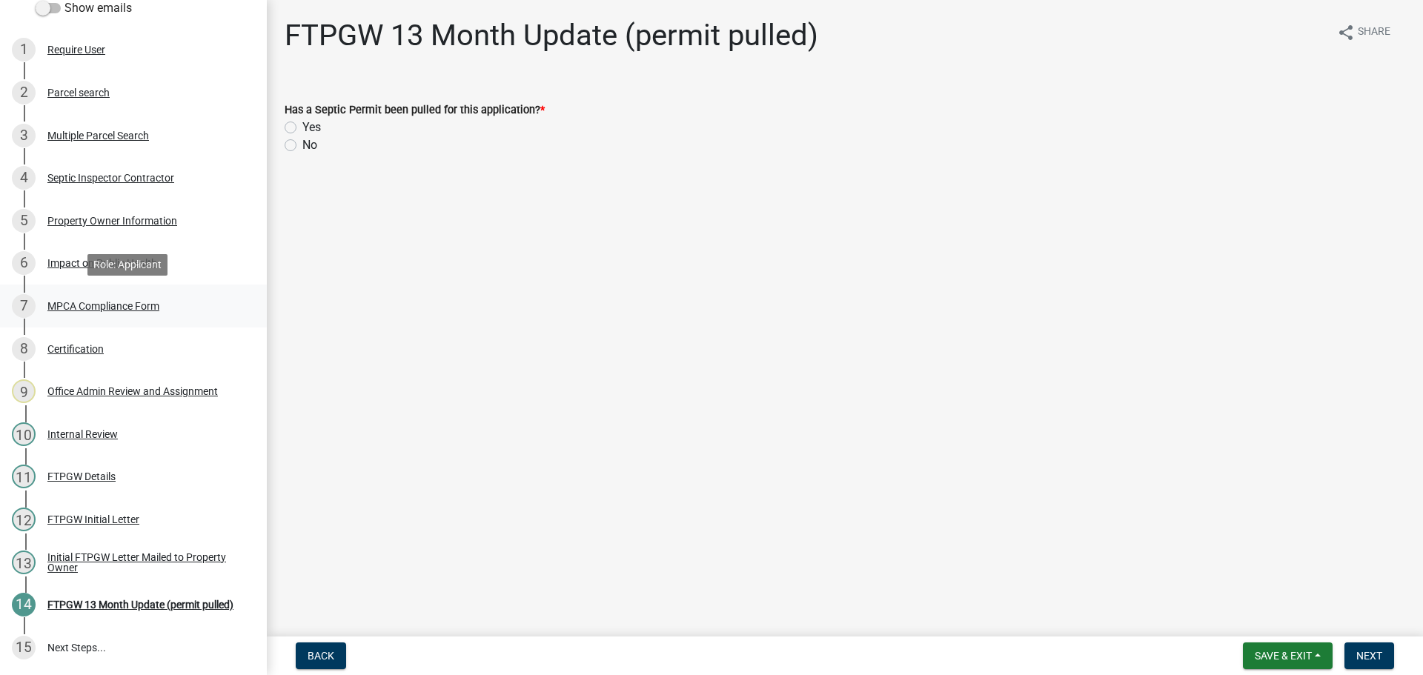
click at [107, 308] on div "MPCA Compliance Form" at bounding box center [103, 306] width 112 height 10
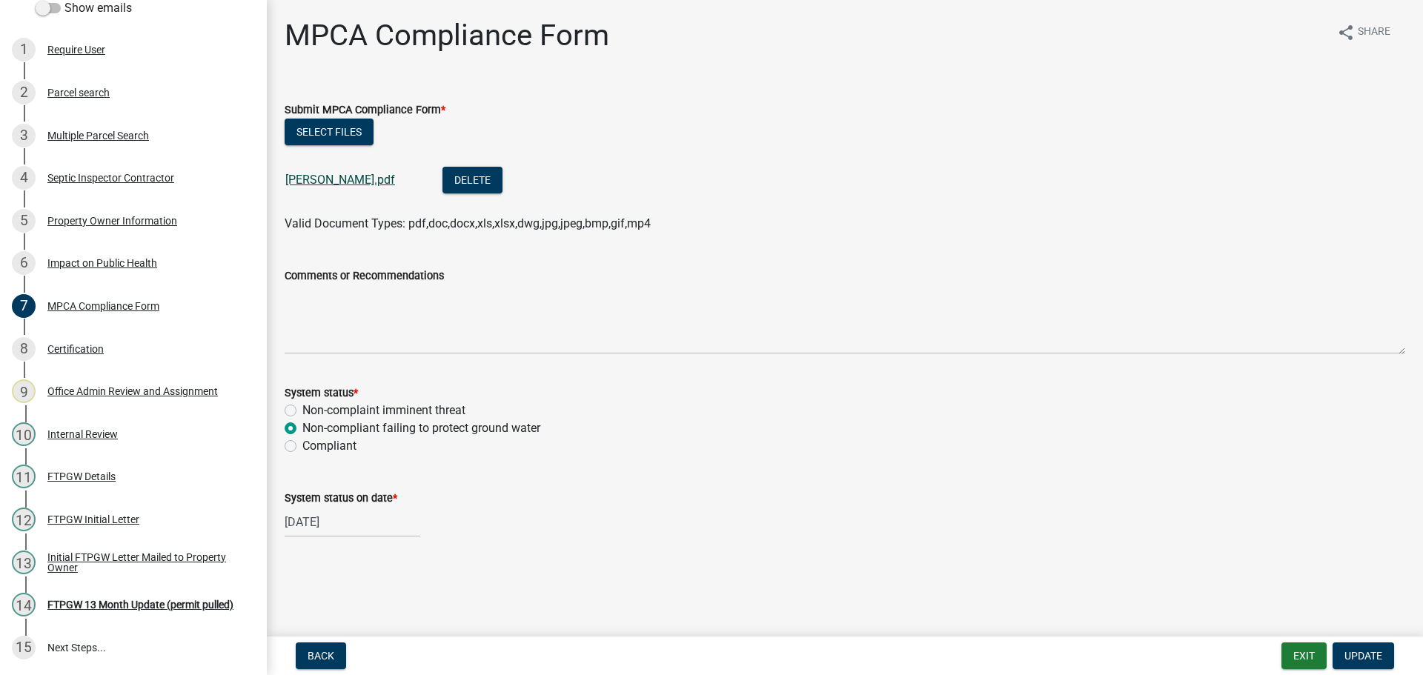
click at [336, 175] on link "[PERSON_NAME].pdf" at bounding box center [340, 180] width 110 height 14
